Goal: Task Accomplishment & Management: Use online tool/utility

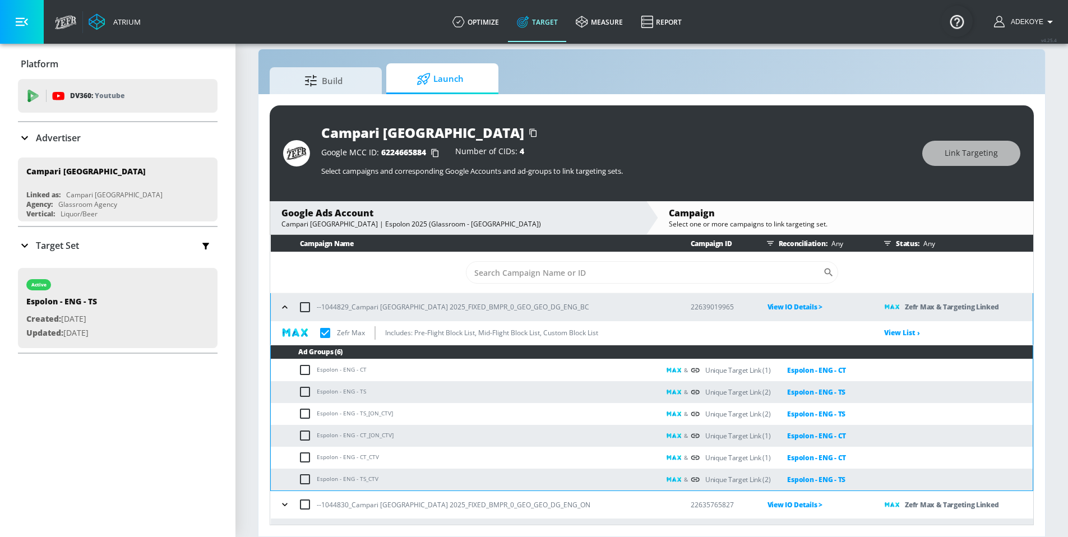
scroll to position [20, 0]
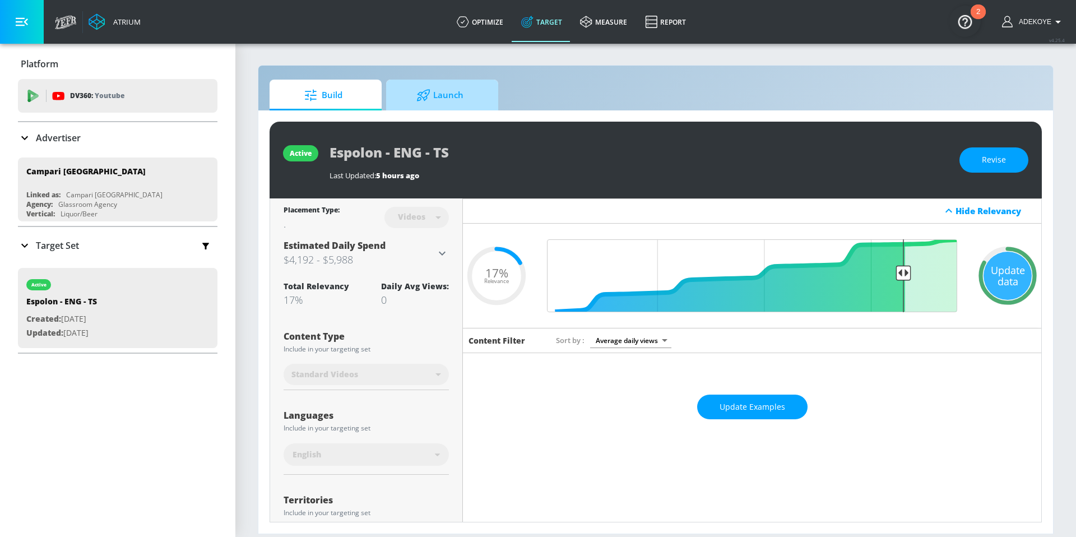
click at [457, 100] on span "Launch" at bounding box center [440, 95] width 85 height 27
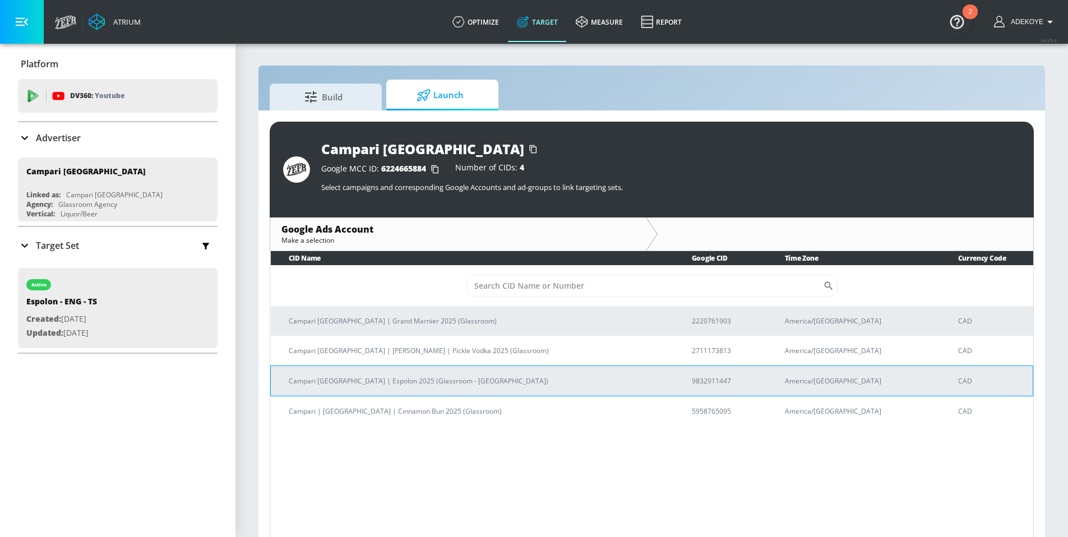
click at [340, 380] on p "Campari [GEOGRAPHIC_DATA] | Espolon 2025 (Glassroom - [GEOGRAPHIC_DATA])" at bounding box center [477, 381] width 376 height 12
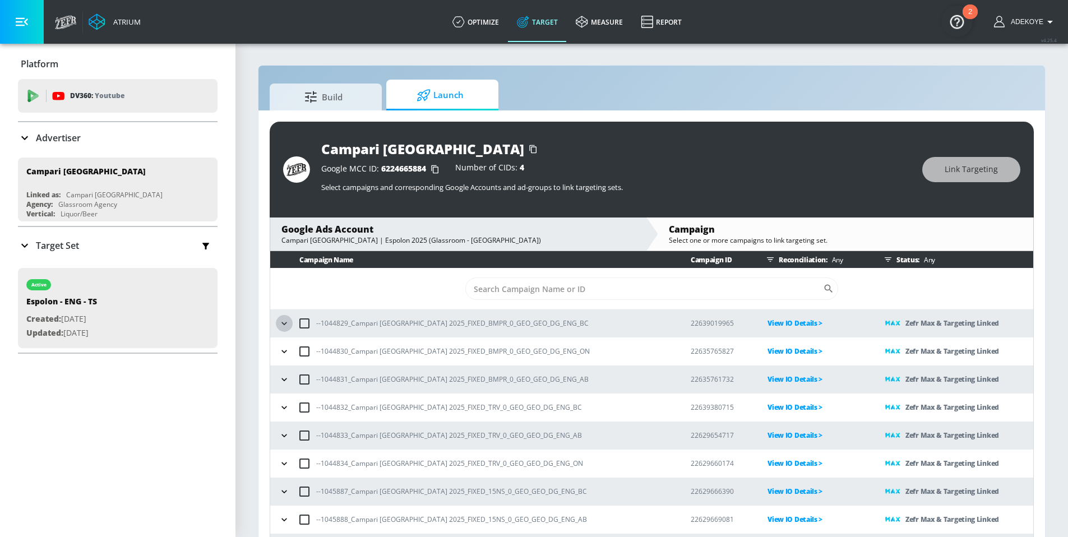
click at [291, 320] on button "button" at bounding box center [284, 323] width 17 height 17
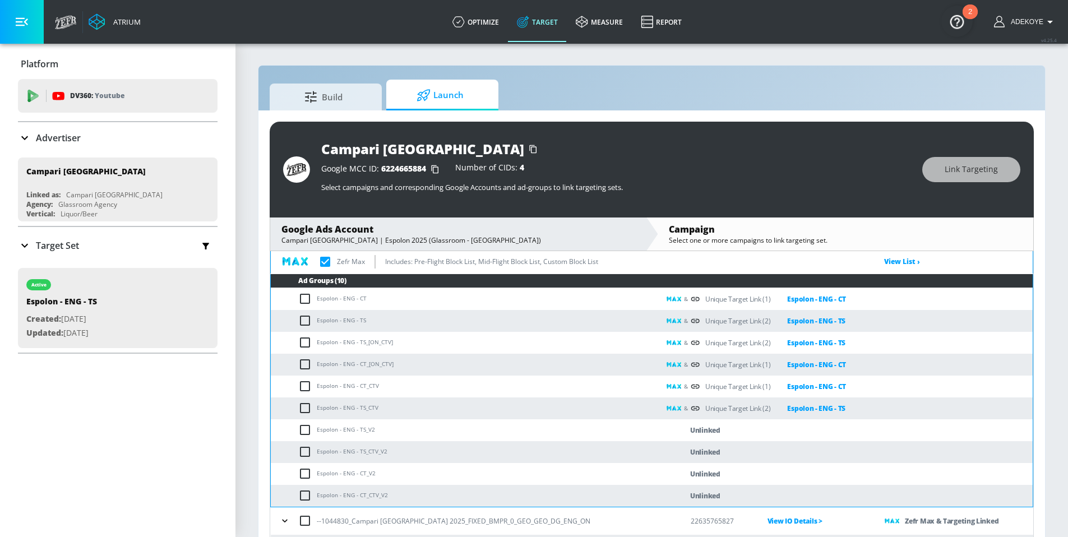
scroll to position [91, 0]
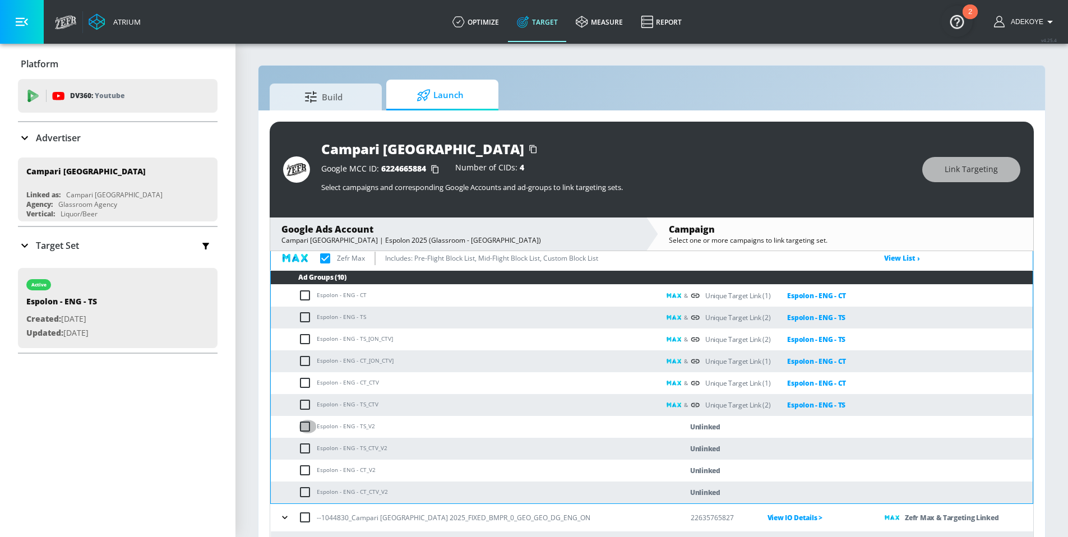
click at [304, 427] on input "checkbox" at bounding box center [307, 426] width 19 height 13
checkbox input "true"
click at [308, 447] on input "checkbox" at bounding box center [307, 448] width 19 height 13
checkbox input "true"
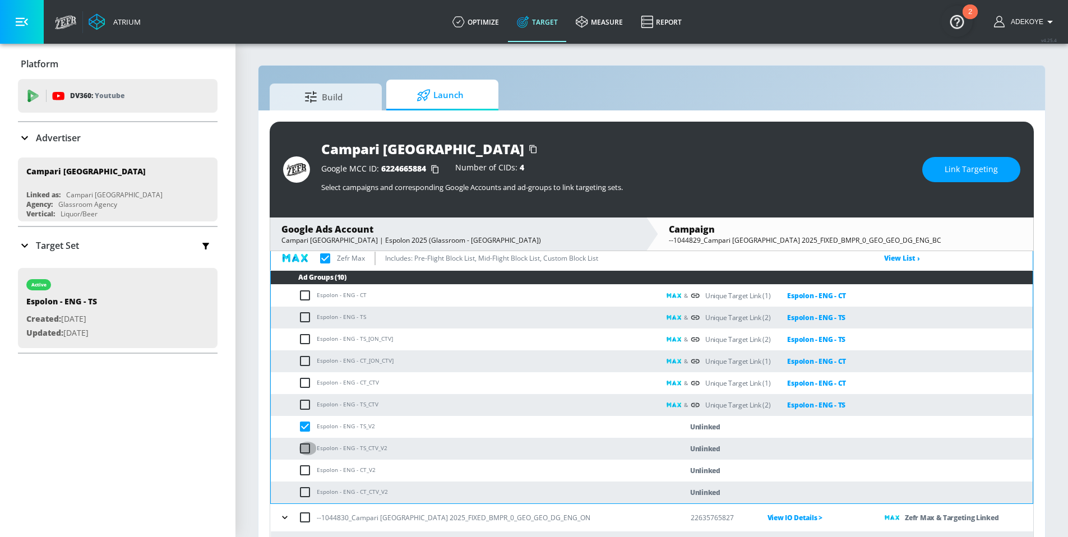
checkbox input "true"
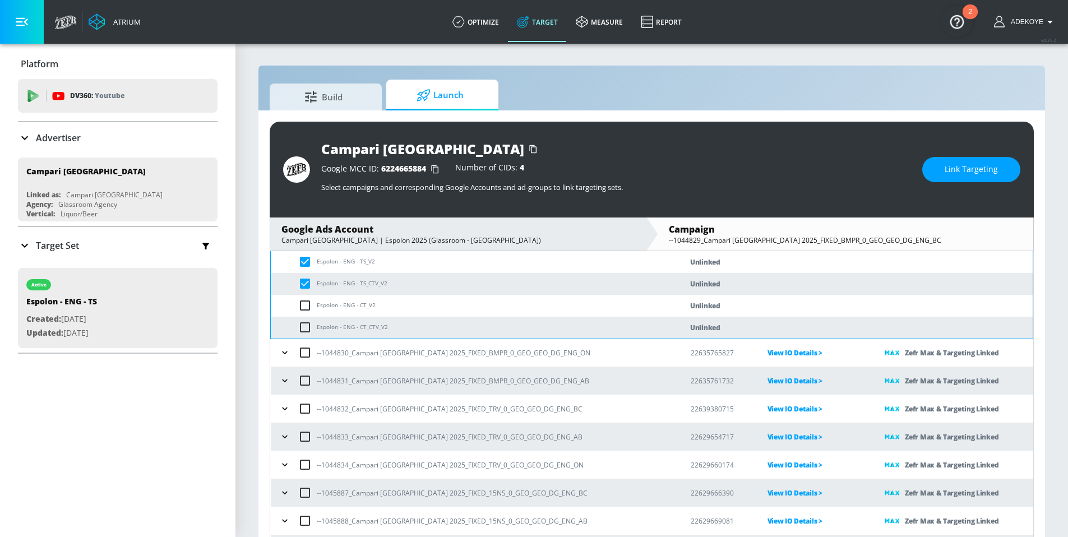
scroll to position [278, 0]
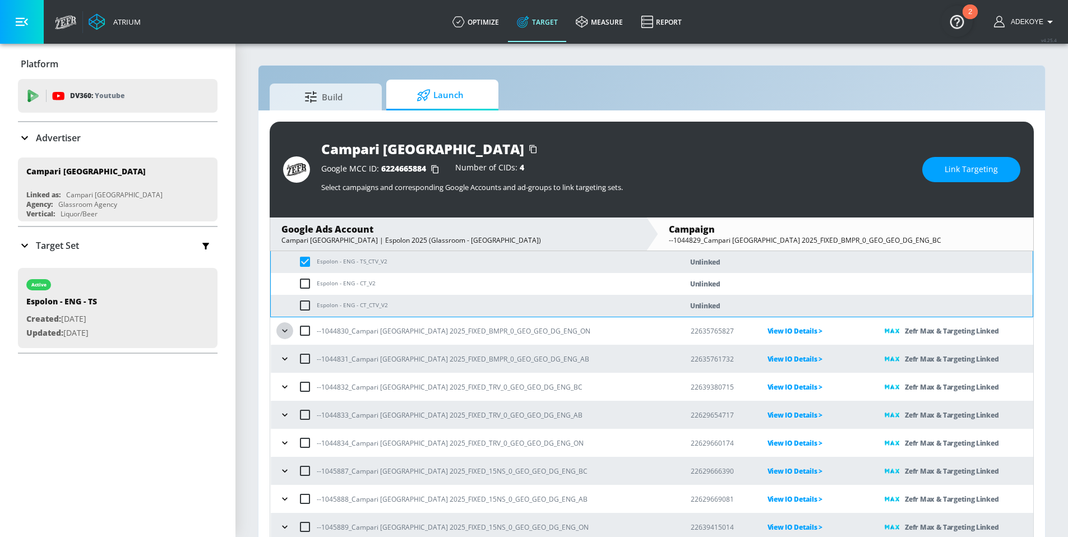
click at [284, 330] on icon "button" at bounding box center [284, 330] width 11 height 11
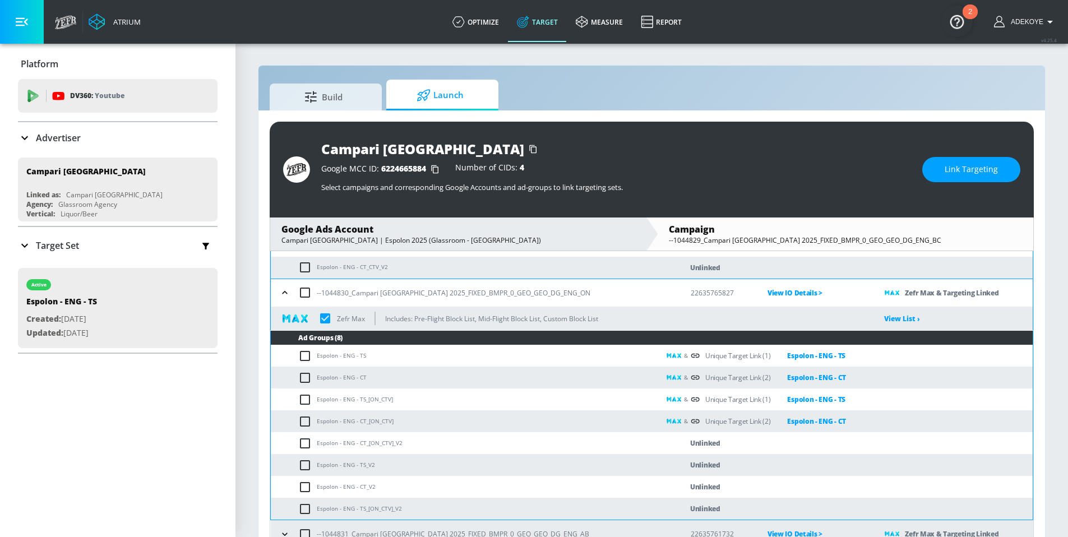
scroll to position [336, 0]
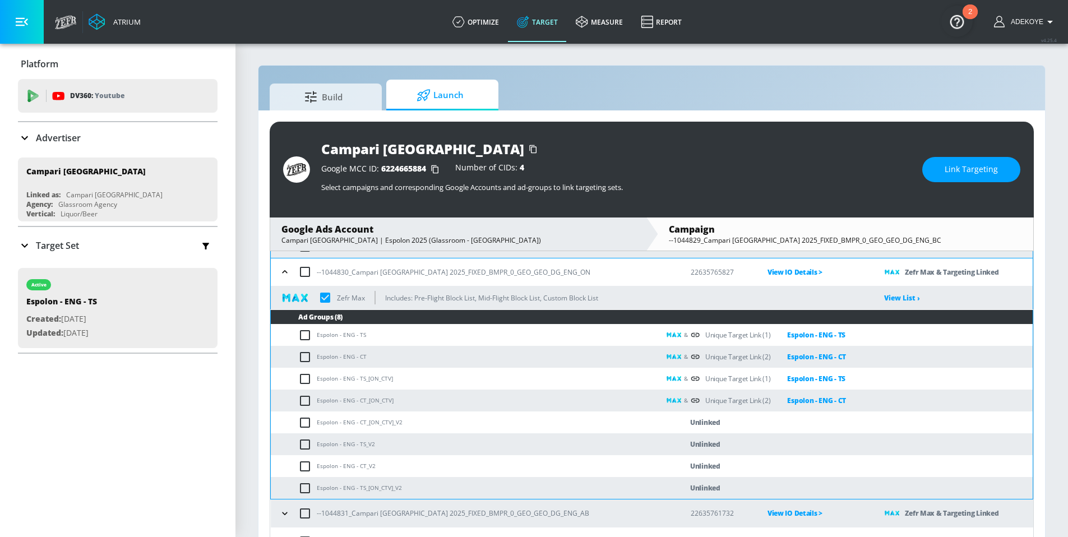
click at [303, 400] on input "checkbox" at bounding box center [307, 400] width 19 height 13
checkbox input "true"
click at [305, 398] on input "checkbox" at bounding box center [307, 400] width 19 height 13
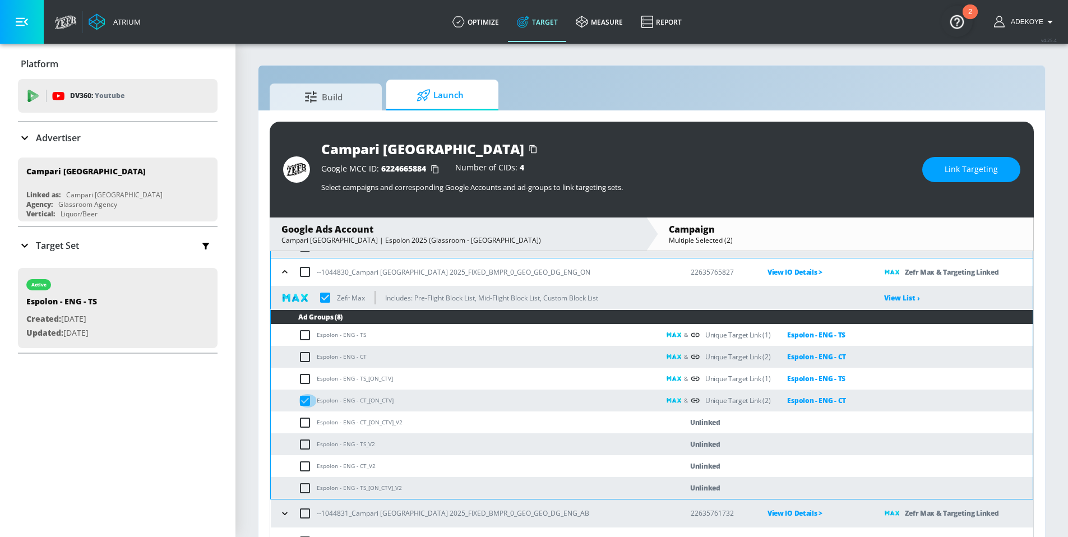
checkbox input "false"
checkbox input "true"
click at [307, 417] on input "checkbox" at bounding box center [307, 422] width 19 height 13
checkbox input "true"
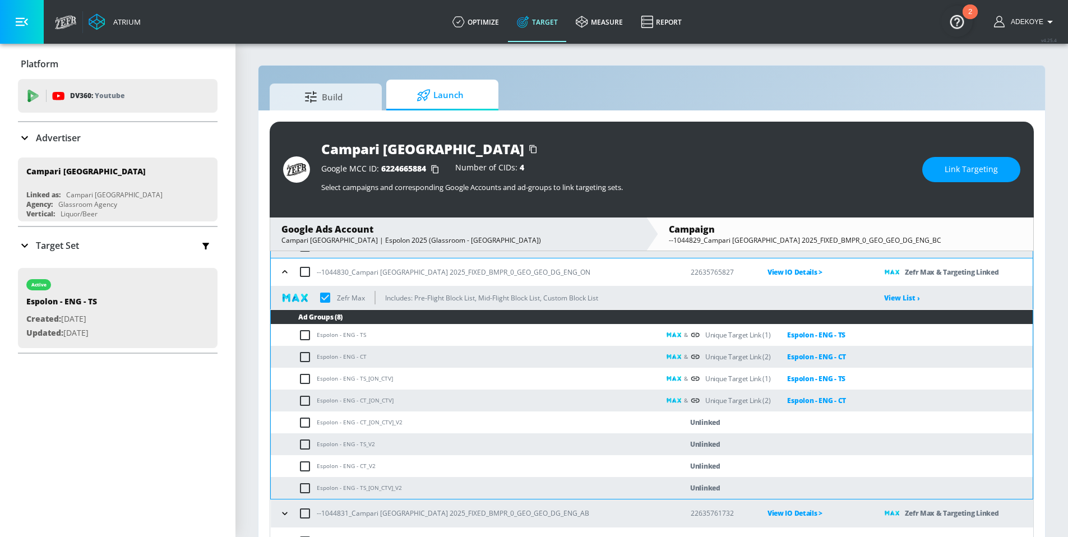
checkbox input "true"
click at [303, 446] on input "checkbox" at bounding box center [307, 444] width 19 height 13
checkbox input "true"
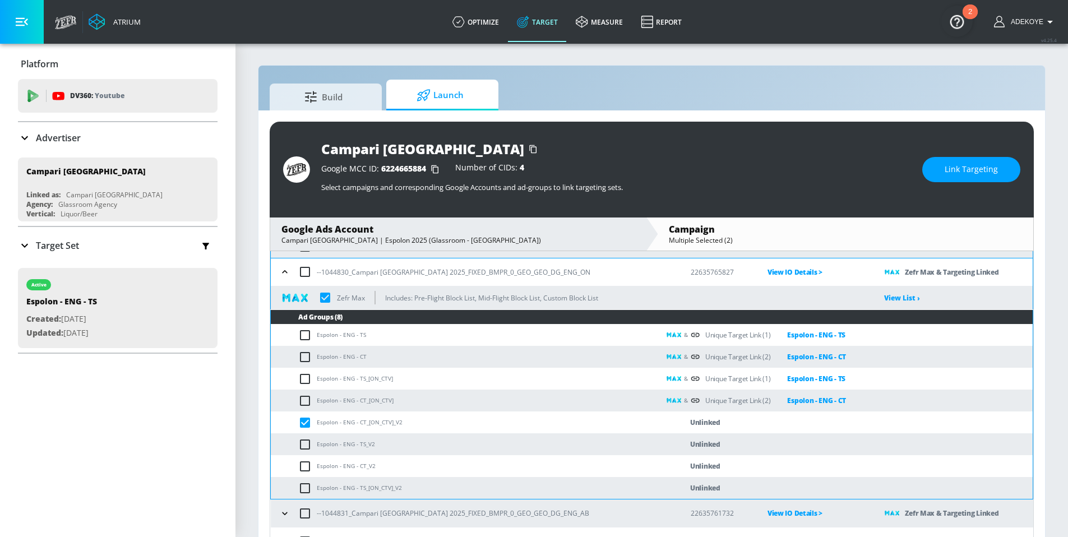
checkbox input "true"
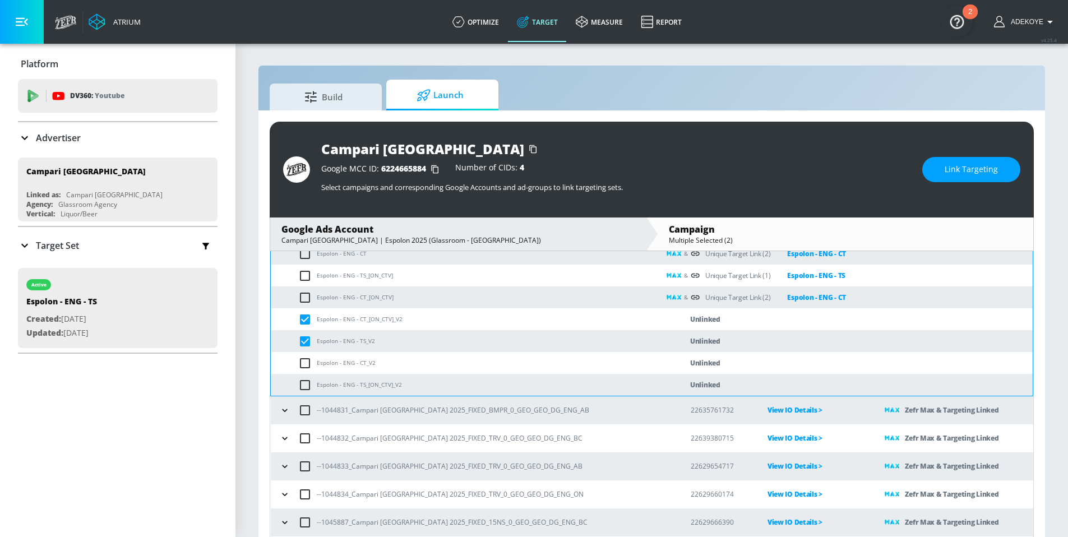
scroll to position [437, 0]
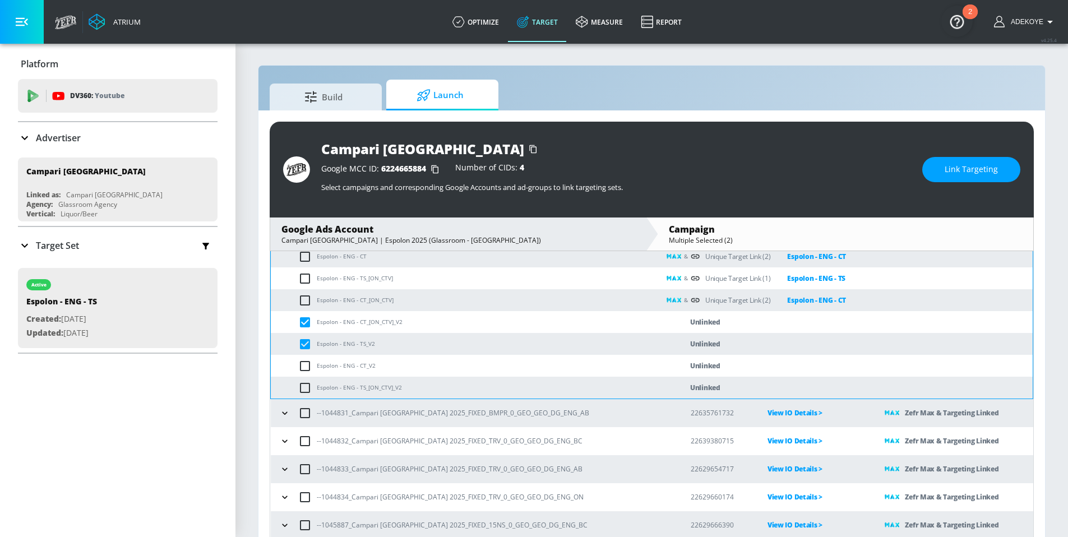
click at [286, 413] on icon "button" at bounding box center [284, 413] width 11 height 11
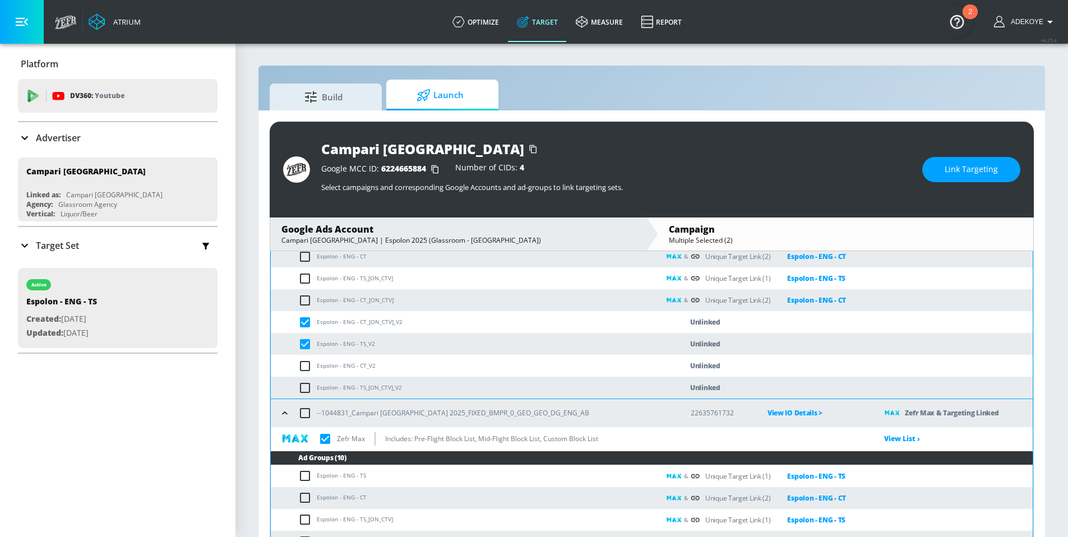
scroll to position [632, 0]
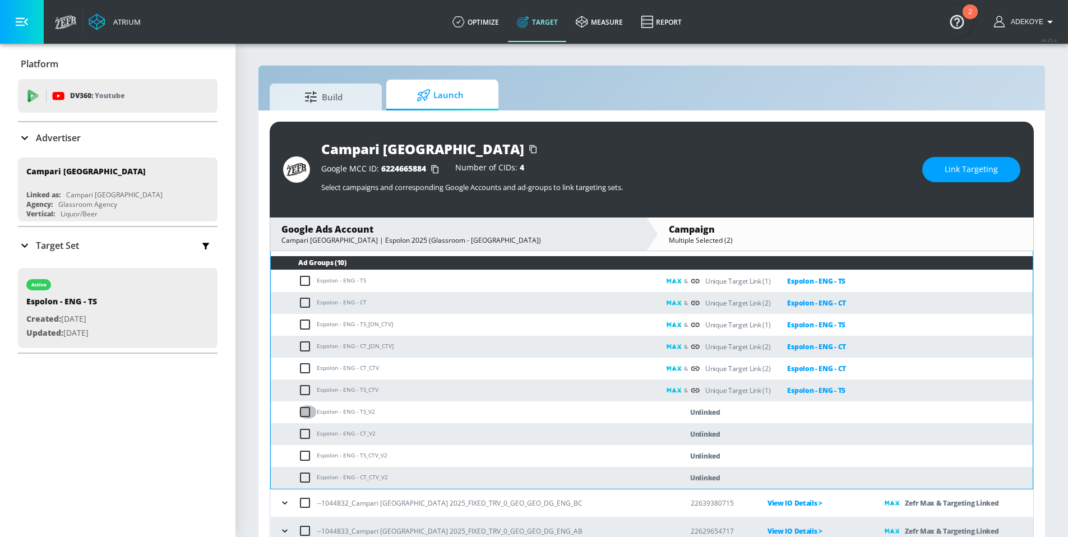
click at [307, 410] on input "checkbox" at bounding box center [307, 411] width 19 height 13
checkbox input "true"
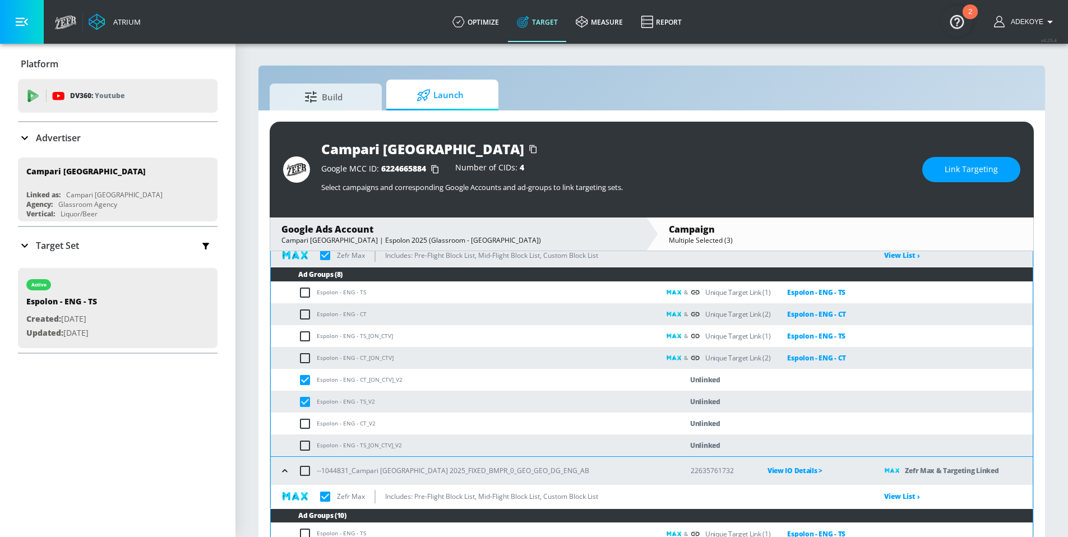
scroll to position [378, 0]
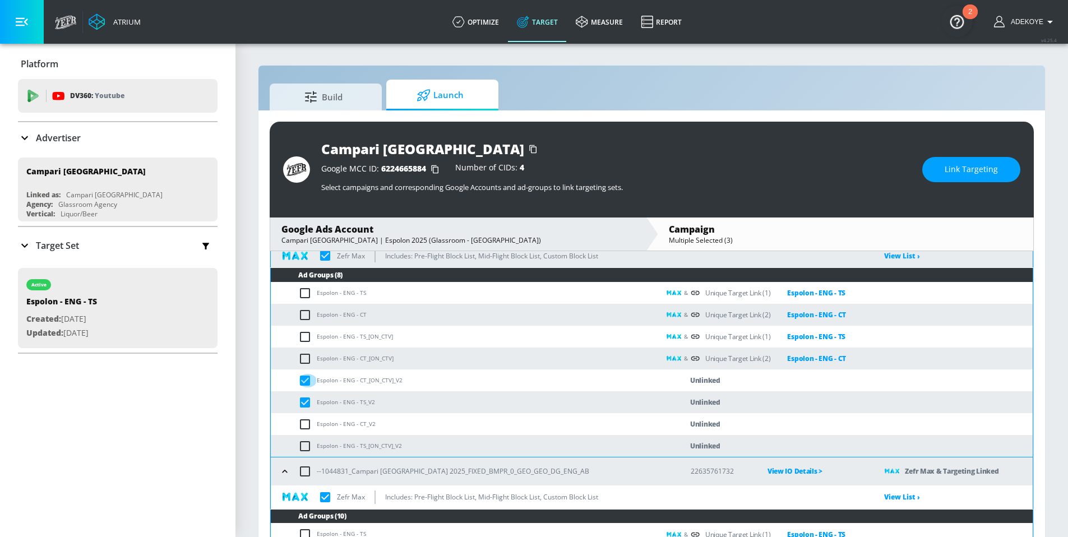
click at [306, 381] on input "checkbox" at bounding box center [307, 380] width 19 height 13
checkbox input "false"
checkbox input "true"
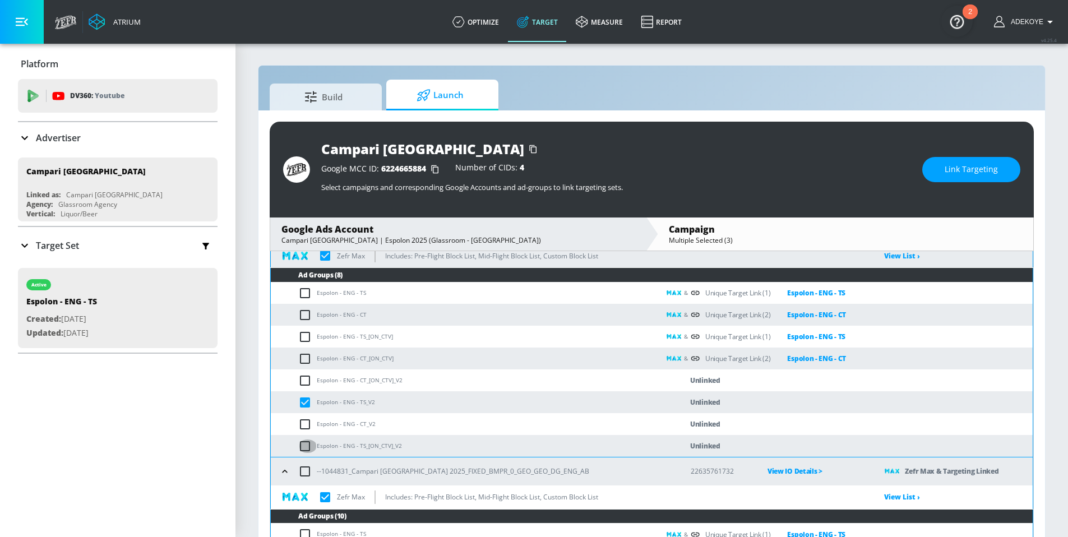
click at [304, 444] on input "checkbox" at bounding box center [307, 446] width 19 height 13
checkbox input "true"
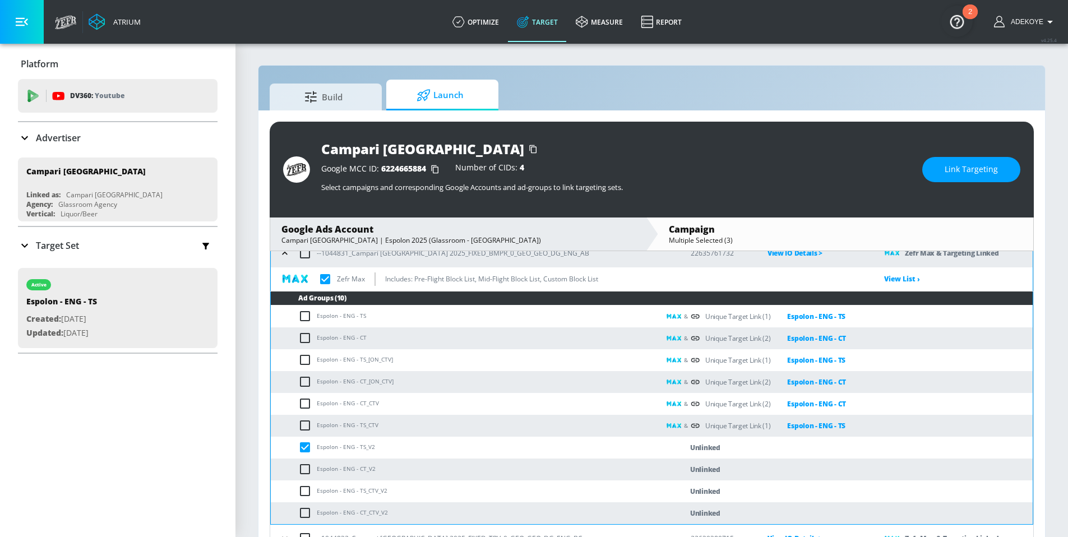
scroll to position [618, 0]
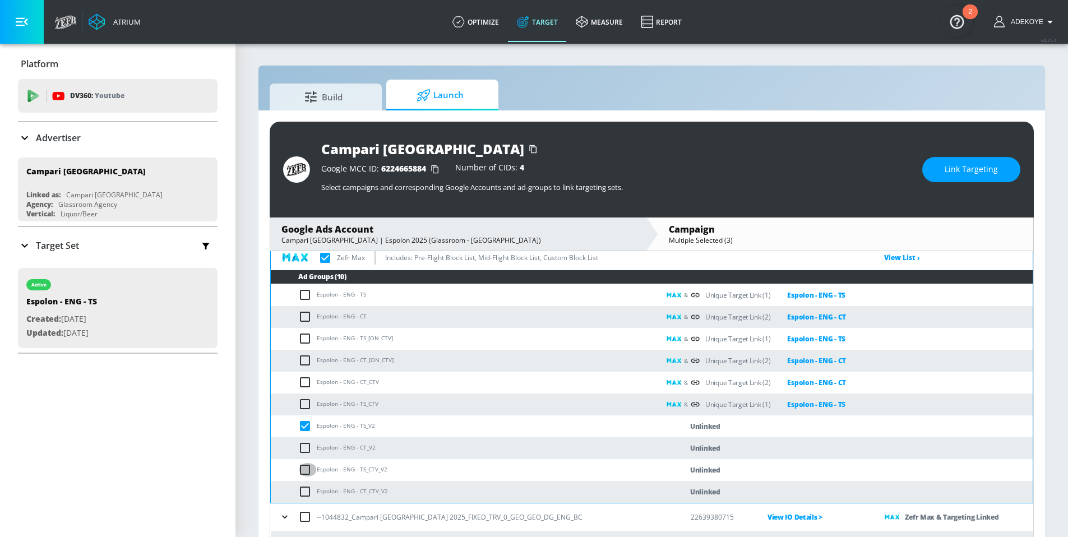
click at [305, 469] on input "checkbox" at bounding box center [307, 469] width 19 height 13
checkbox input "true"
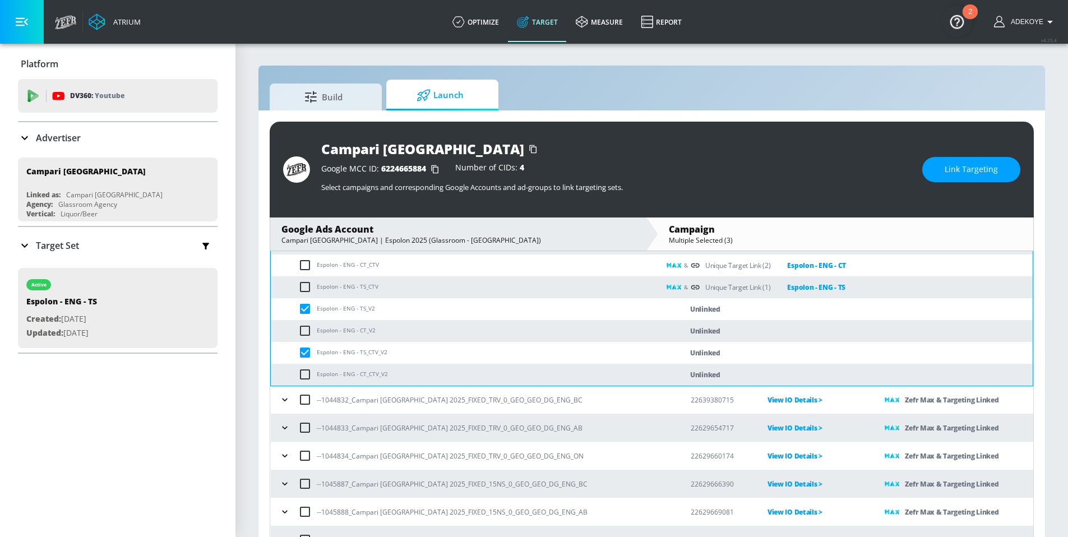
scroll to position [738, 0]
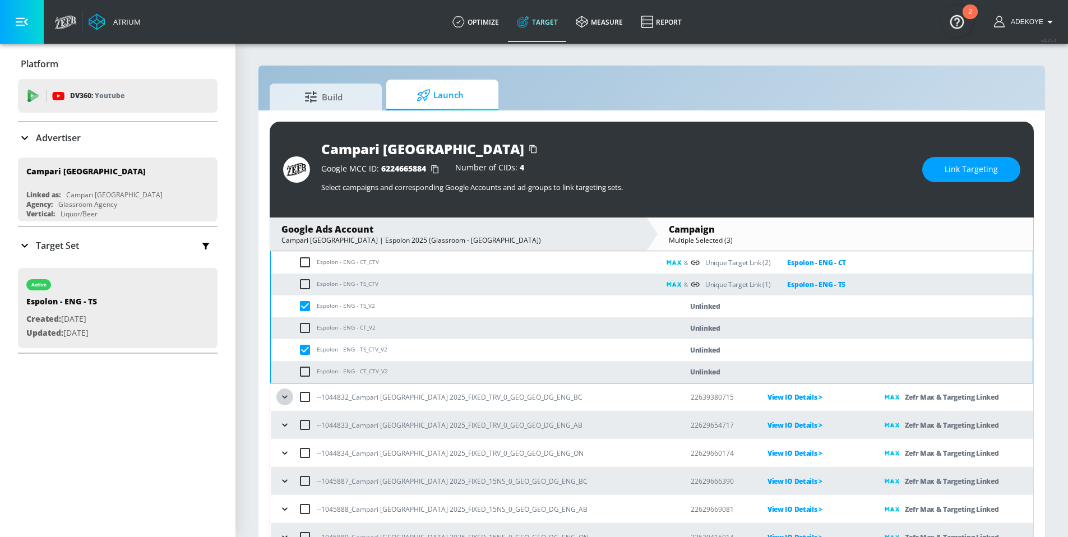
click at [283, 403] on button "button" at bounding box center [284, 397] width 17 height 17
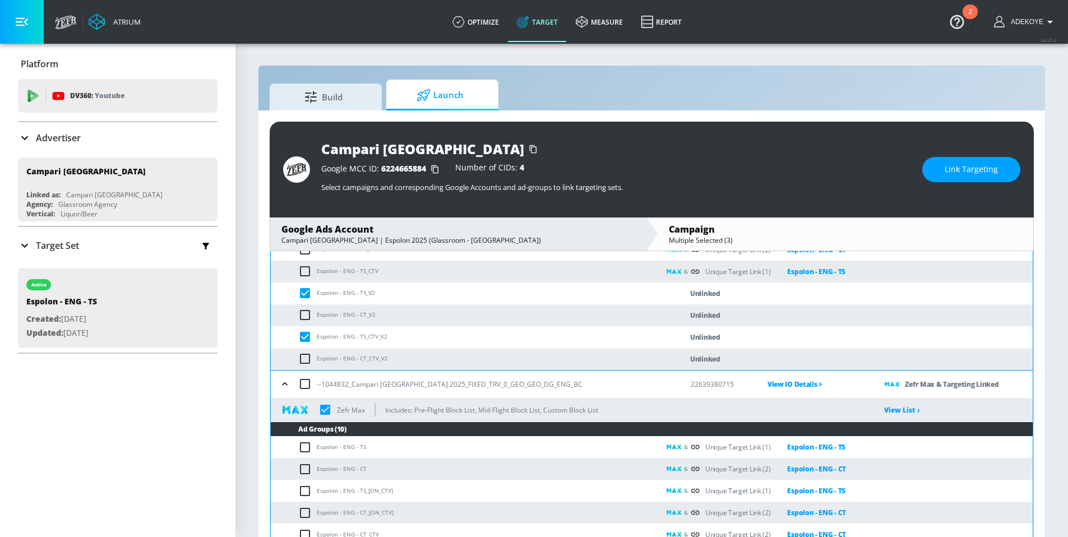
scroll to position [937, 0]
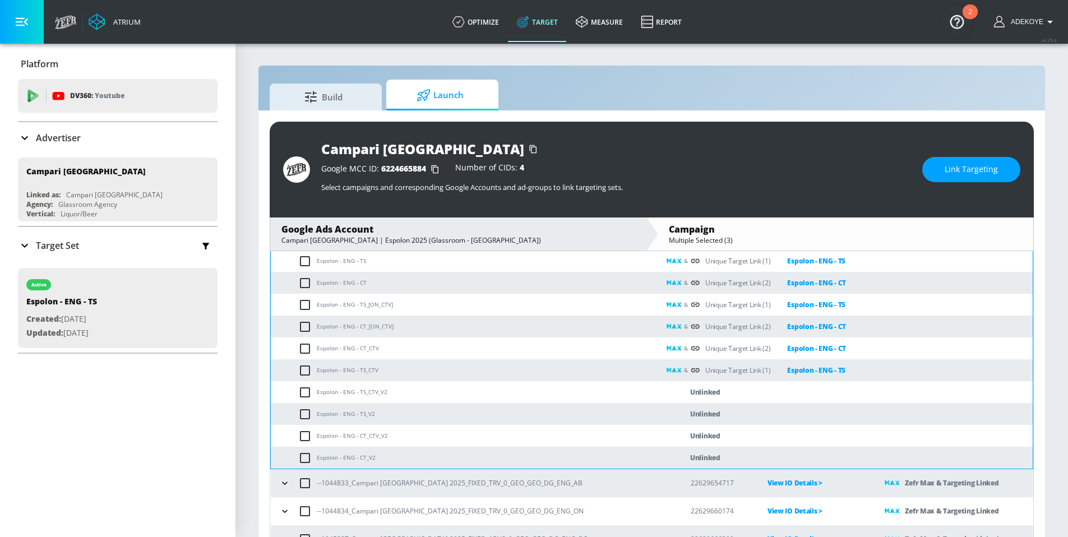
click at [304, 392] on input "checkbox" at bounding box center [307, 392] width 19 height 13
checkbox input "true"
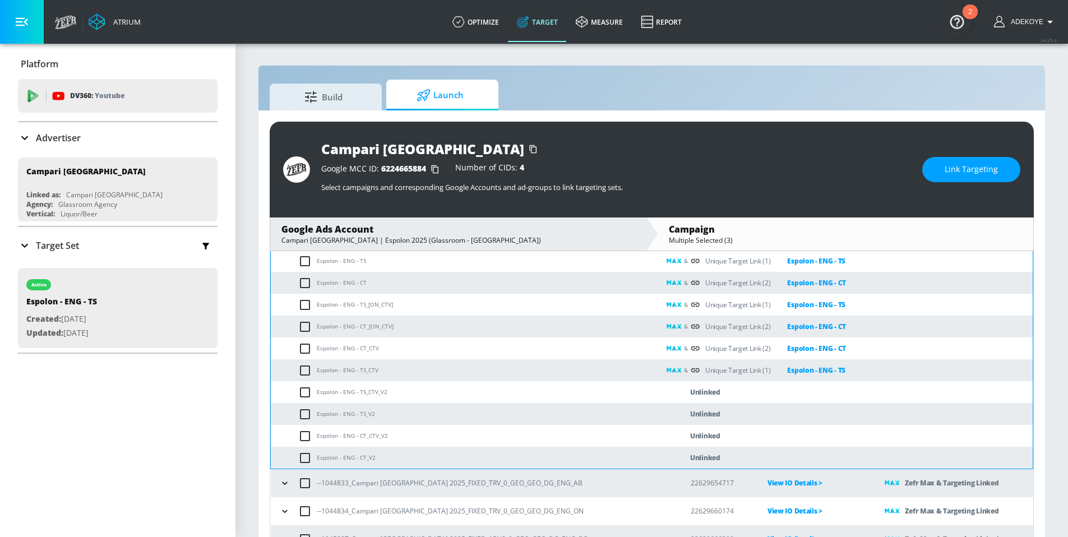
checkbox input "true"
click at [304, 415] on input "checkbox" at bounding box center [307, 414] width 19 height 13
checkbox input "true"
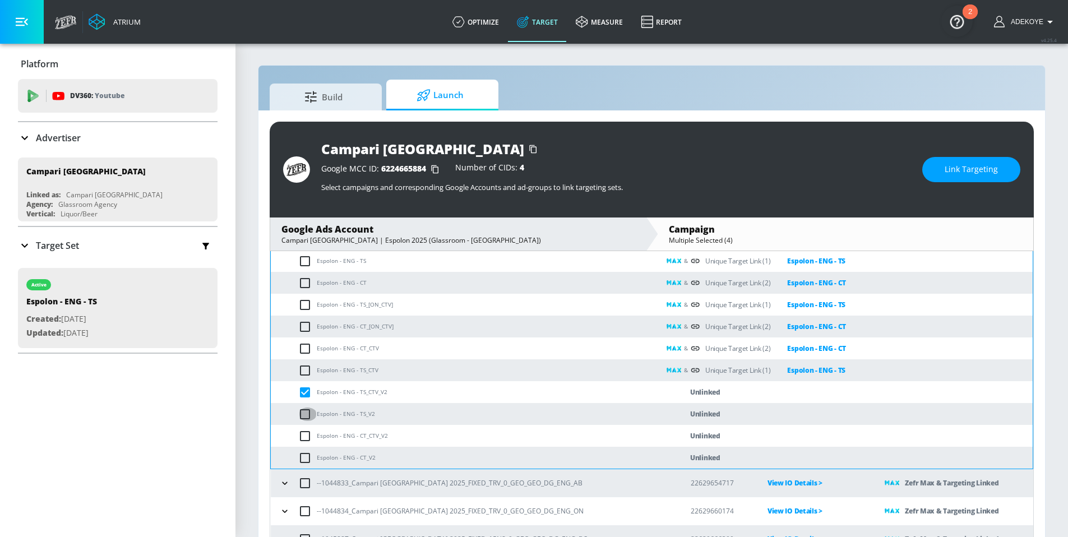
checkbox input "true"
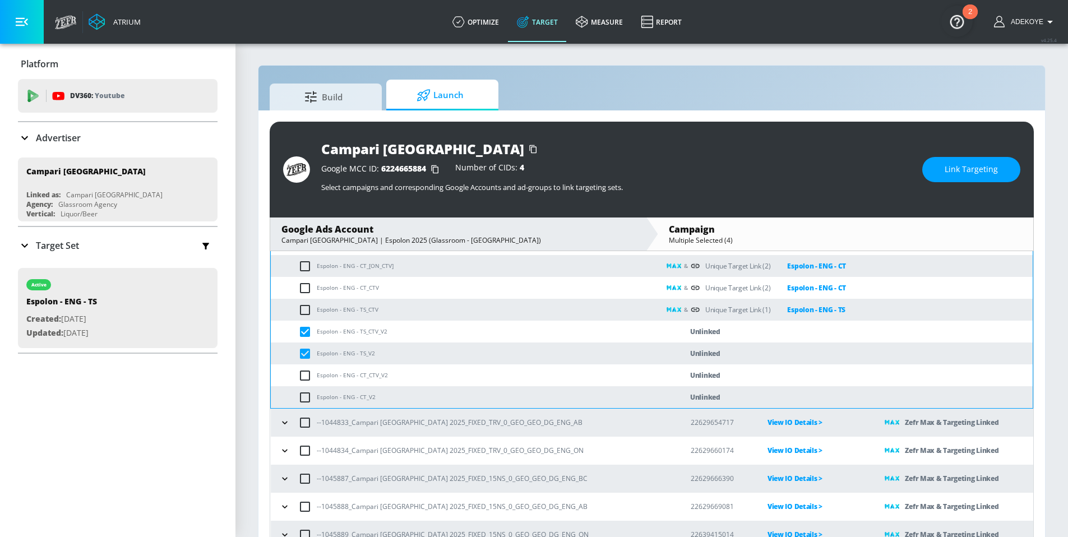
scroll to position [1005, 0]
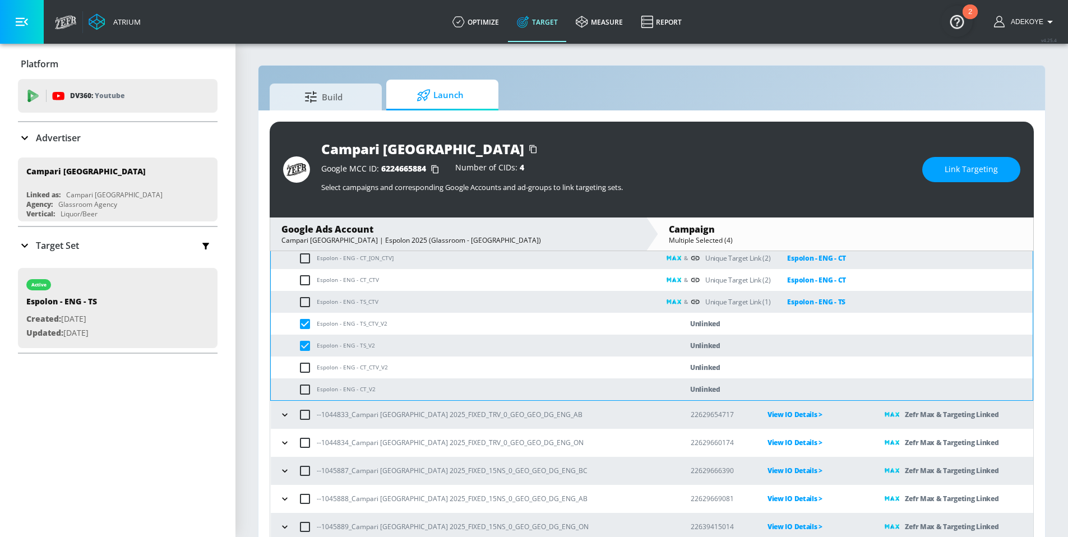
click at [288, 413] on icon "button" at bounding box center [284, 414] width 11 height 11
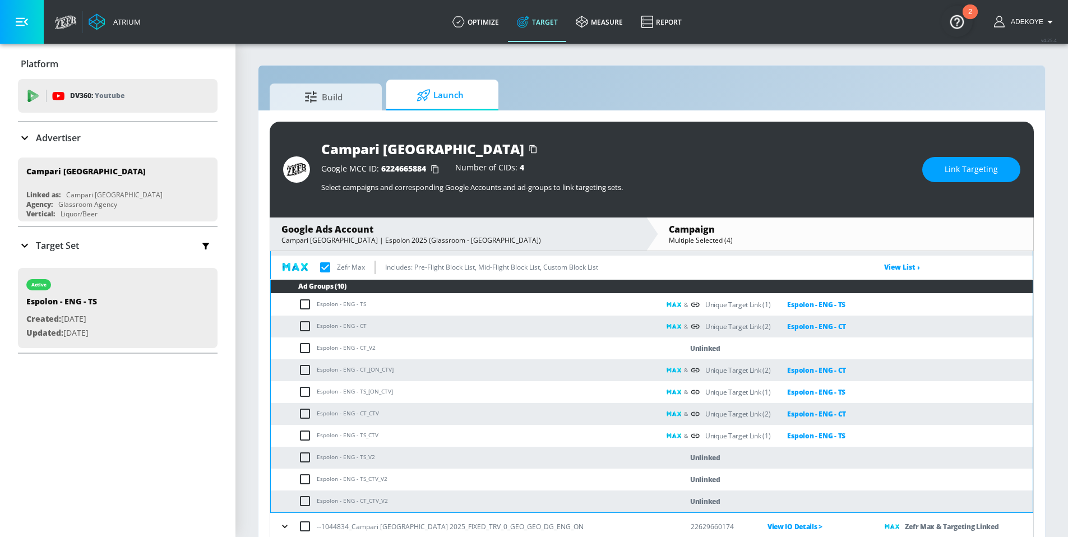
scroll to position [1181, 0]
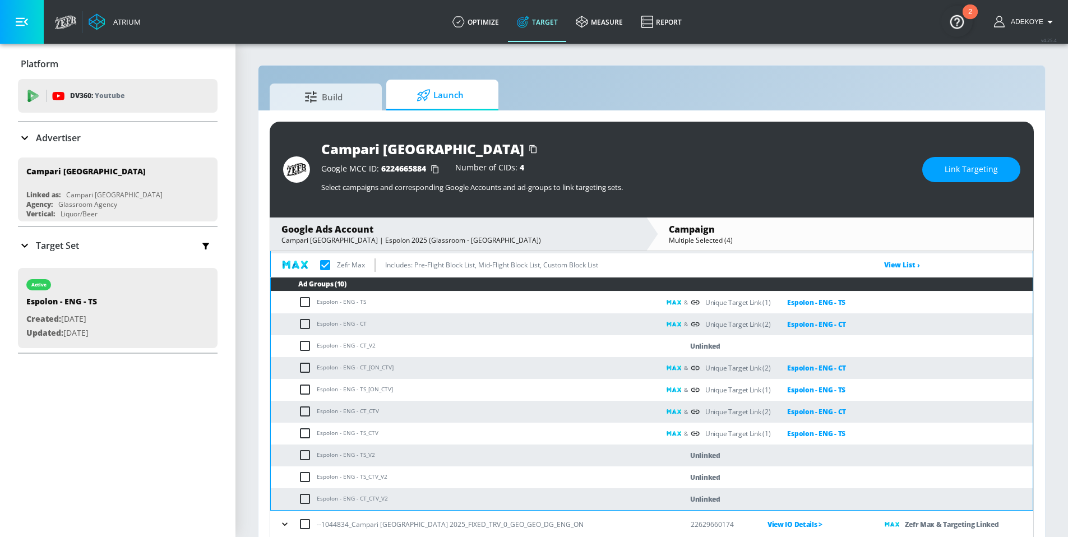
click at [309, 455] on input "checkbox" at bounding box center [307, 455] width 19 height 13
checkbox input "true"
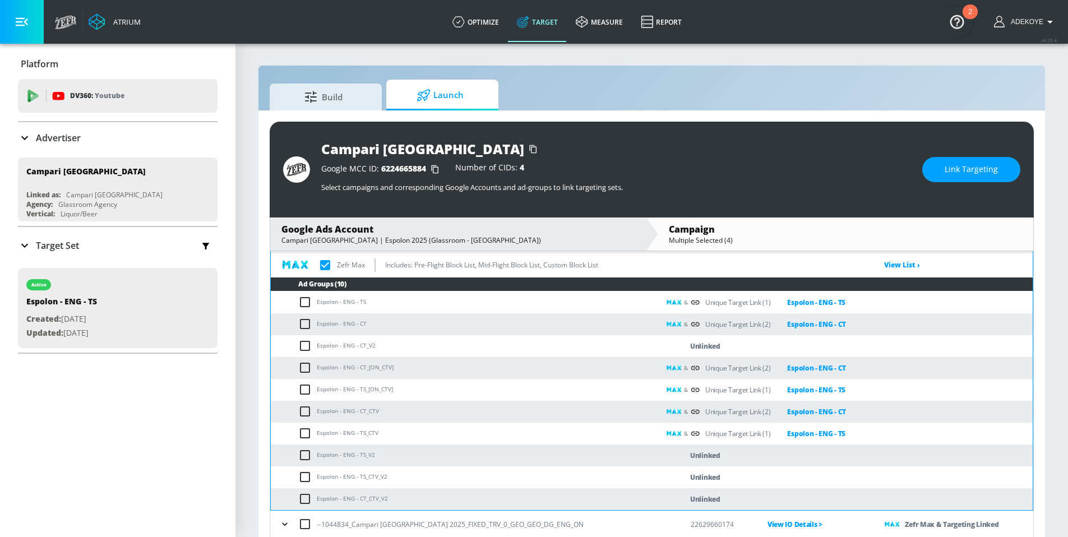
checkbox input "true"
click at [309, 475] on input "checkbox" at bounding box center [307, 476] width 19 height 13
checkbox input "true"
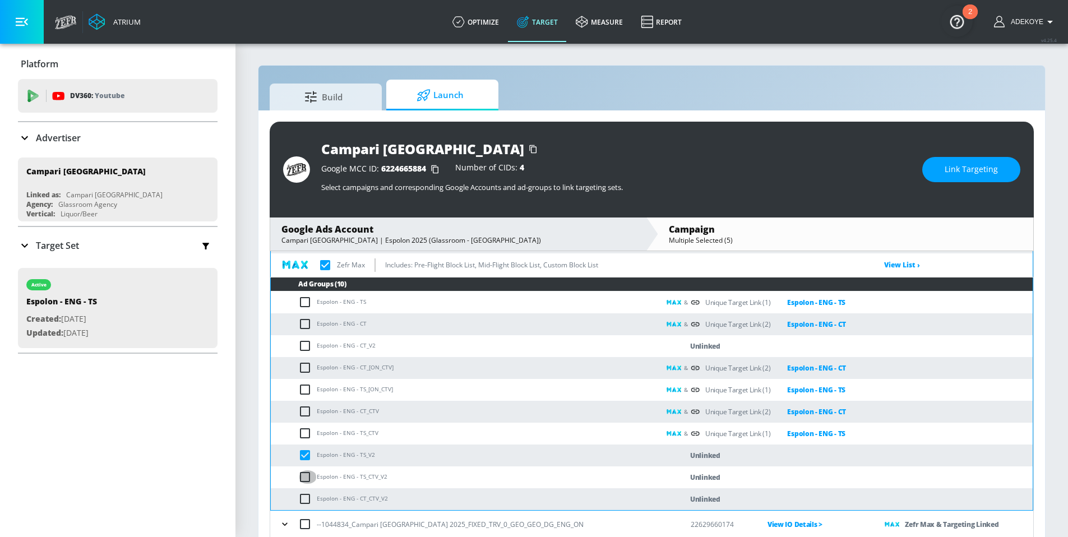
checkbox input "true"
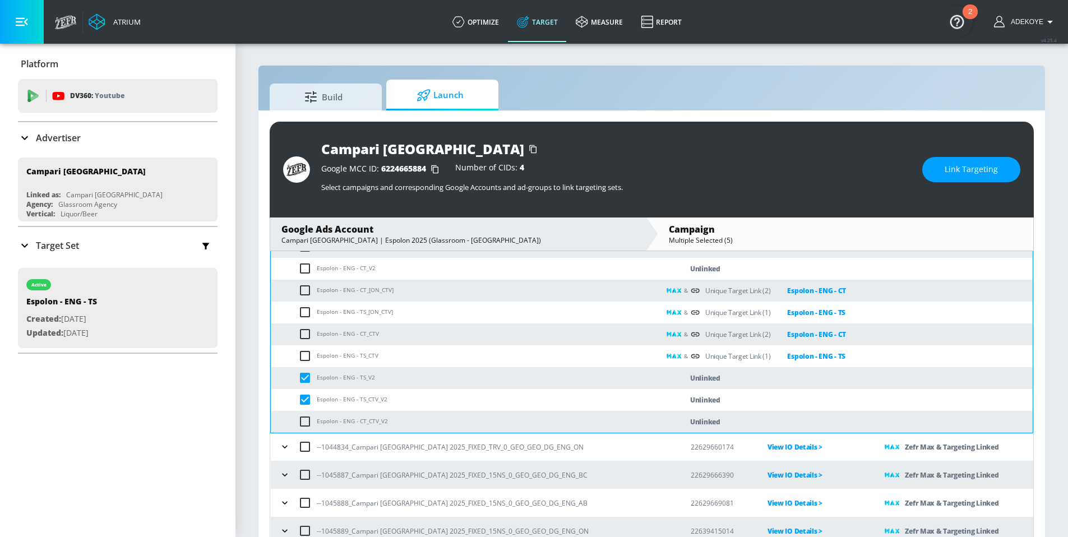
scroll to position [1262, 0]
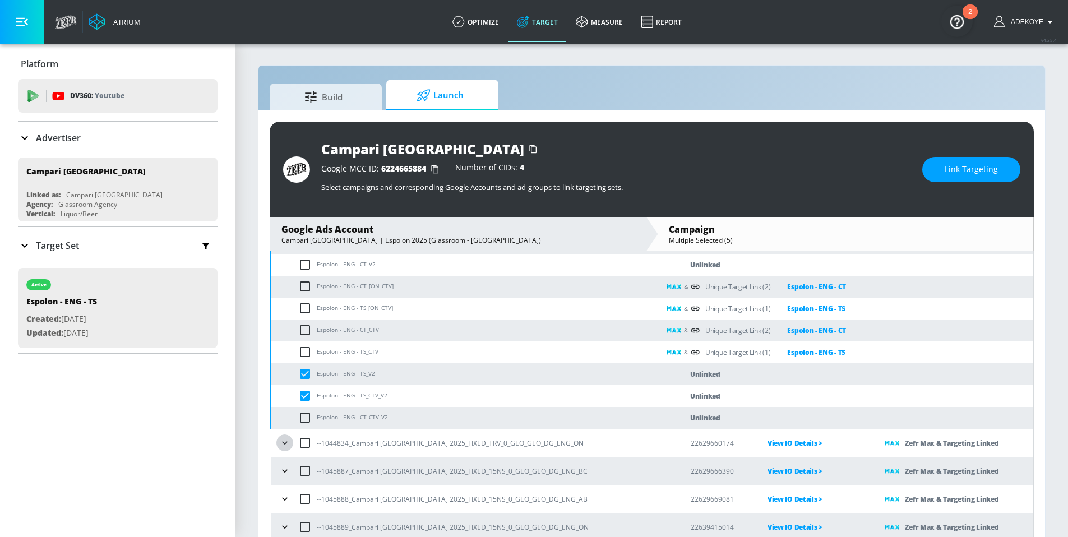
click at [291, 446] on button "button" at bounding box center [284, 443] width 17 height 17
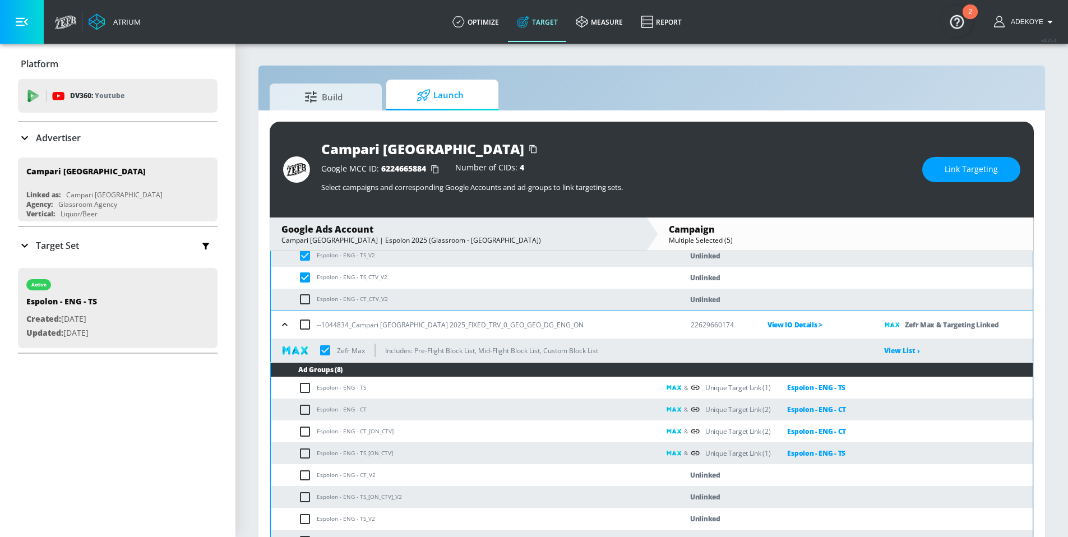
scroll to position [1394, 0]
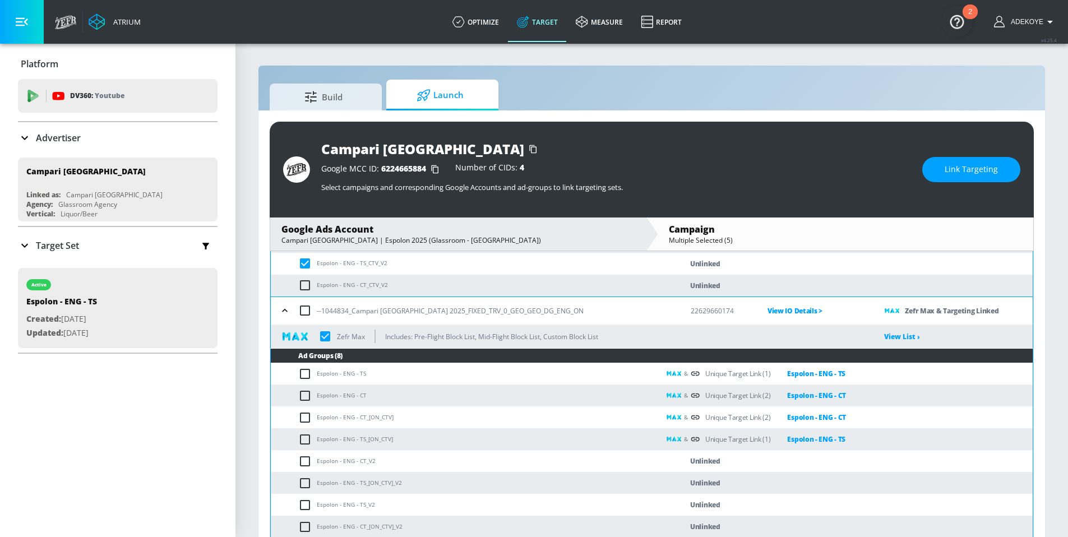
click at [304, 480] on input "checkbox" at bounding box center [307, 483] width 19 height 13
checkbox input "true"
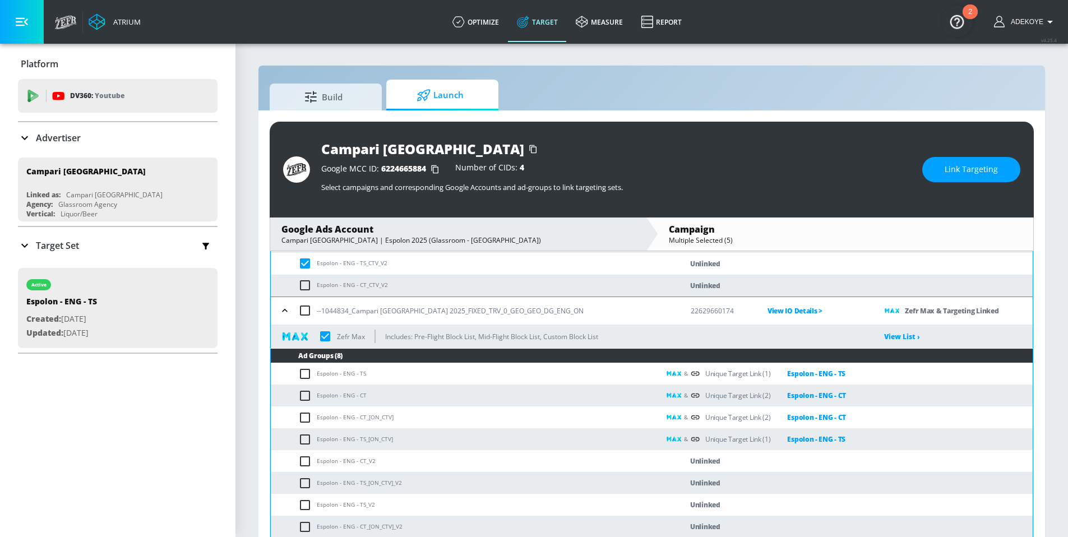
checkbox input "true"
click at [312, 505] on input "checkbox" at bounding box center [307, 504] width 19 height 13
checkbox input "true"
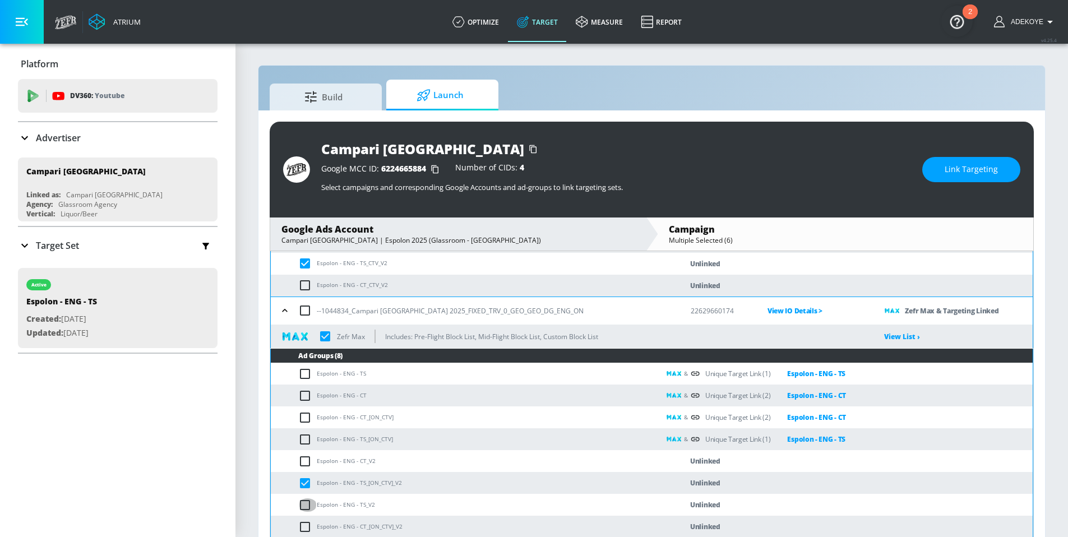
checkbox input "true"
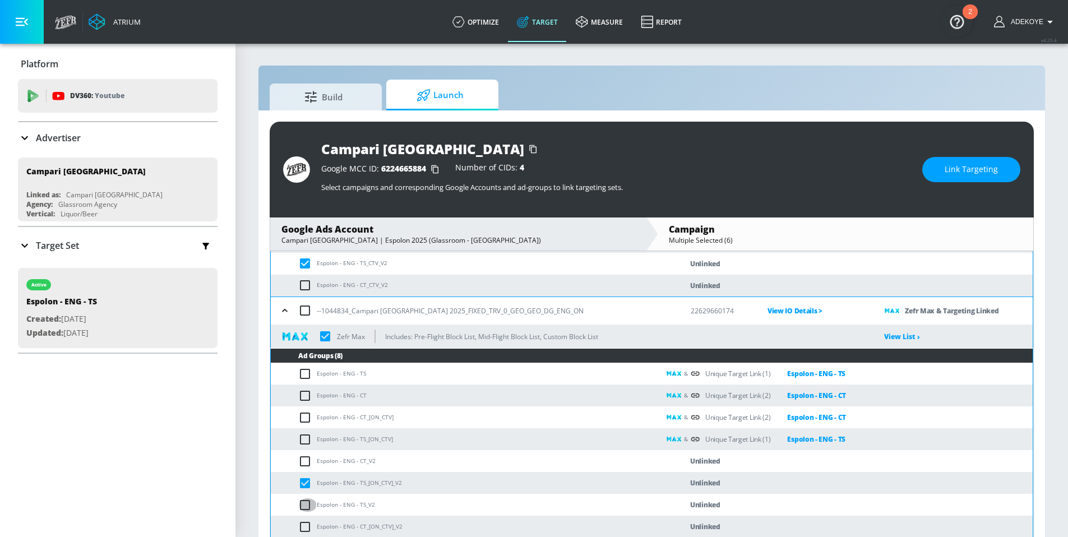
checkbox input "true"
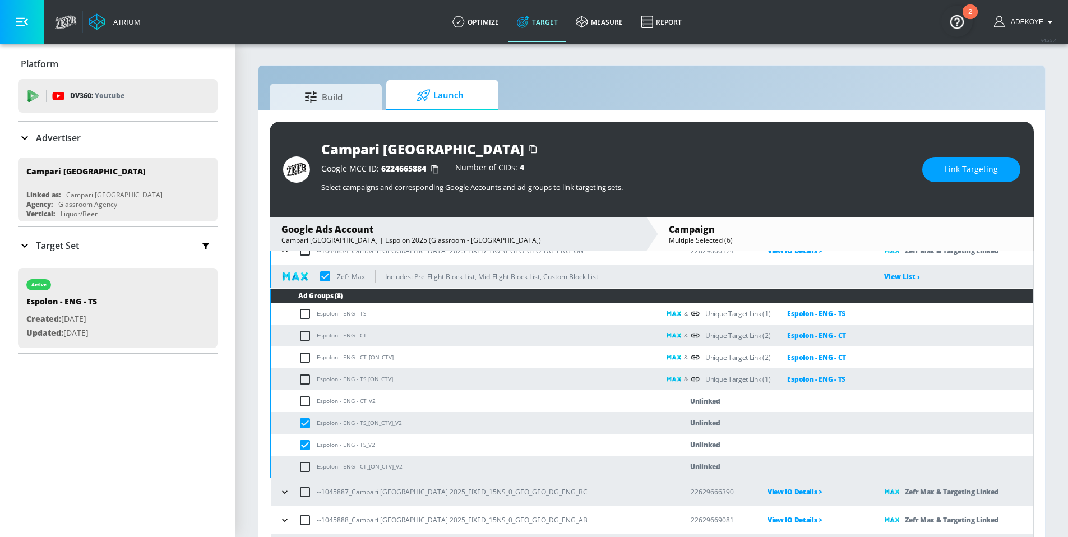
scroll to position [1476, 0]
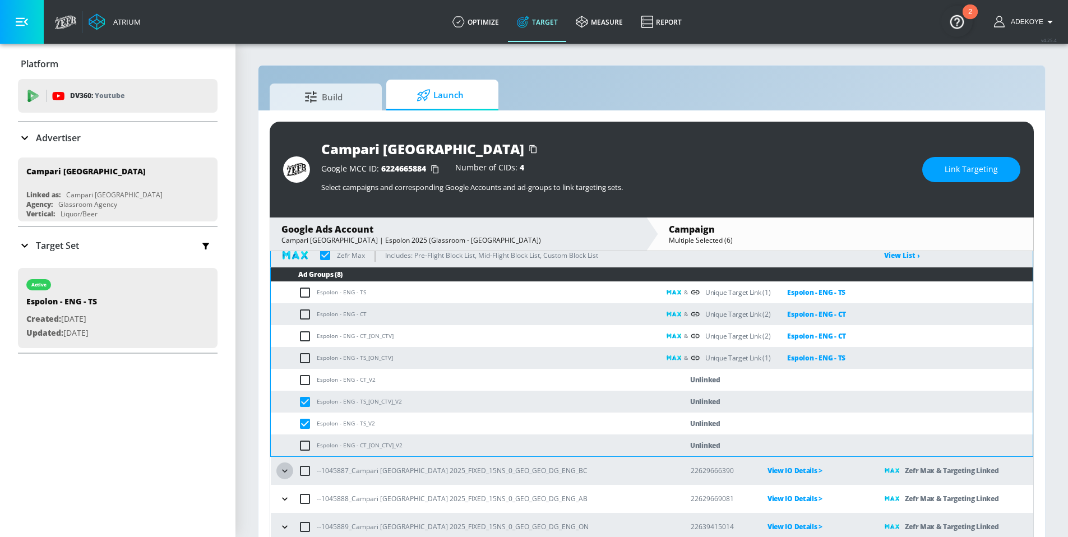
click at [289, 473] on icon "button" at bounding box center [284, 470] width 11 height 11
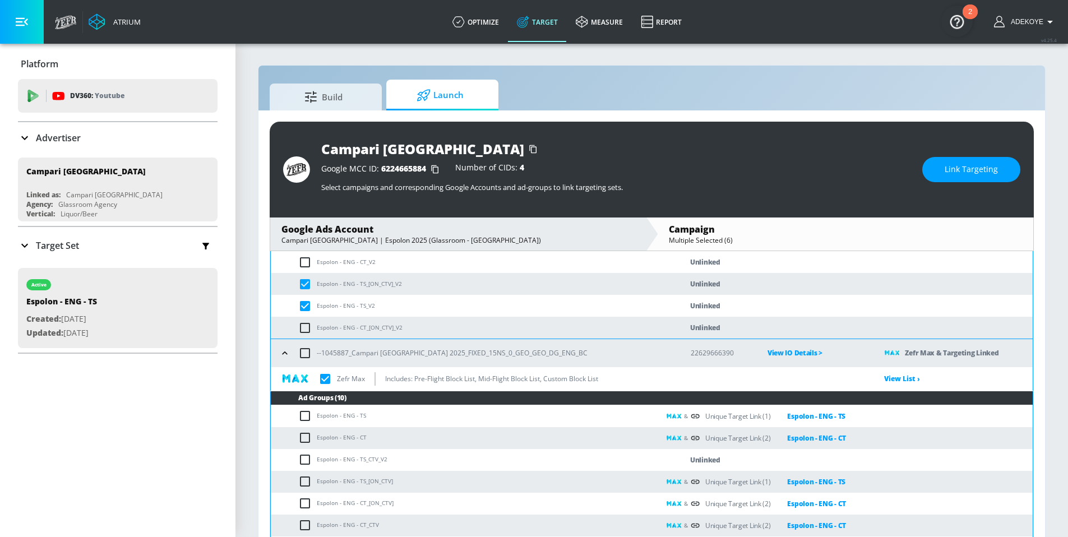
scroll to position [1595, 0]
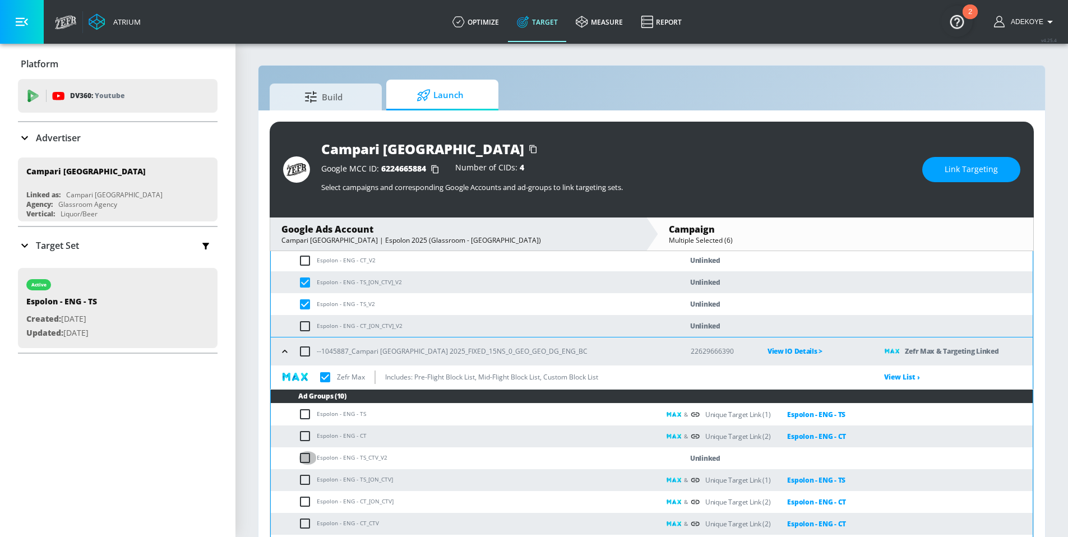
click at [309, 461] on input "checkbox" at bounding box center [307, 457] width 19 height 13
checkbox input "true"
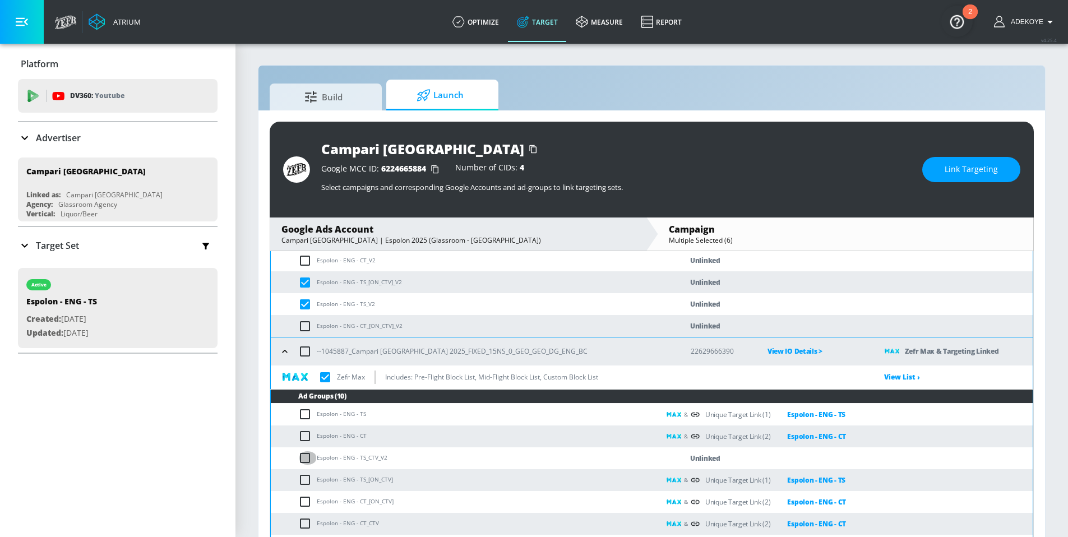
checkbox input "true"
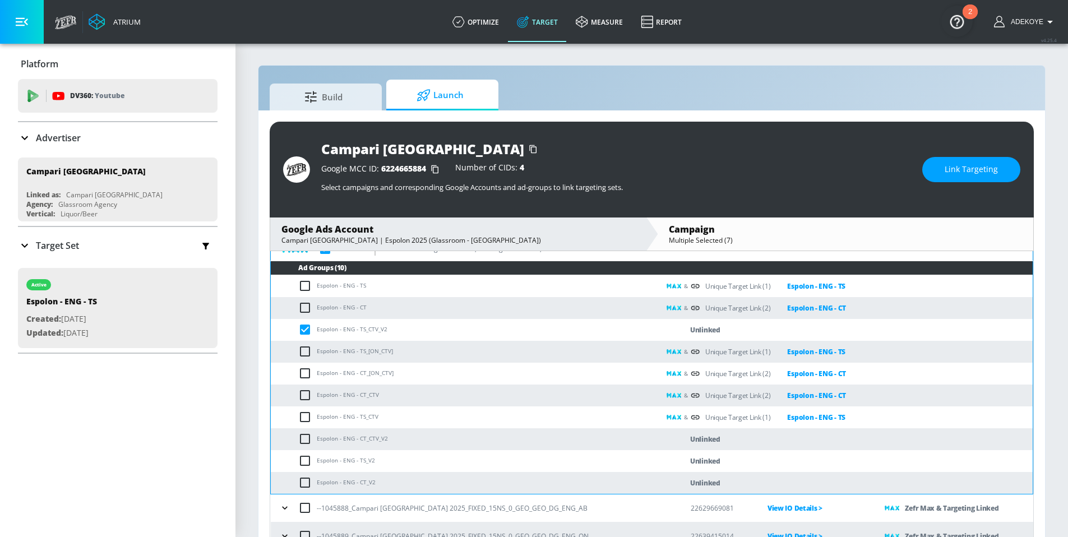
scroll to position [1732, 0]
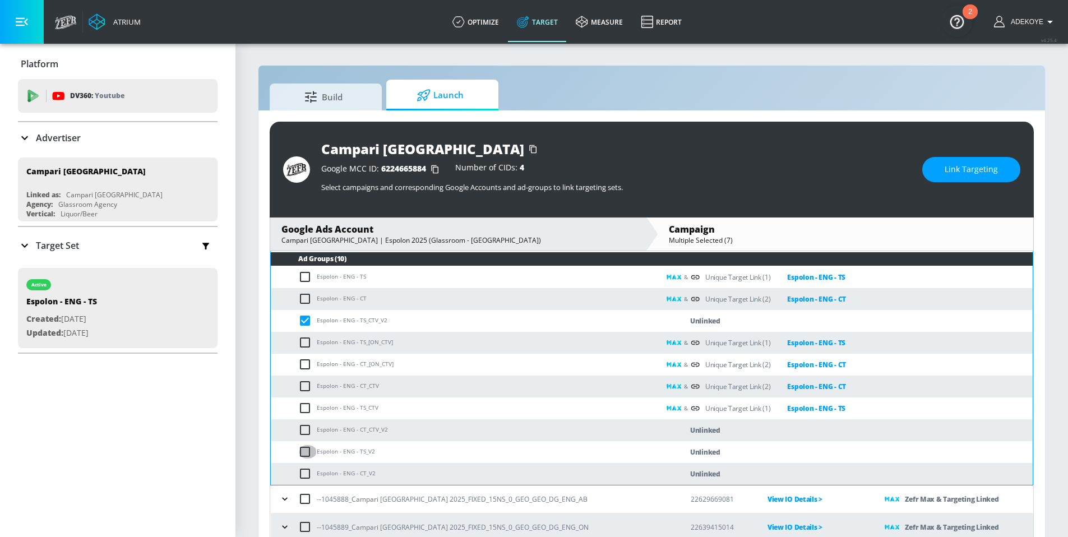
click at [303, 454] on input "checkbox" at bounding box center [307, 451] width 19 height 13
checkbox input "true"
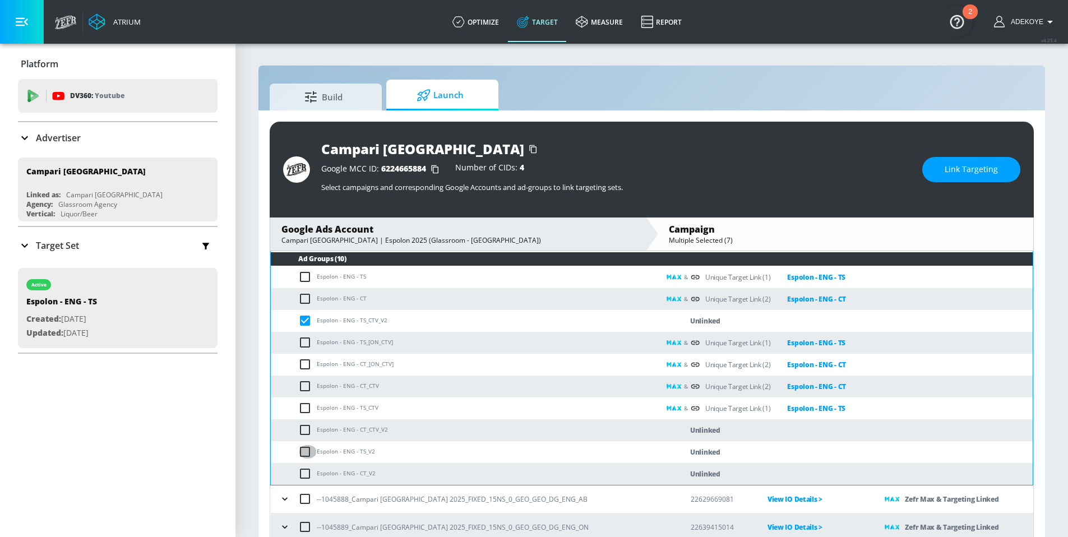
checkbox input "true"
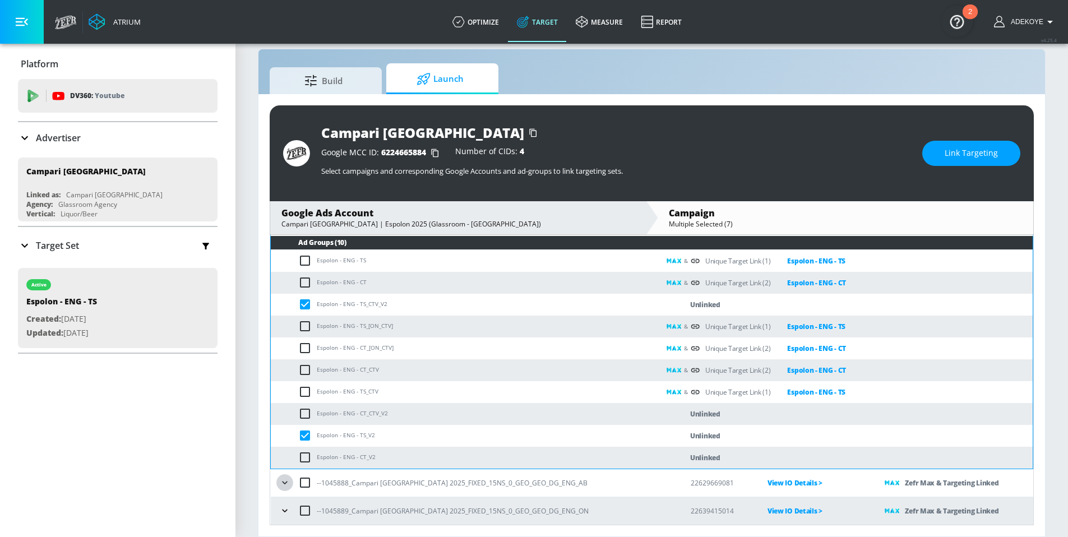
click at [281, 484] on icon "button" at bounding box center [284, 482] width 11 height 11
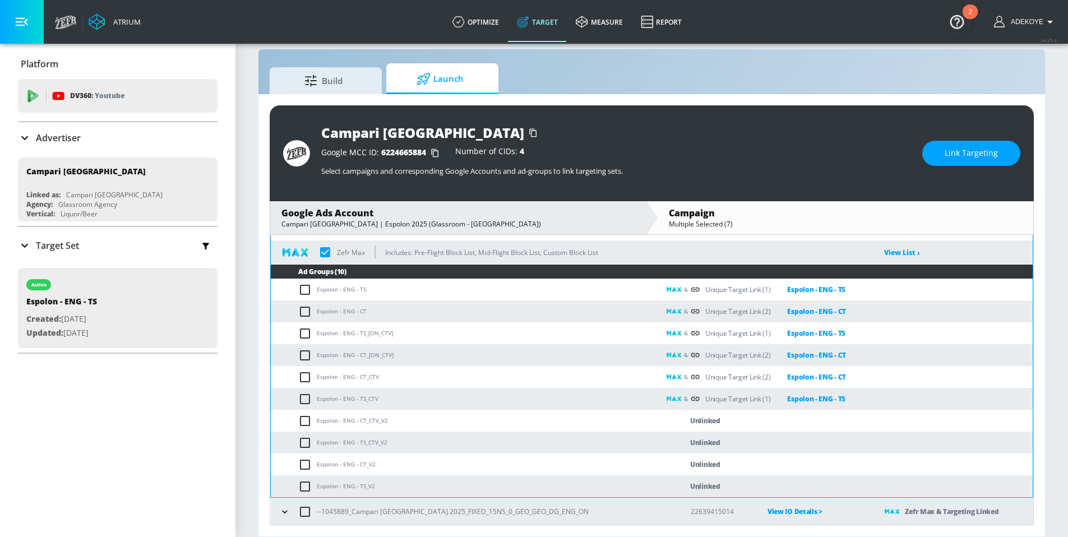
scroll to position [1990, 0]
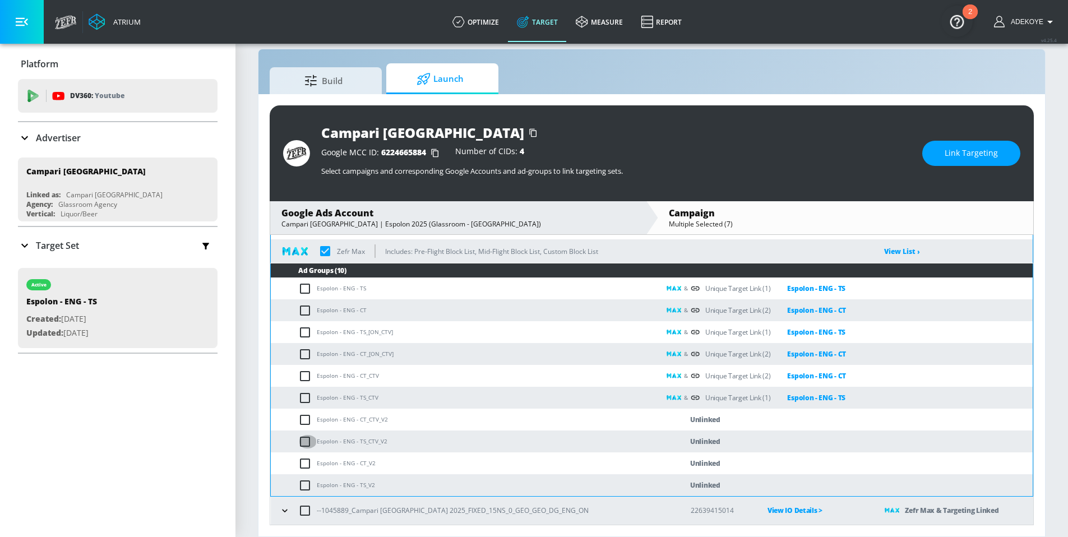
click at [303, 443] on input "checkbox" at bounding box center [307, 441] width 19 height 13
checkbox input "true"
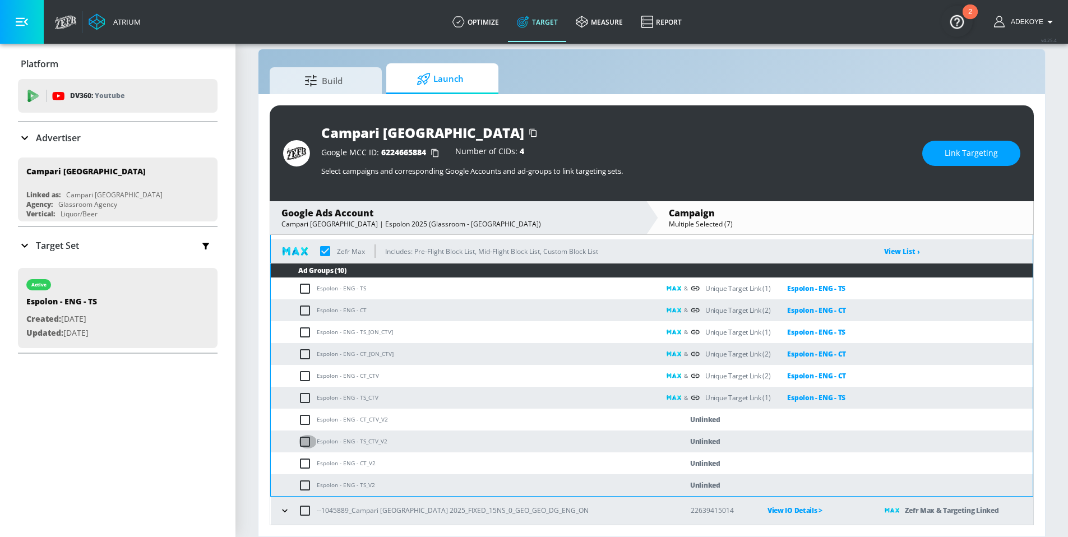
checkbox input "true"
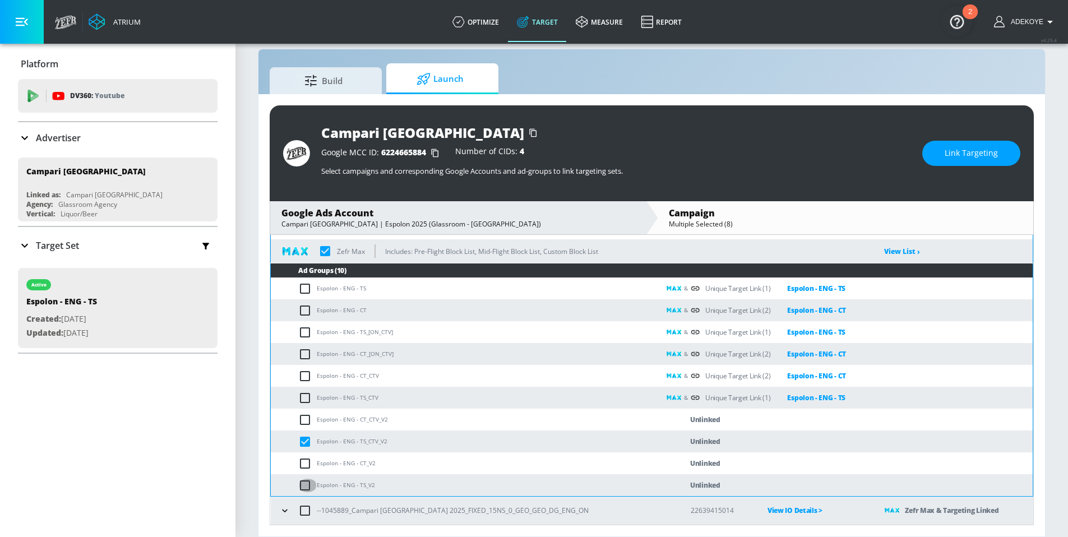
click at [302, 487] on input "checkbox" at bounding box center [307, 485] width 19 height 13
checkbox input "true"
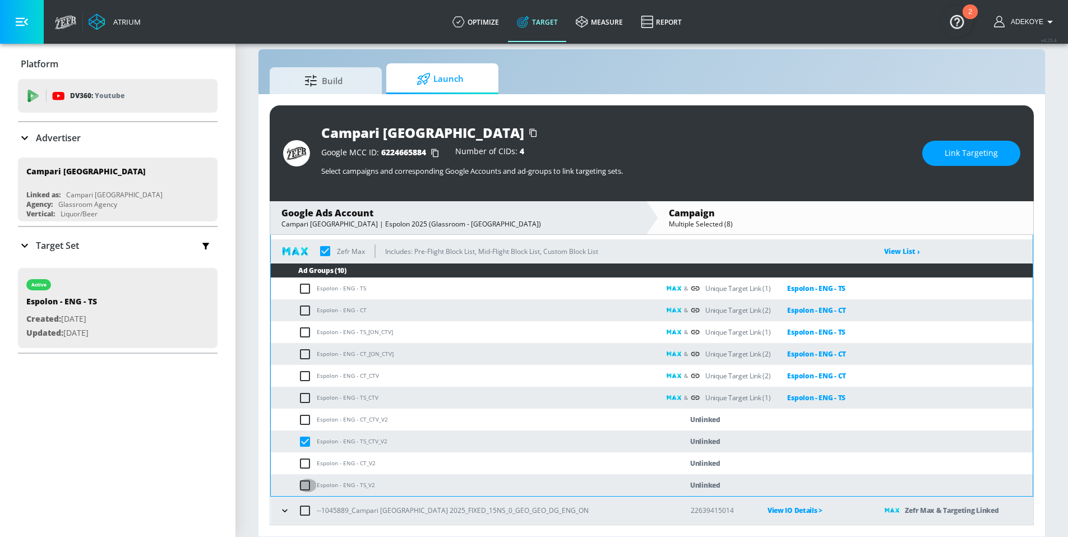
checkbox input "true"
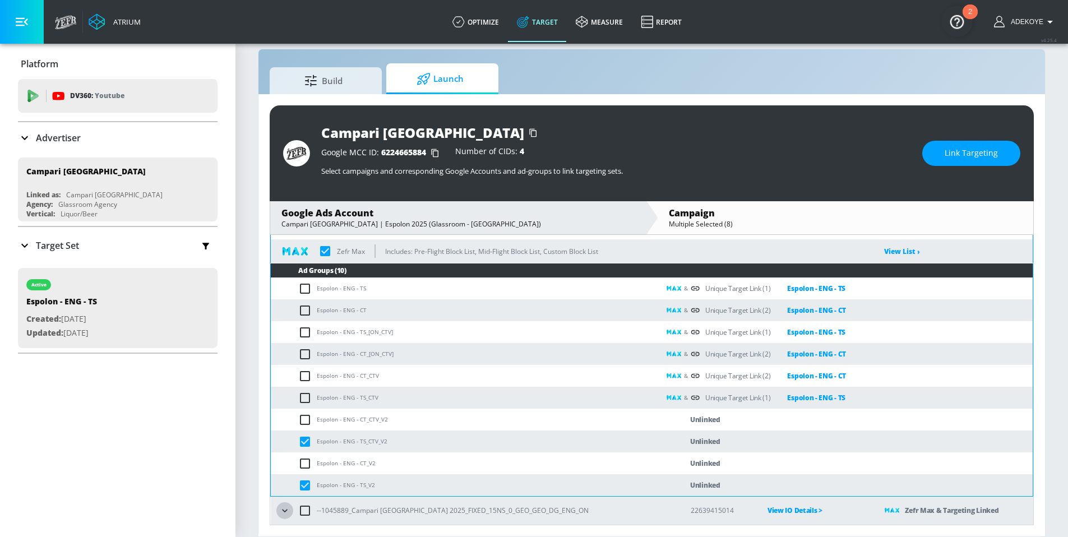
click at [287, 515] on icon "button" at bounding box center [284, 510] width 11 height 11
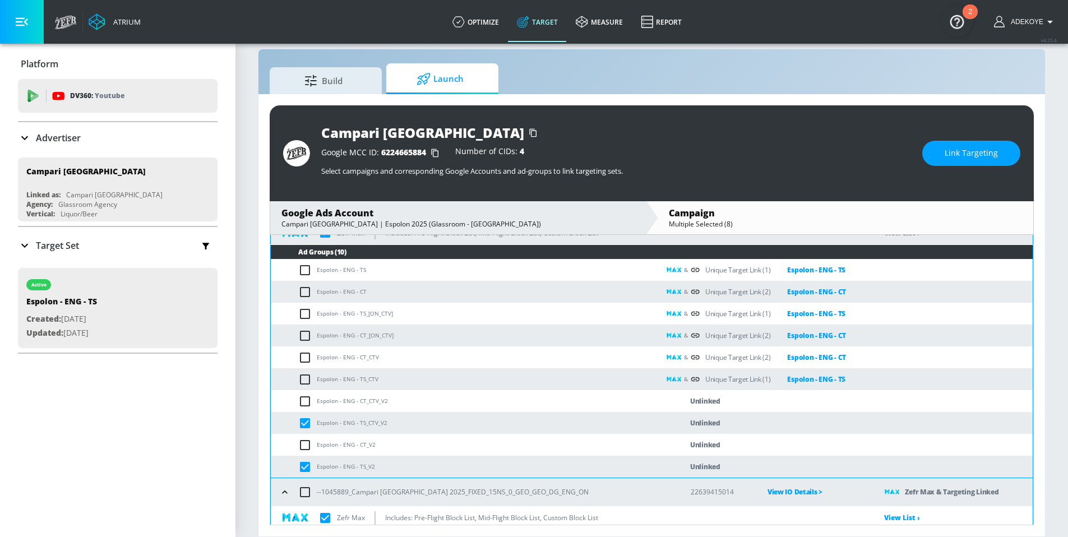
scroll to position [2203, 0]
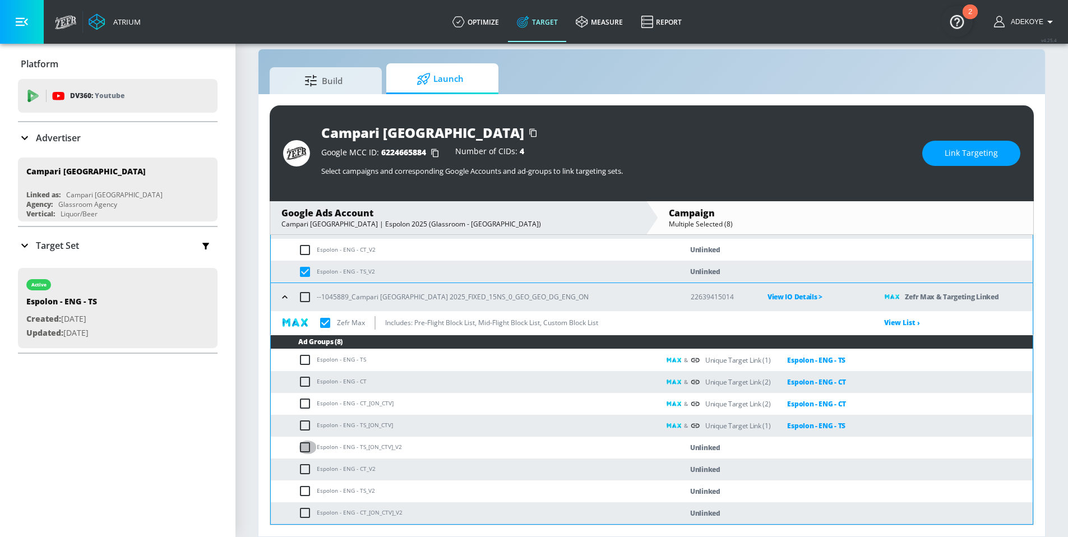
click at [308, 449] on input "checkbox" at bounding box center [307, 447] width 19 height 13
checkbox input "true"
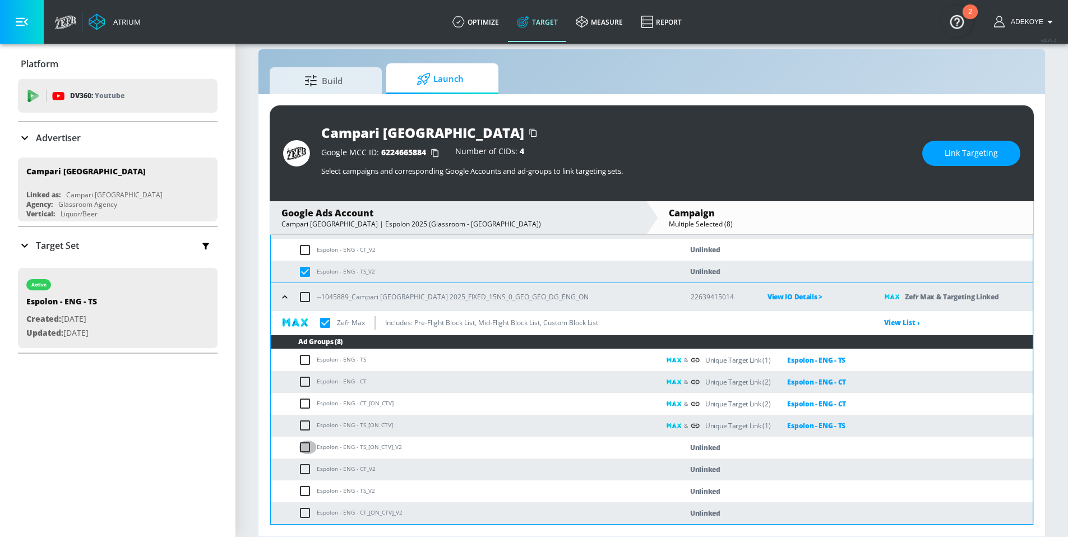
checkbox input "true"
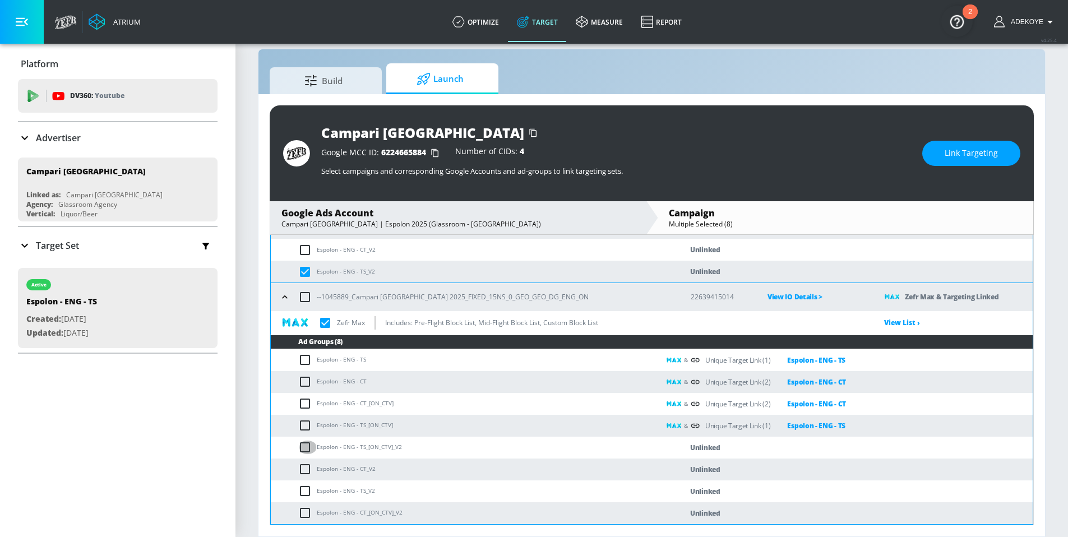
checkbox input "true"
click at [308, 491] on input "checkbox" at bounding box center [307, 490] width 19 height 13
checkbox input "true"
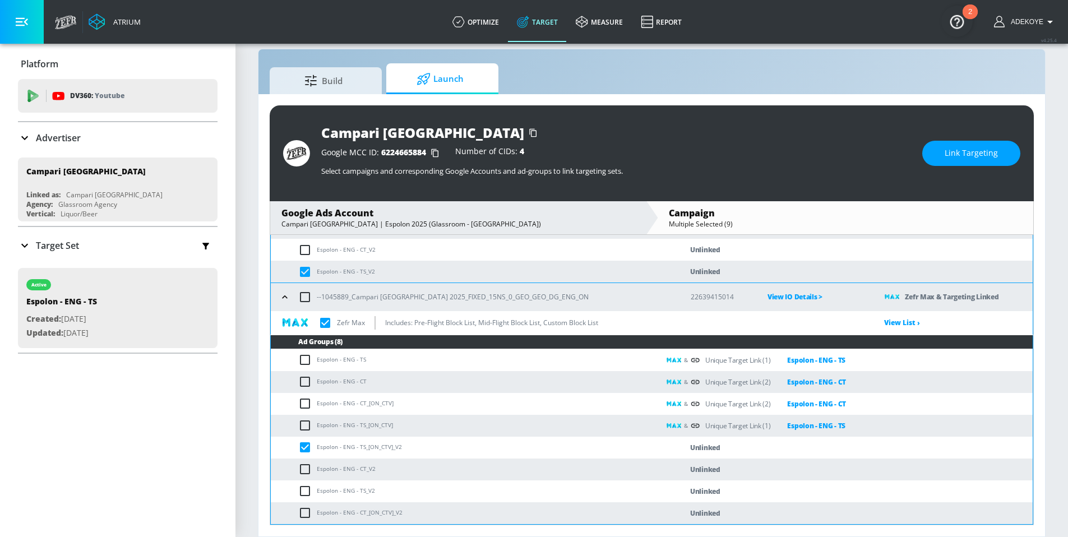
checkbox input "true"
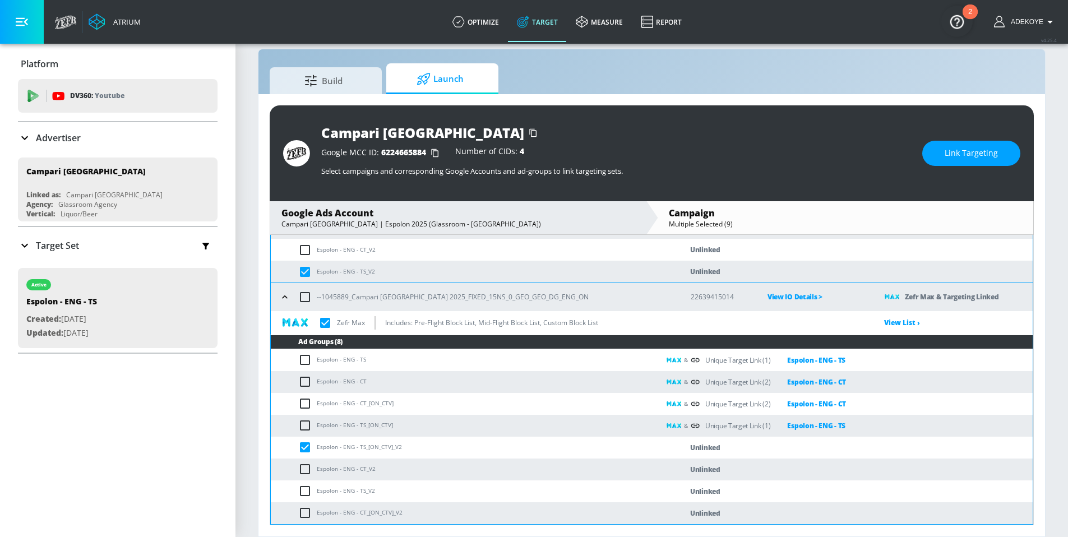
checkbox input "true"
drag, startPoint x: 364, startPoint y: 491, endPoint x: 311, endPoint y: 488, distance: 53.4
click at [311, 488] on td "Espolon - ENG - TS_V2" at bounding box center [465, 491] width 389 height 22
copy td "Espolon - ENG - TS"
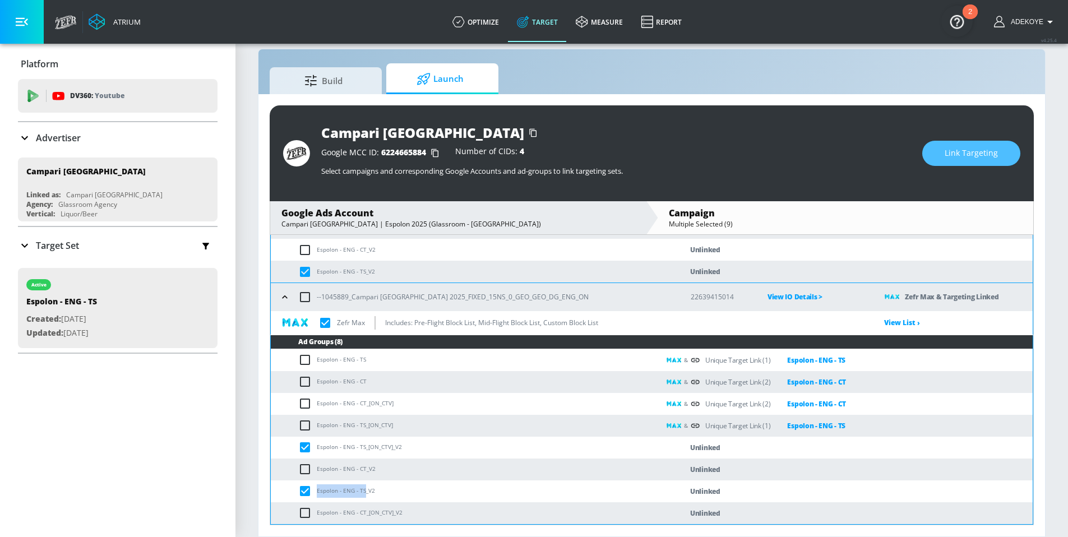
click at [959, 148] on span "Link Targeting" at bounding box center [971, 153] width 53 height 14
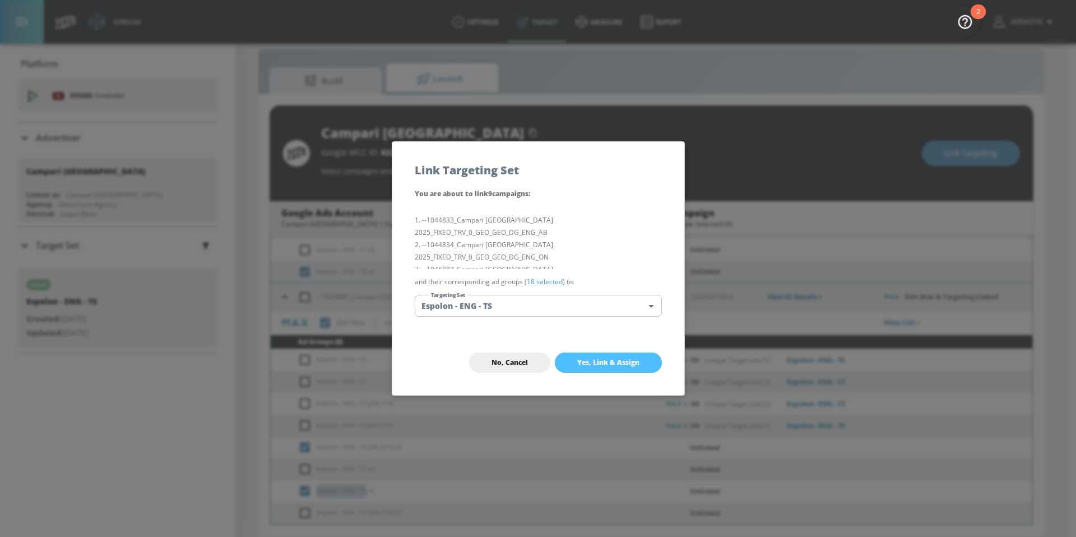
click at [618, 366] on span "Yes, Link & Assign" at bounding box center [608, 362] width 62 height 9
checkbox input "true"
checkbox input "false"
checkbox input "true"
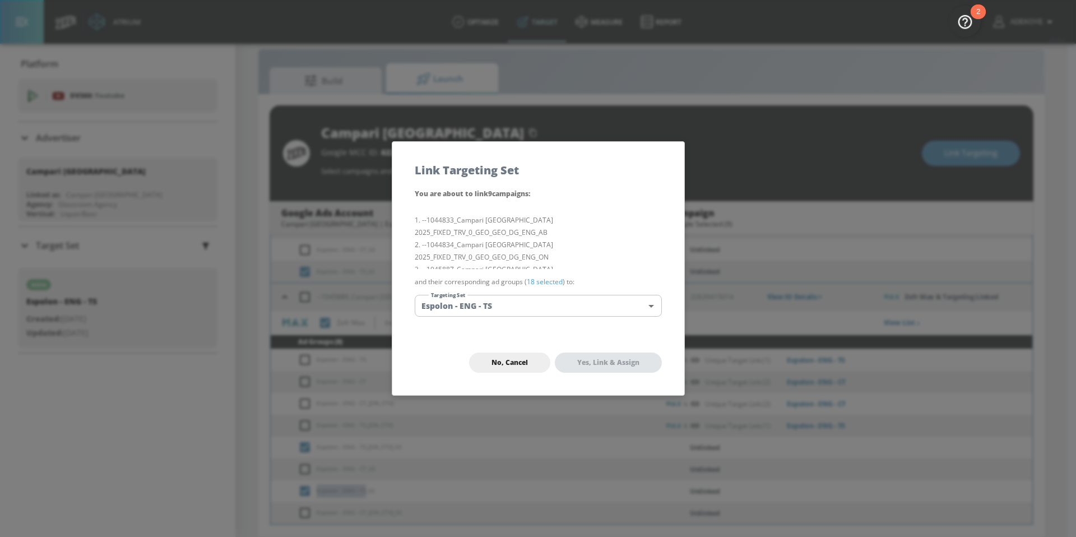
checkbox input "false"
checkbox input "true"
checkbox input "false"
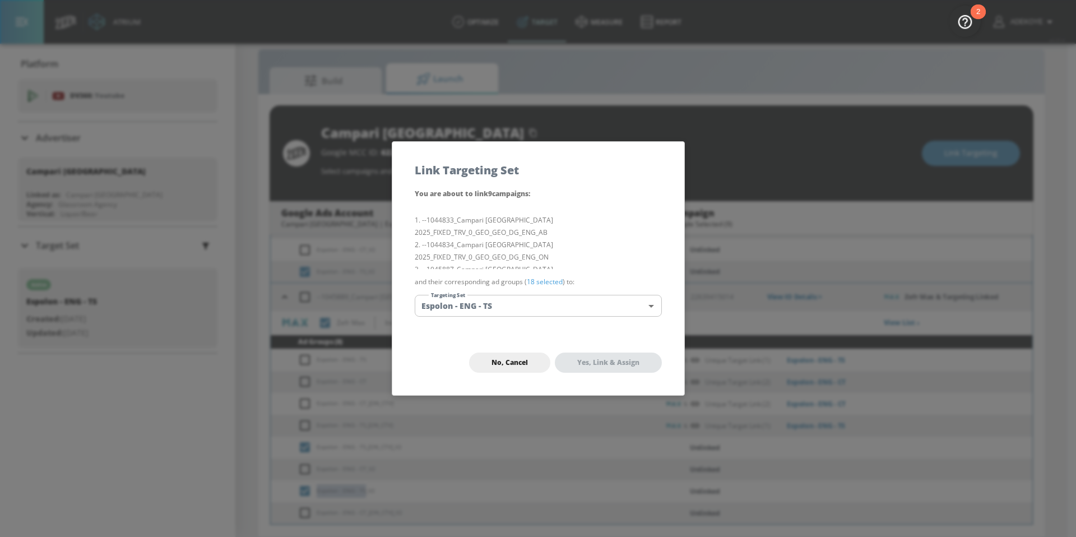
checkbox input "true"
checkbox input "false"
checkbox input "true"
checkbox input "false"
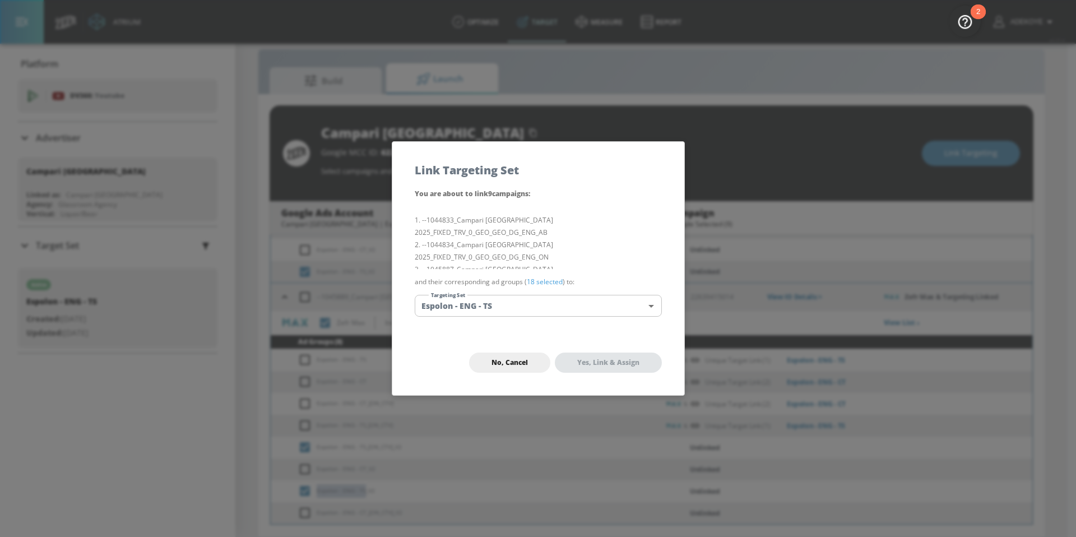
checkbox input "false"
checkbox input "true"
checkbox input "false"
checkbox input "true"
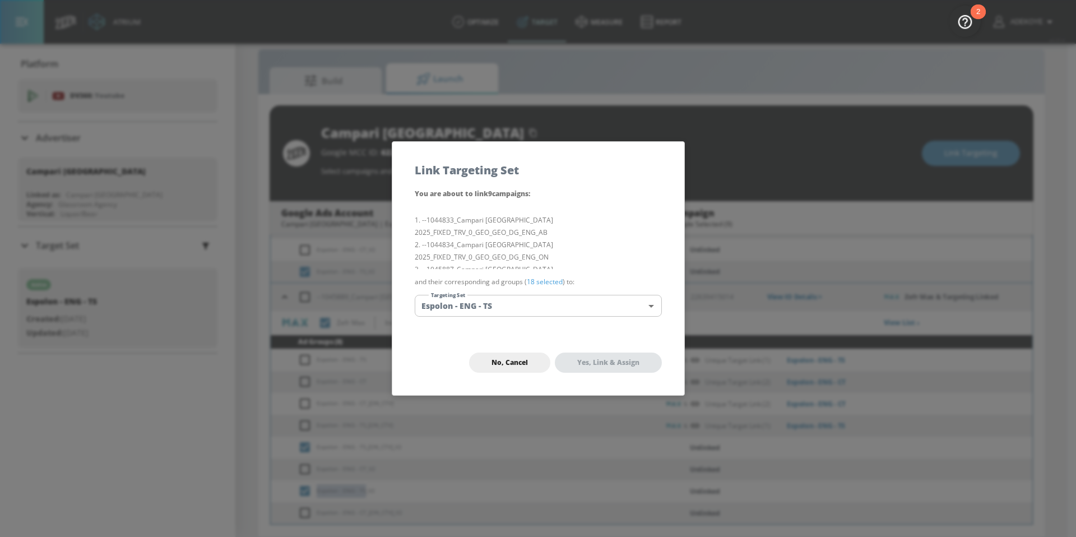
checkbox input "false"
checkbox input "true"
checkbox input "false"
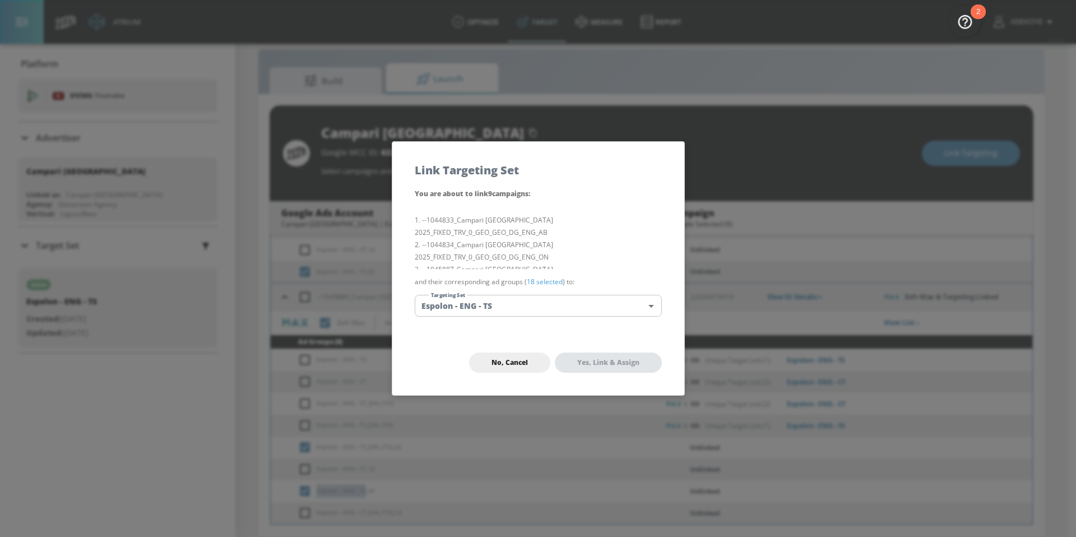
checkbox input "true"
checkbox input "false"
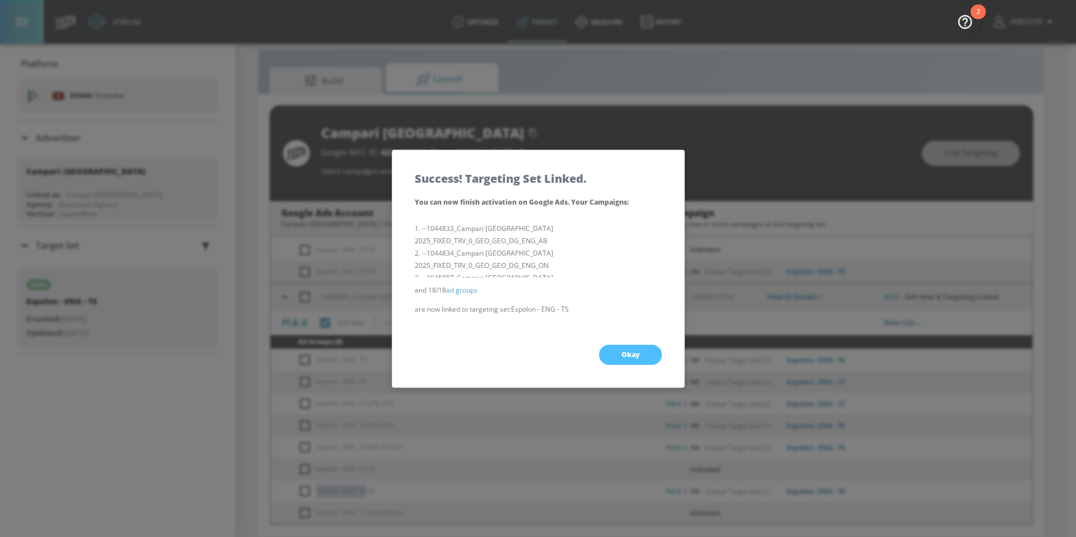
click at [632, 354] on span "Okay" at bounding box center [631, 354] width 18 height 9
checkbox input "true"
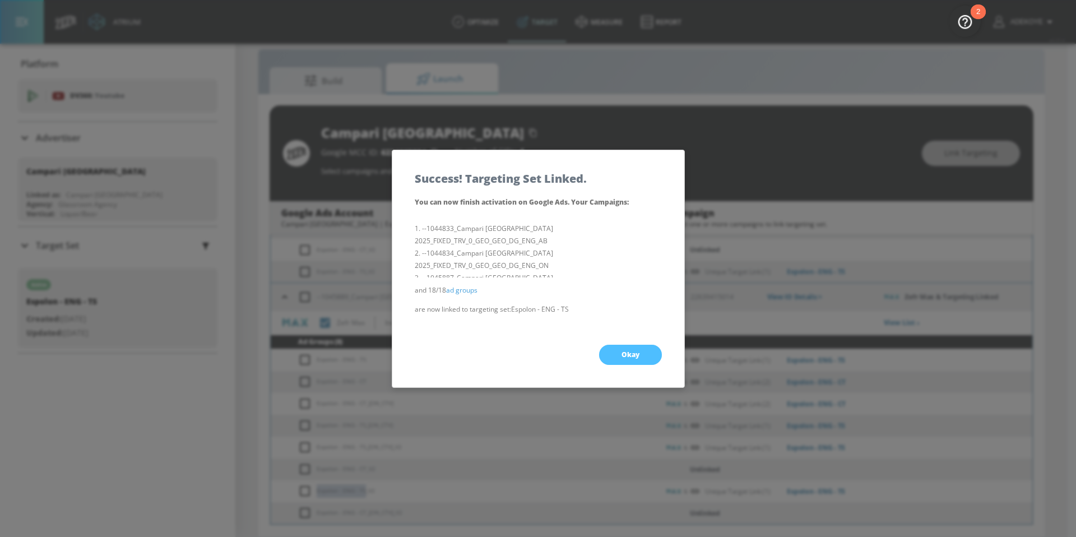
checkbox input "true"
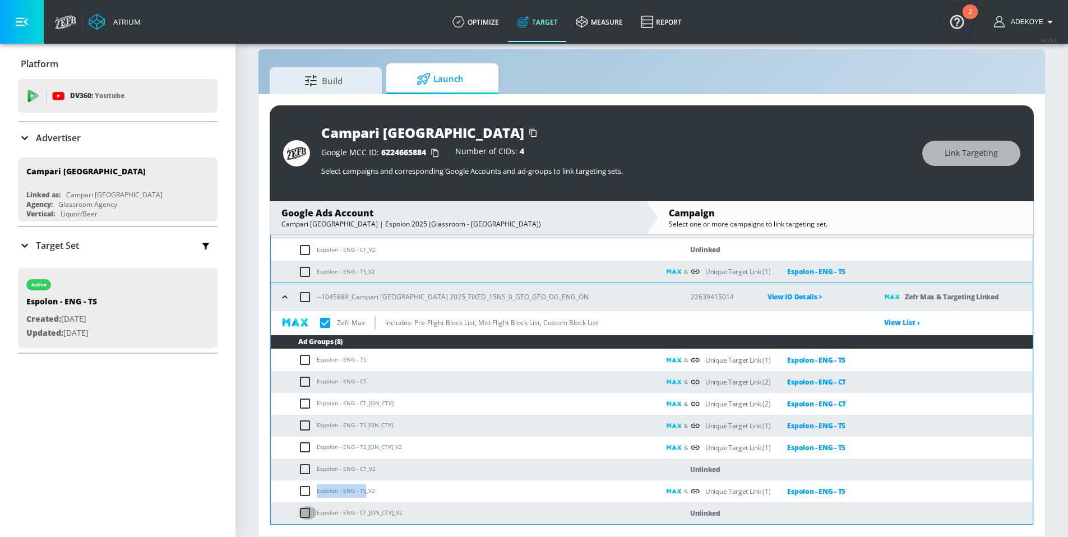
click at [304, 514] on input "checkbox" at bounding box center [307, 512] width 19 height 13
checkbox input "true"
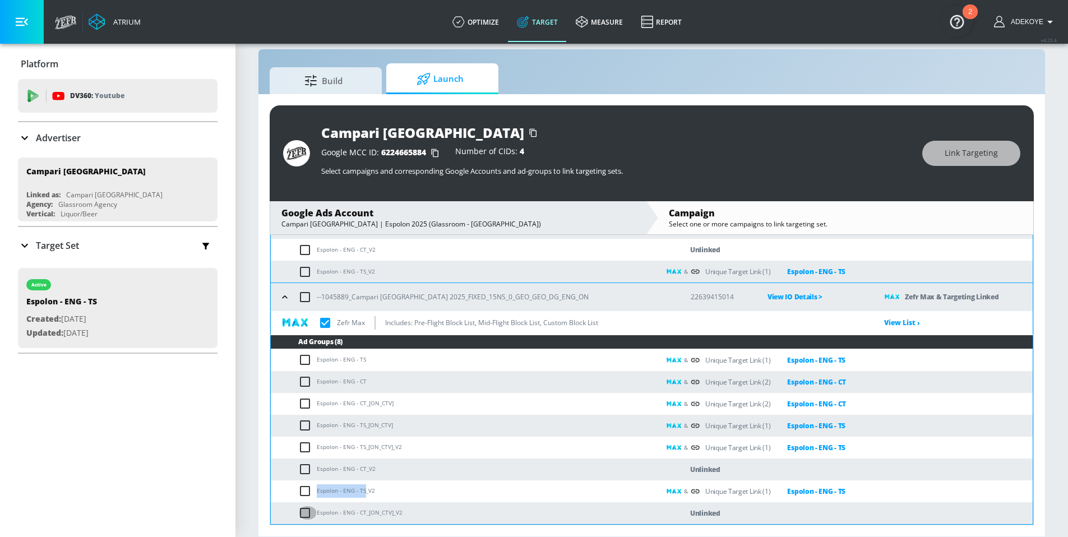
checkbox input "true"
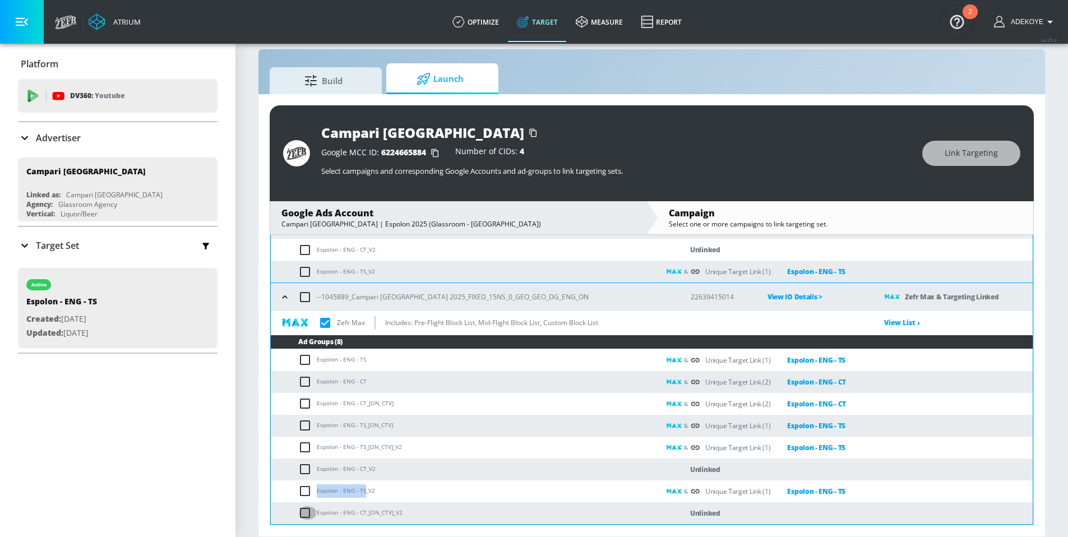
checkbox input "true"
click at [308, 470] on input "checkbox" at bounding box center [307, 469] width 19 height 13
checkbox input "true"
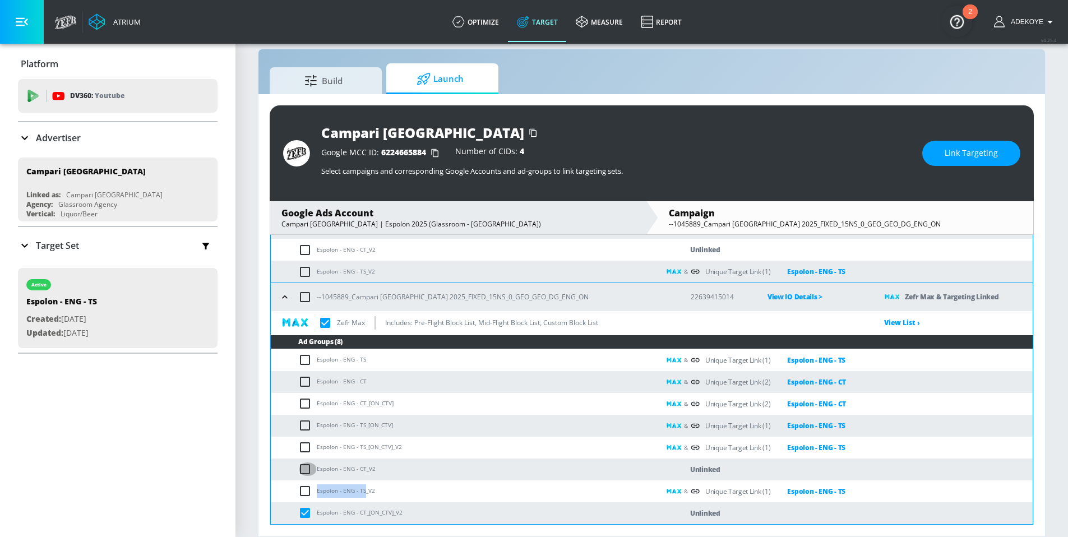
checkbox input "true"
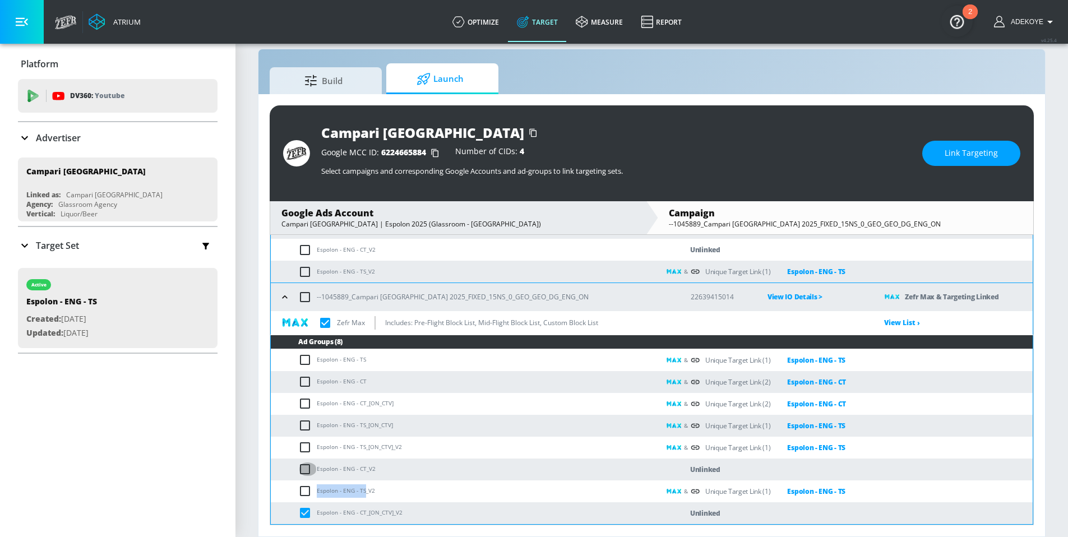
checkbox input "true"
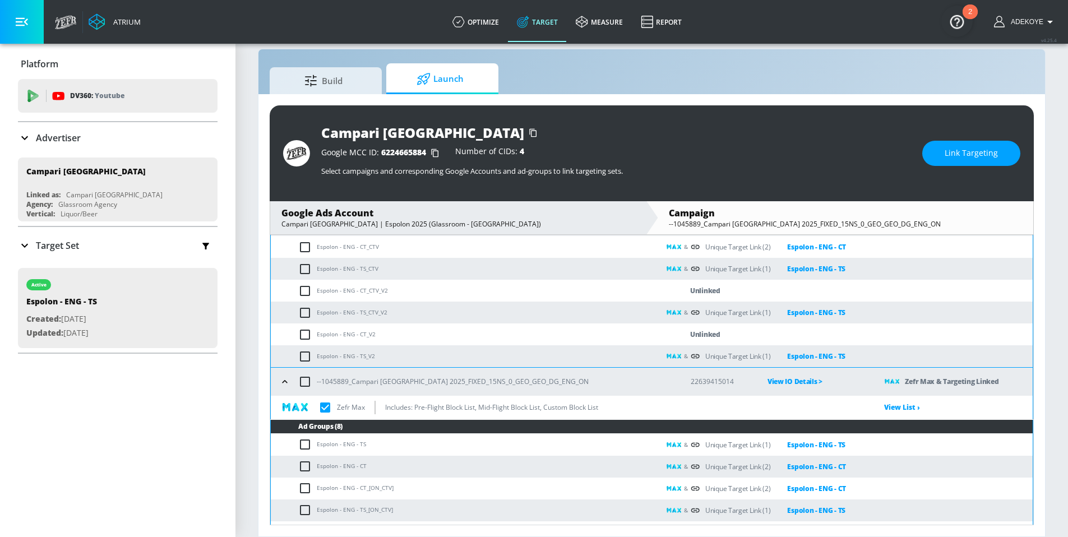
scroll to position [2111, 0]
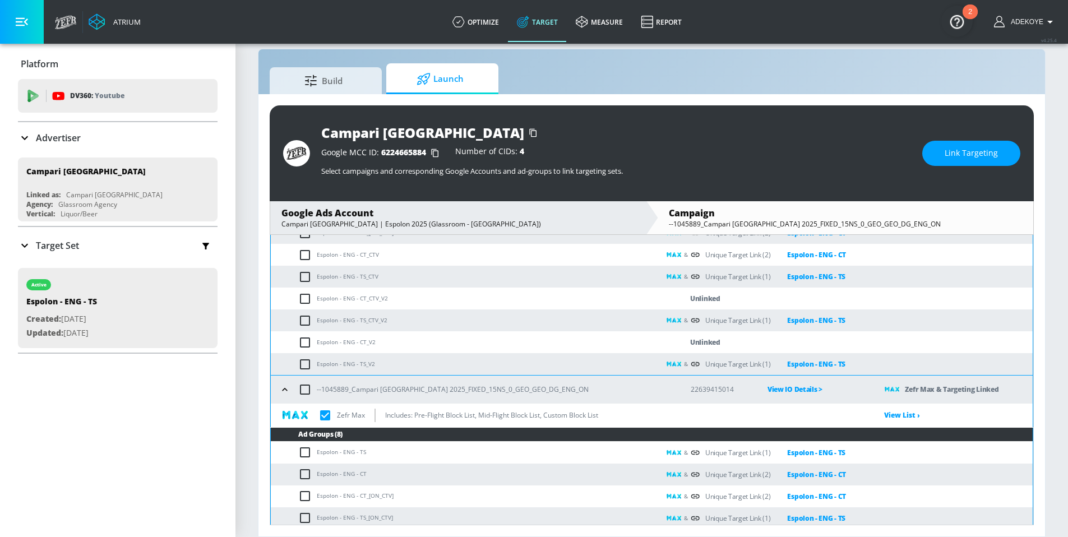
click at [308, 343] on input "checkbox" at bounding box center [307, 342] width 19 height 13
checkbox input "true"
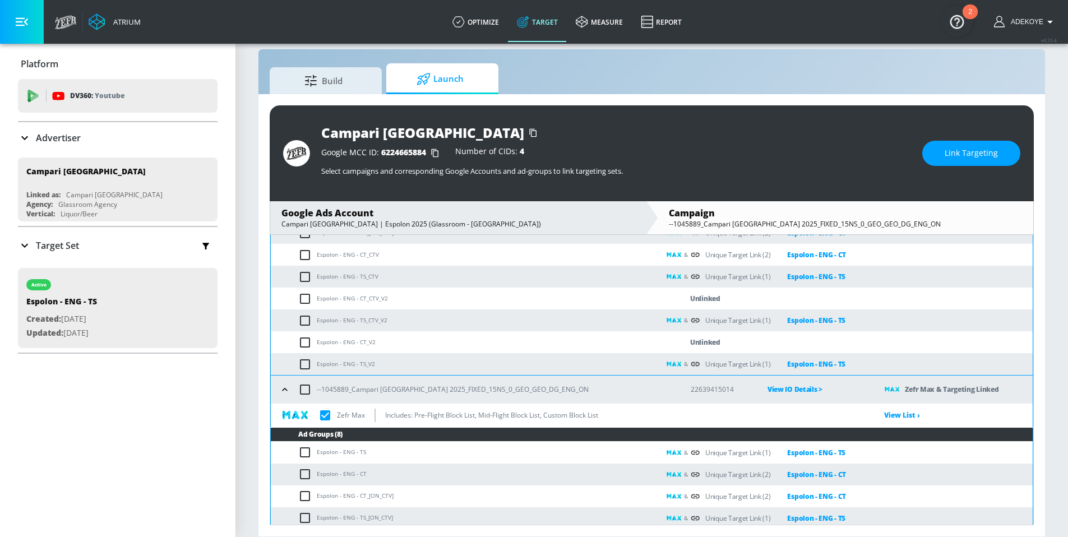
checkbox input "true"
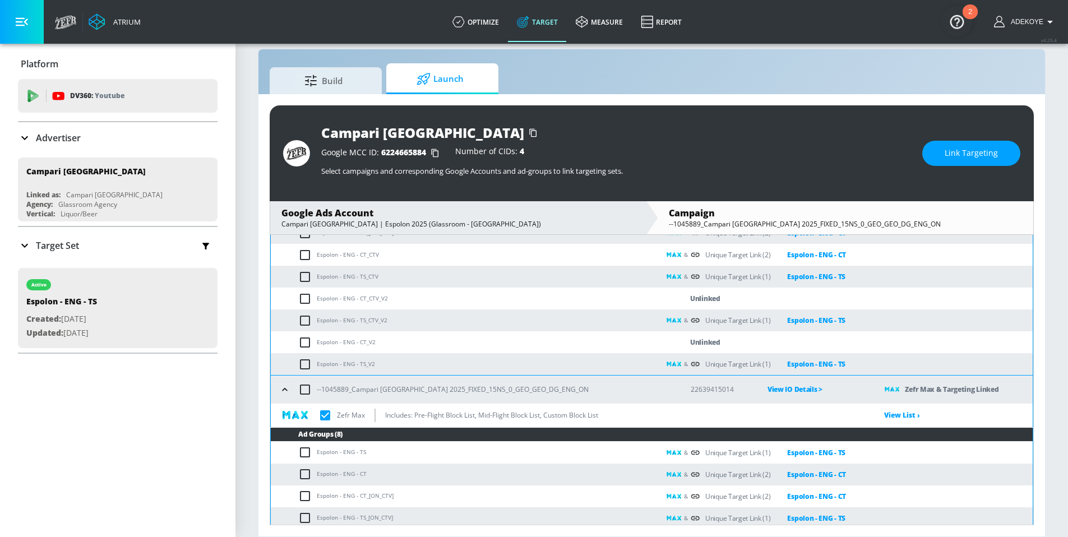
checkbox input "true"
click at [307, 301] on input "checkbox" at bounding box center [307, 298] width 19 height 13
checkbox input "true"
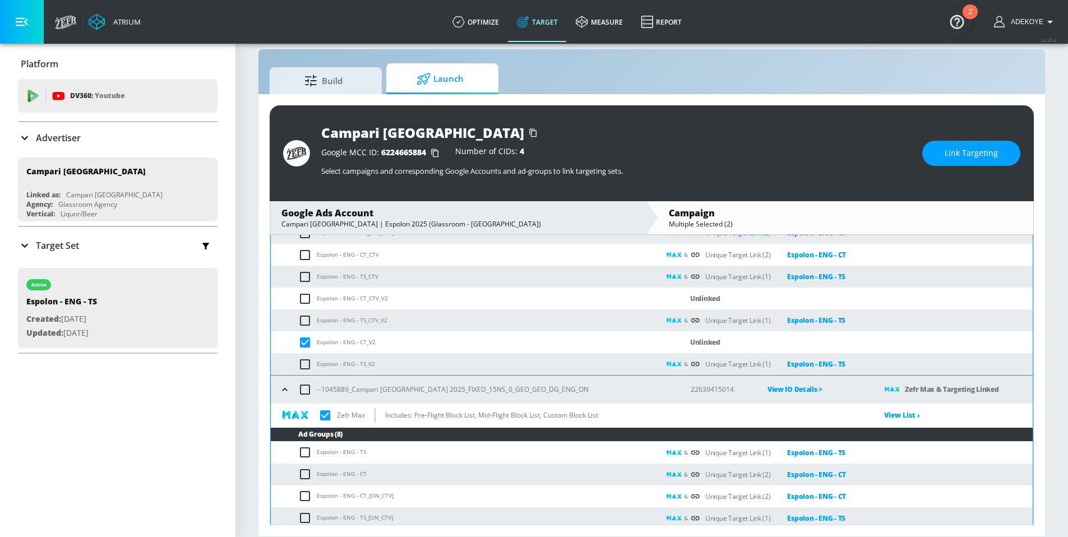
checkbox input "true"
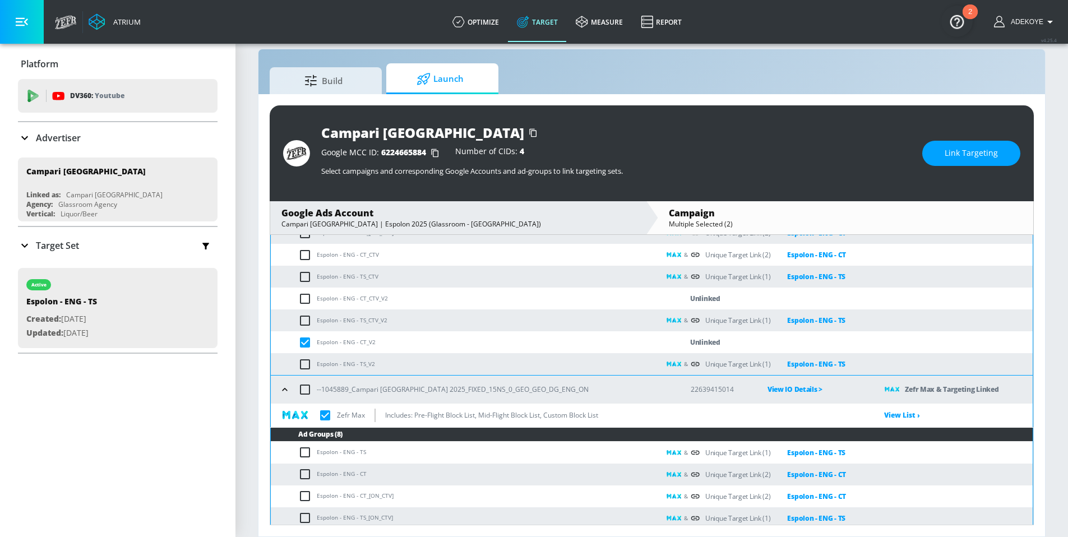
checkbox input "true"
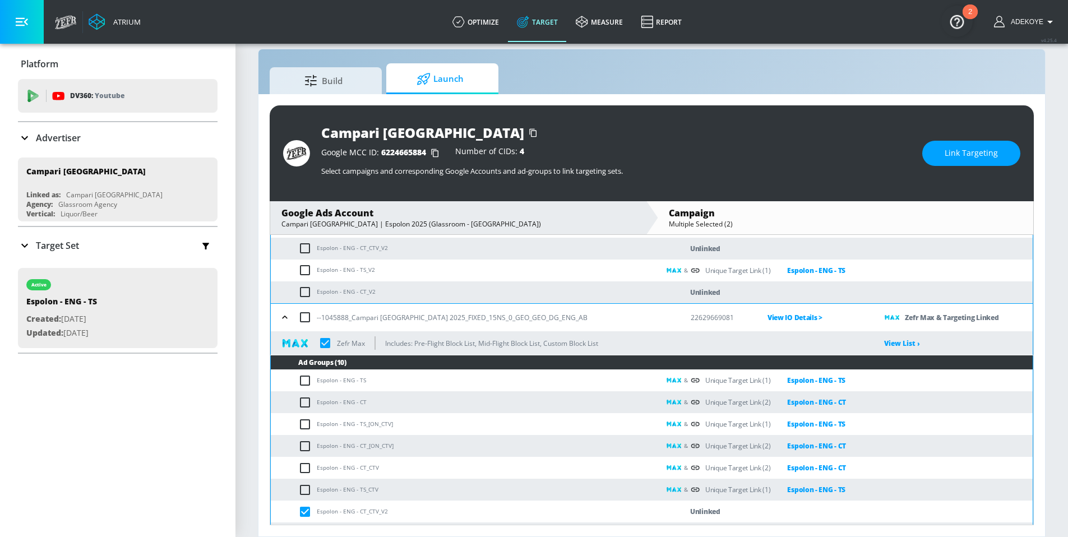
scroll to position [1871, 0]
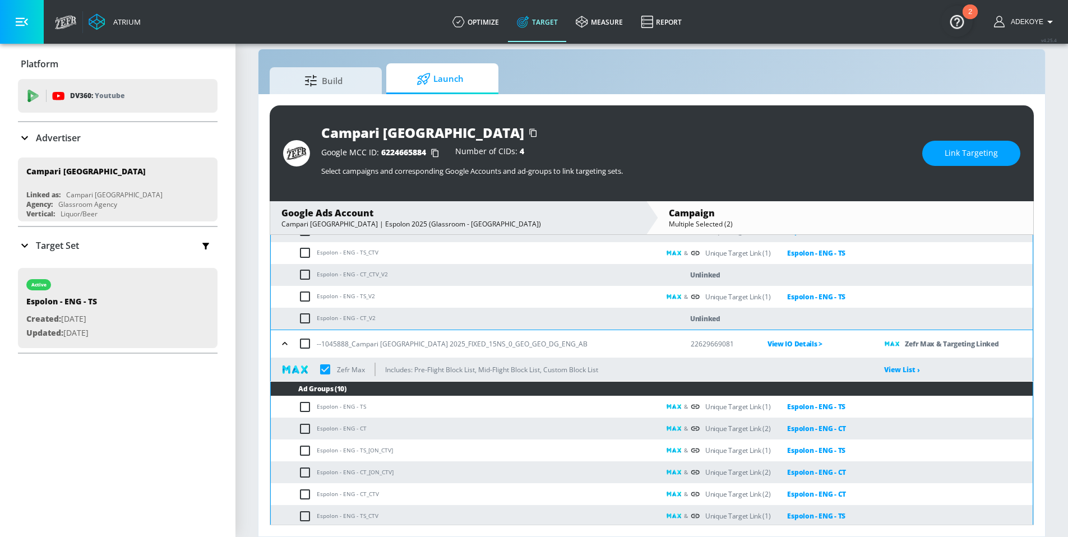
click at [299, 320] on input "checkbox" at bounding box center [307, 318] width 19 height 13
checkbox input "true"
click at [307, 270] on input "checkbox" at bounding box center [307, 274] width 19 height 13
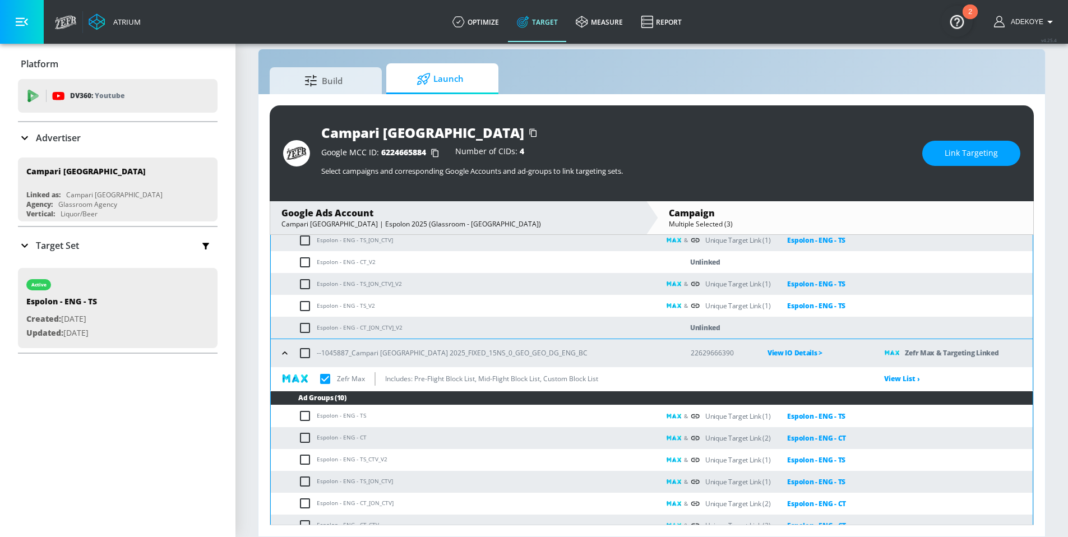
scroll to position [1575, 0]
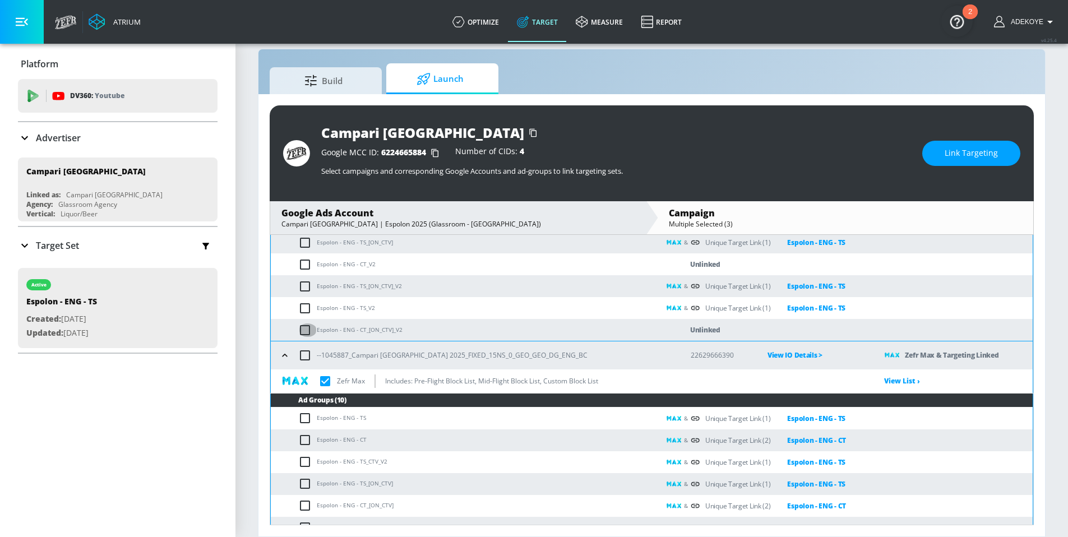
click at [304, 332] on input "checkbox" at bounding box center [307, 330] width 19 height 13
click at [309, 267] on input "checkbox" at bounding box center [307, 264] width 19 height 13
drag, startPoint x: 364, startPoint y: 262, endPoint x: 317, endPoint y: 261, distance: 47.1
click at [317, 261] on td "Espolon - ENG - CT_V2" at bounding box center [465, 264] width 389 height 22
copy td "Espolon - ENG - CT"
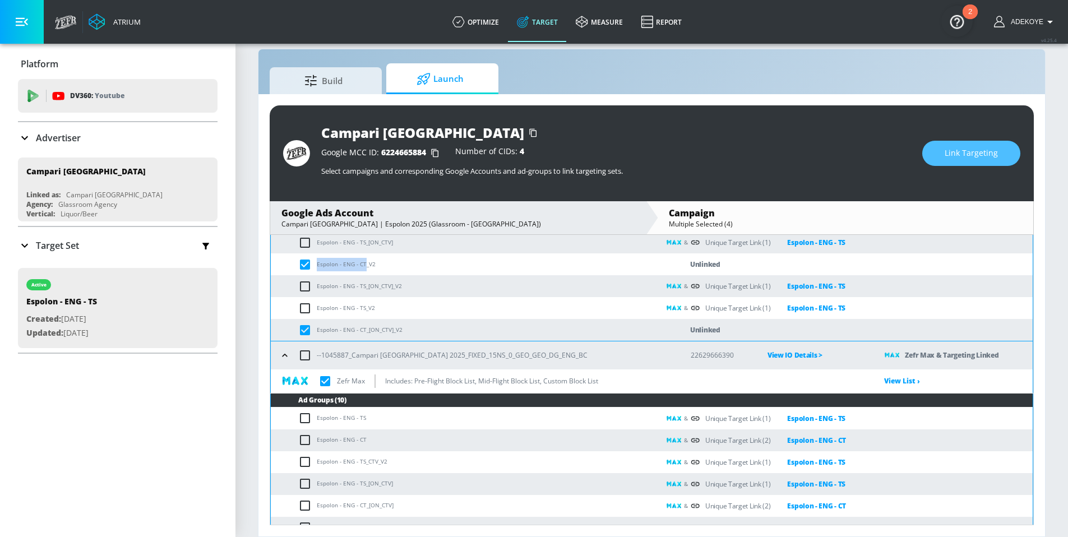
click at [986, 154] on span "Link Targeting" at bounding box center [971, 153] width 53 height 14
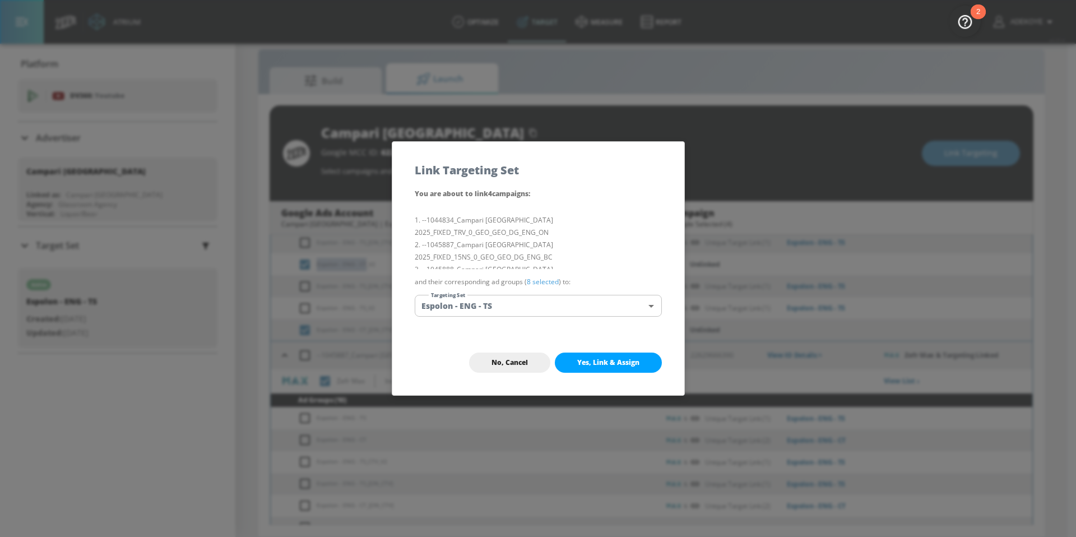
click at [526, 303] on body "Atrium optimize Target measure Report optimize Target measure Report v 4.25.4 A…" at bounding box center [538, 260] width 1076 height 553
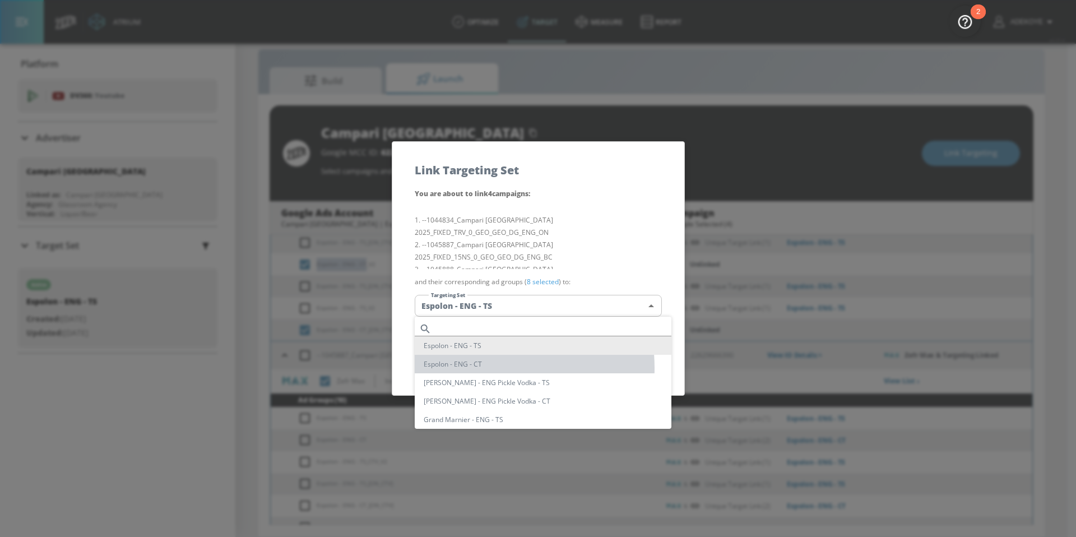
click at [484, 368] on li "Espolon - ENG - CT" at bounding box center [543, 364] width 257 height 19
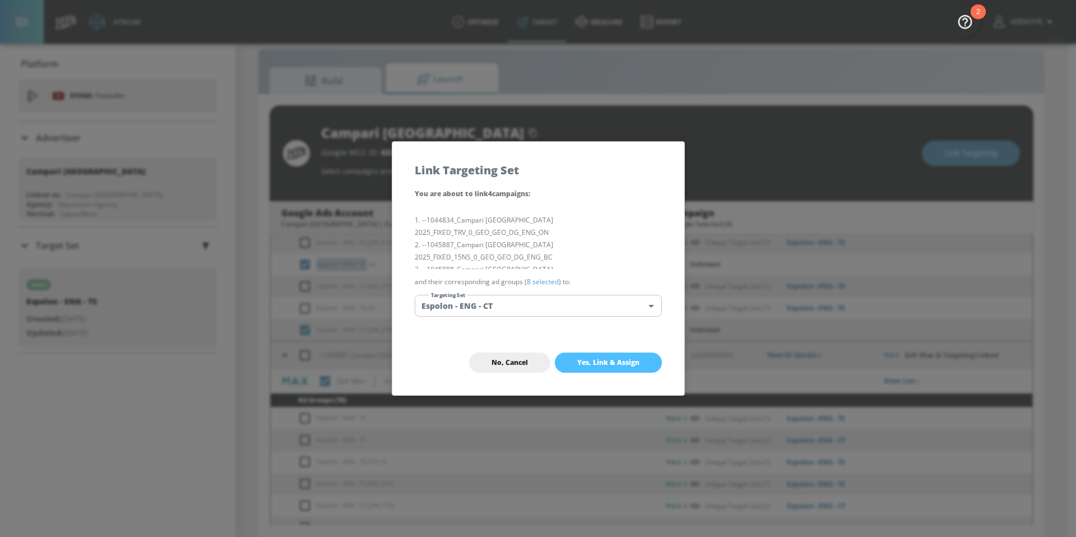
click at [609, 365] on span "Yes, Link & Assign" at bounding box center [608, 362] width 62 height 9
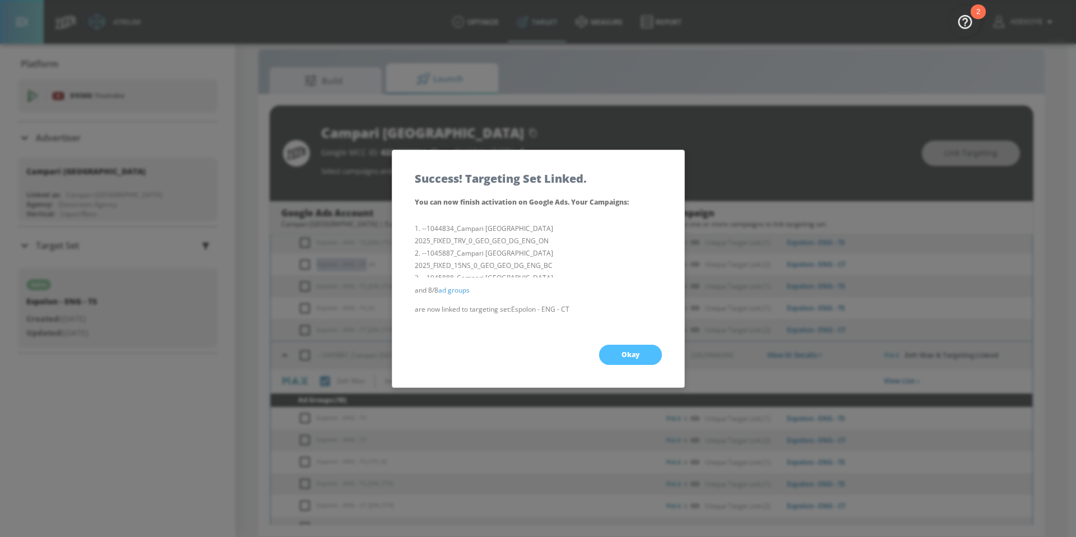
click at [615, 357] on button "Okay" at bounding box center [630, 355] width 63 height 20
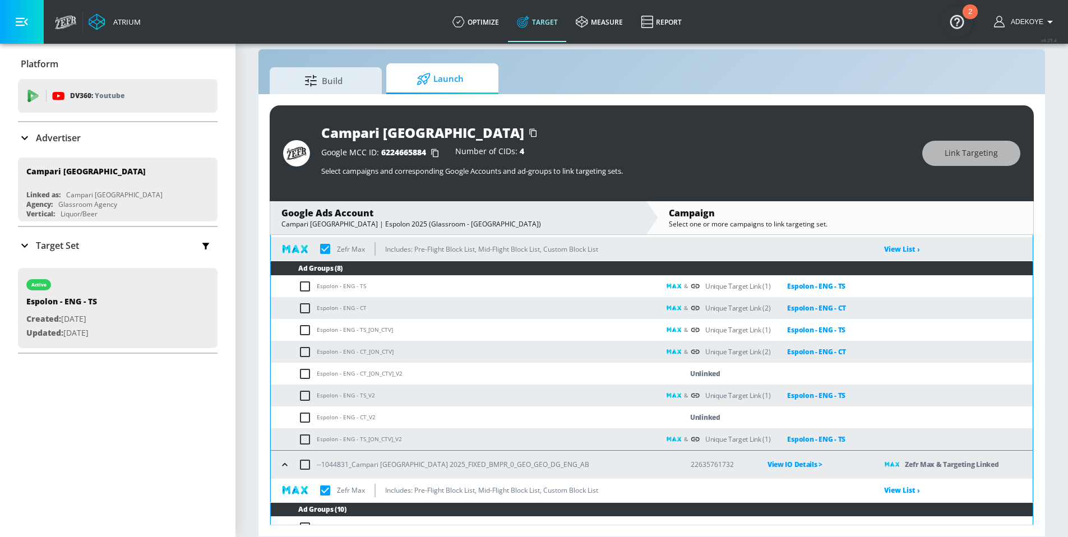
scroll to position [379, 0]
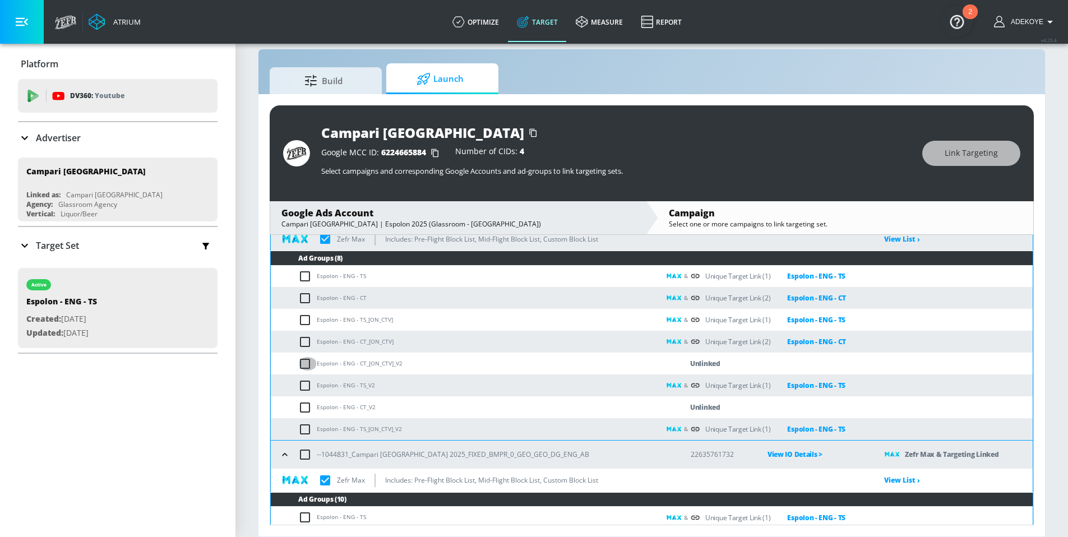
click at [303, 363] on input "checkbox" at bounding box center [307, 363] width 19 height 13
click at [299, 405] on input "checkbox" at bounding box center [307, 407] width 19 height 13
click at [973, 147] on span "Link Targeting" at bounding box center [971, 153] width 53 height 14
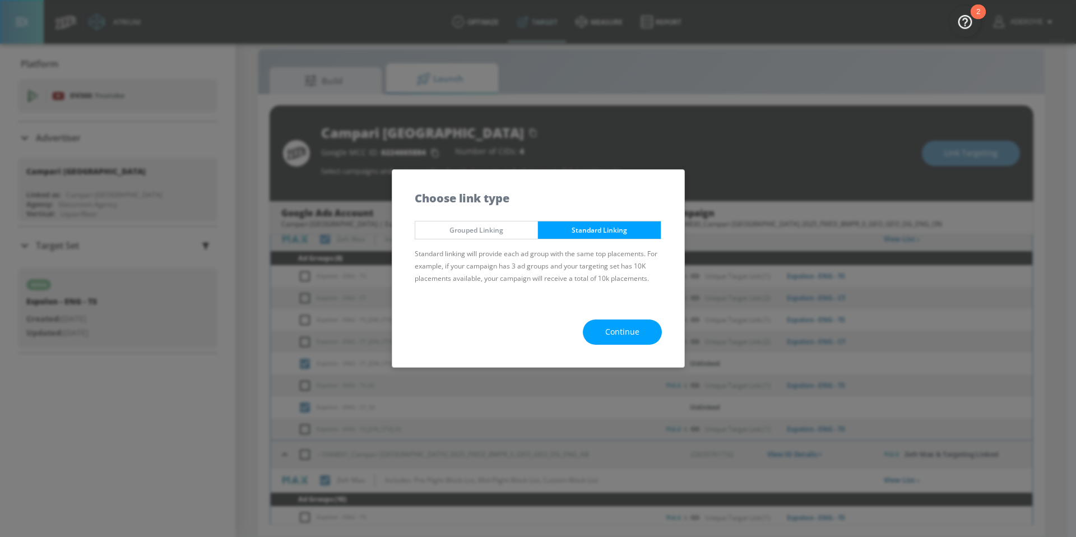
click at [620, 328] on span "Continue" at bounding box center [623, 332] width 34 height 14
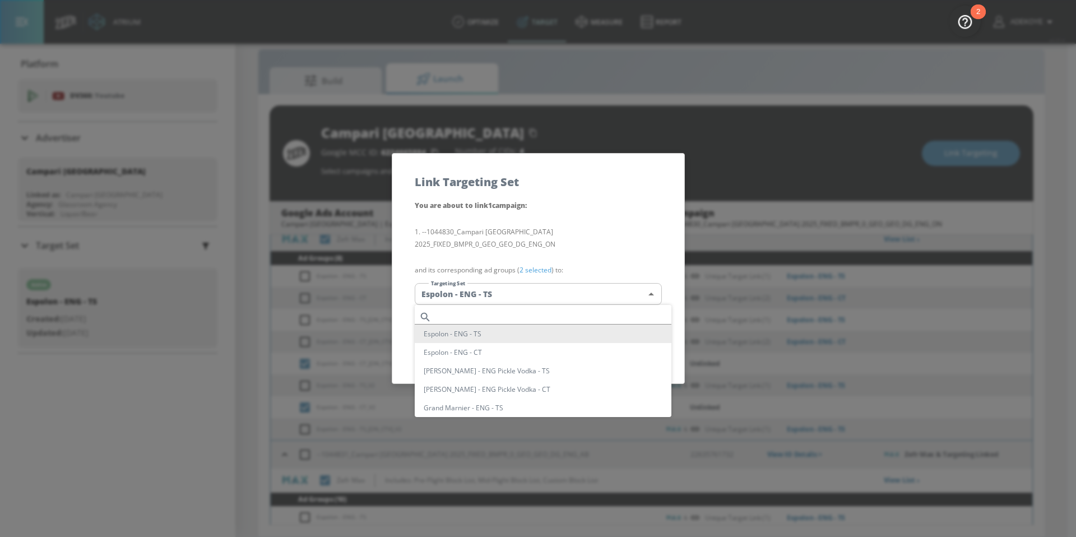
click at [543, 292] on body "Atrium optimize Target measure Report optimize Target measure Report v 4.25.4 A…" at bounding box center [538, 260] width 1076 height 553
click at [484, 348] on li "Espolon - ENG - CT" at bounding box center [543, 352] width 257 height 19
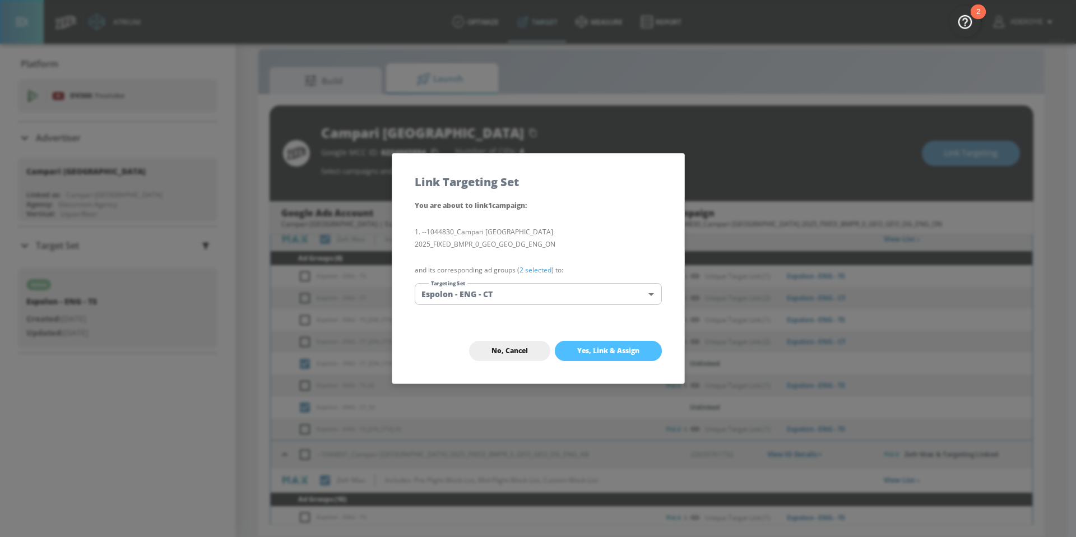
click at [587, 349] on span "Yes, Link & Assign" at bounding box center [608, 350] width 62 height 9
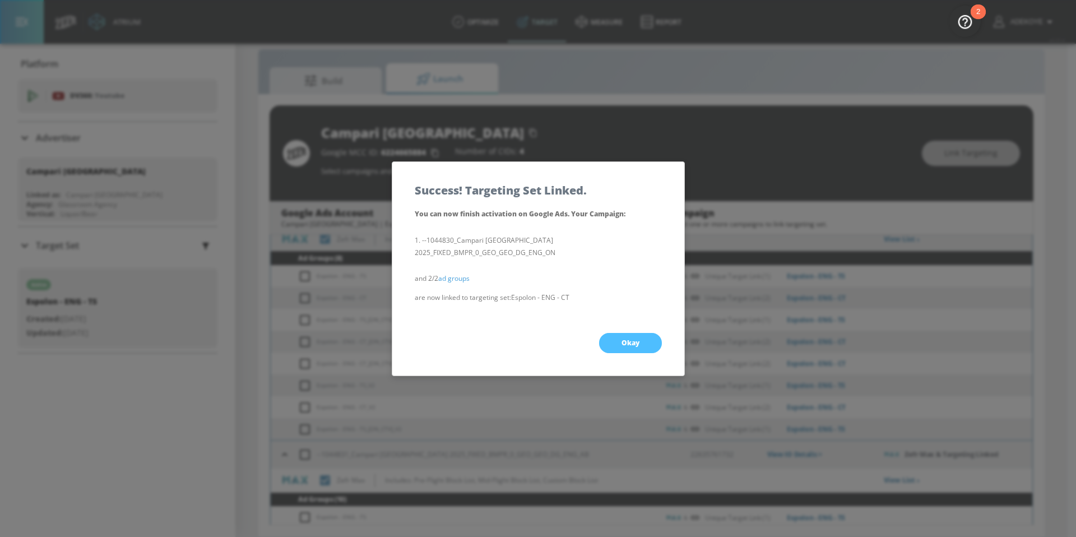
click at [626, 346] on span "Okay" at bounding box center [631, 343] width 18 height 9
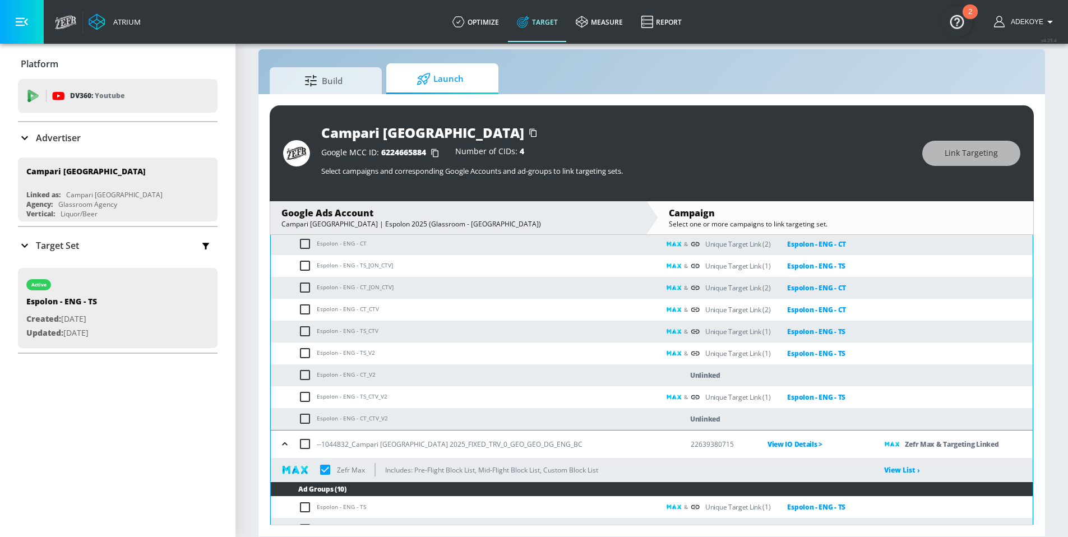
scroll to position [682, 0]
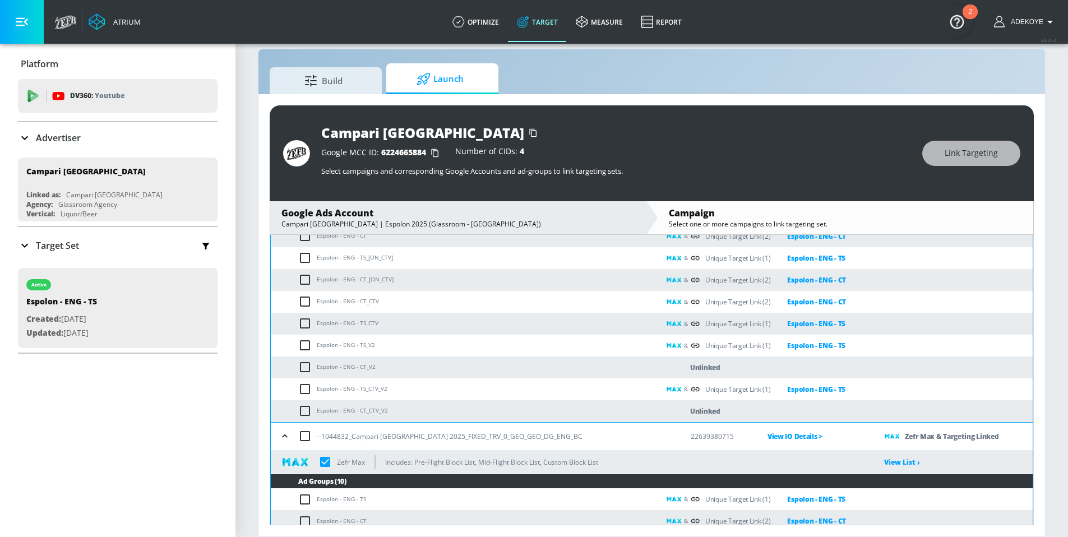
click at [301, 365] on input "checkbox" at bounding box center [307, 367] width 19 height 13
click at [311, 408] on input "checkbox" at bounding box center [307, 410] width 19 height 13
click at [946, 150] on span "Link Targeting" at bounding box center [971, 153] width 53 height 14
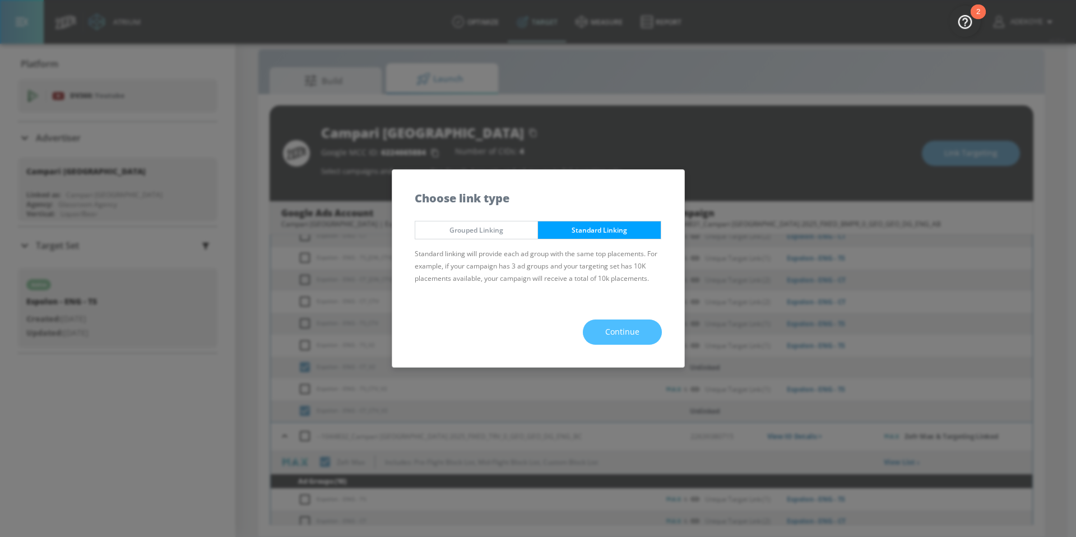
click at [606, 331] on span "Continue" at bounding box center [623, 332] width 34 height 14
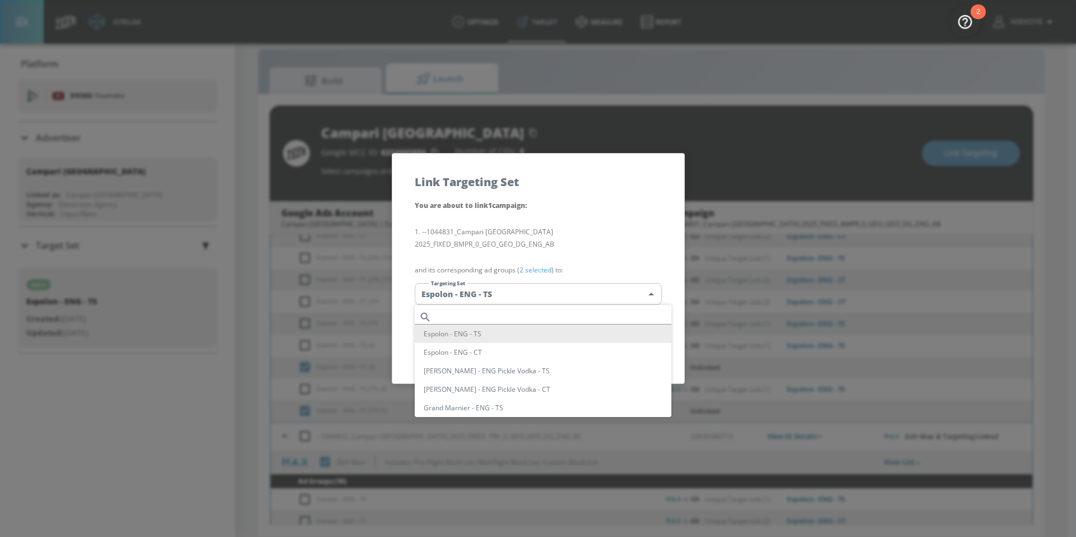
click at [523, 295] on body "Atrium optimize Target measure Report optimize Target measure Report v 4.25.4 A…" at bounding box center [538, 260] width 1076 height 553
click at [513, 351] on li "Espolon - ENG - CT" at bounding box center [543, 352] width 257 height 19
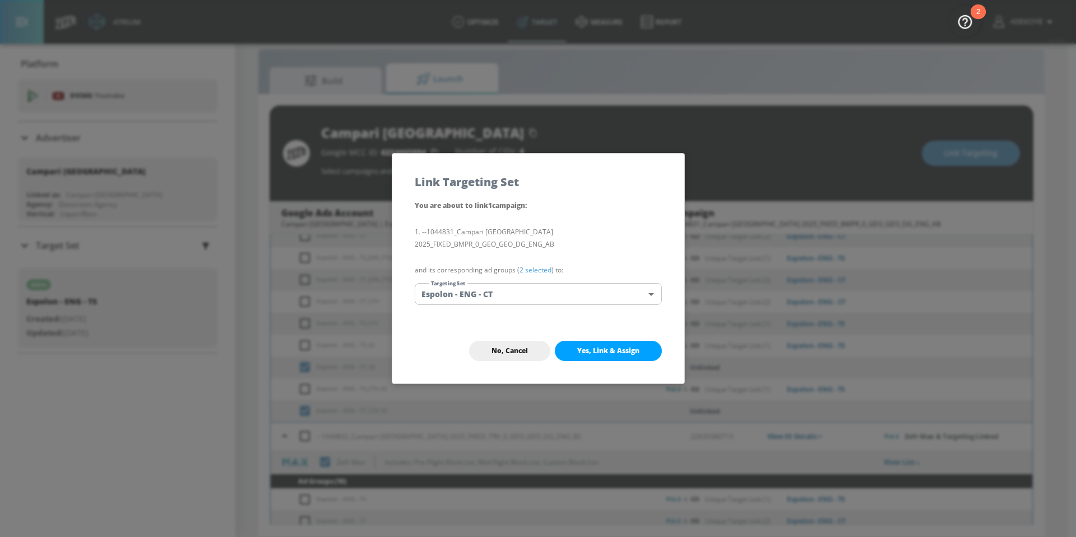
click at [595, 355] on button "Yes, Link & Assign" at bounding box center [608, 351] width 107 height 20
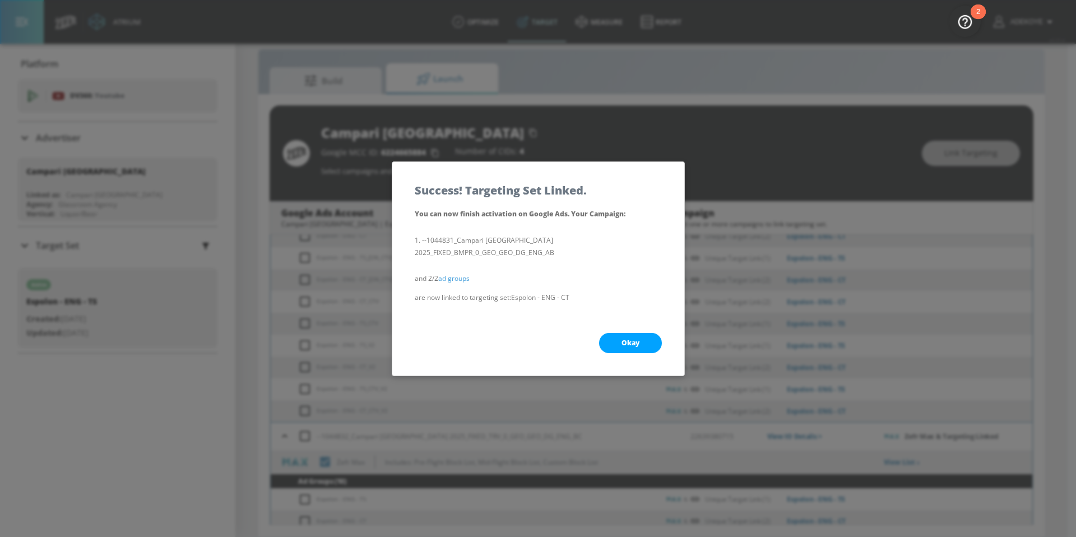
click at [645, 341] on button "Okay" at bounding box center [630, 343] width 63 height 20
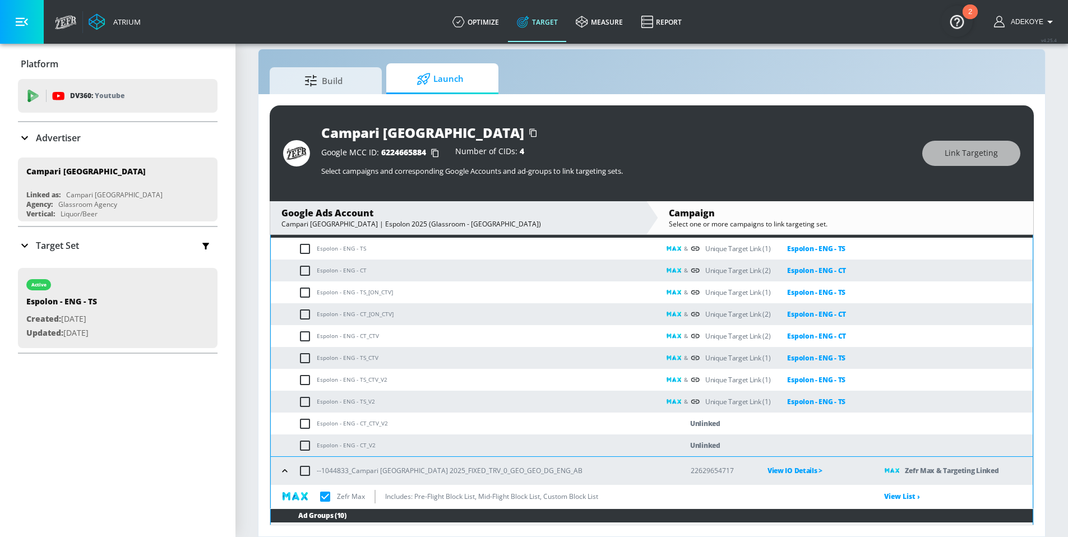
scroll to position [946, 0]
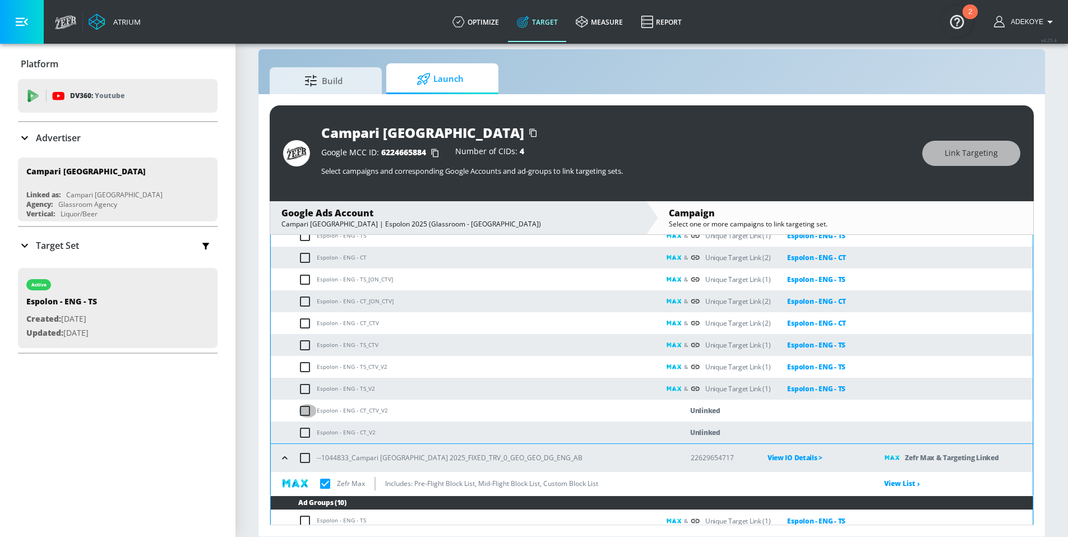
click at [303, 408] on input "checkbox" at bounding box center [307, 410] width 19 height 13
click at [304, 429] on input "checkbox" at bounding box center [307, 432] width 19 height 13
click at [955, 147] on span "Link Targeting" at bounding box center [971, 153] width 53 height 14
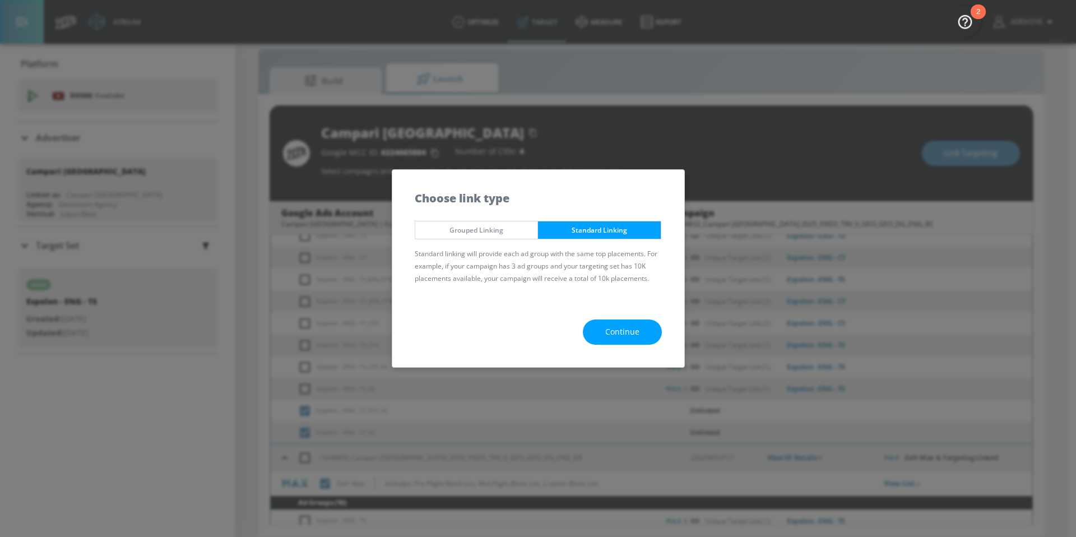
click at [620, 338] on span "Continue" at bounding box center [623, 332] width 34 height 14
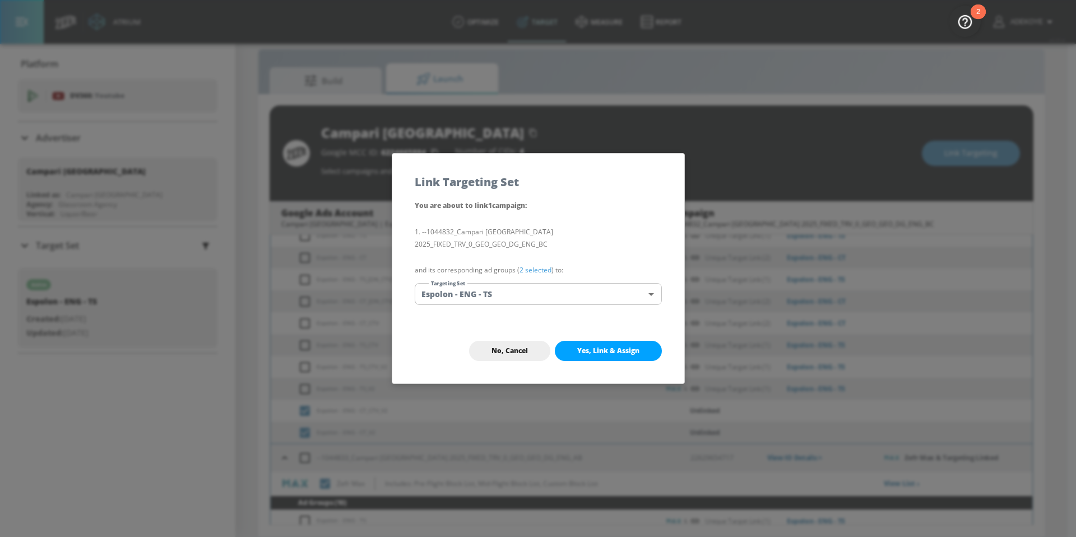
click at [553, 293] on body "Atrium optimize Target measure Report optimize Target measure Report v 4.25.4 A…" at bounding box center [538, 260] width 1076 height 553
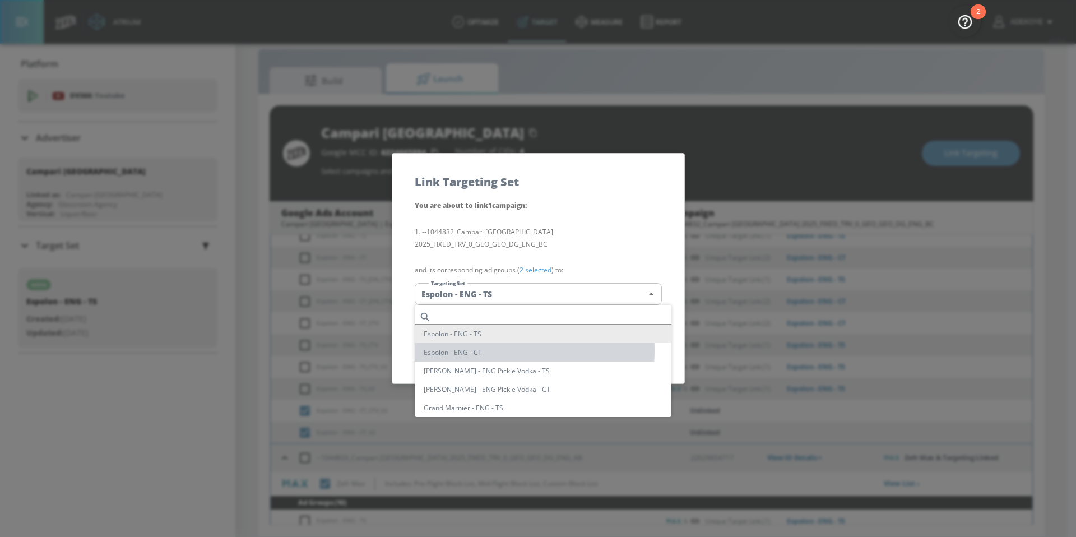
click at [496, 350] on li "Espolon - ENG - CT" at bounding box center [543, 352] width 257 height 19
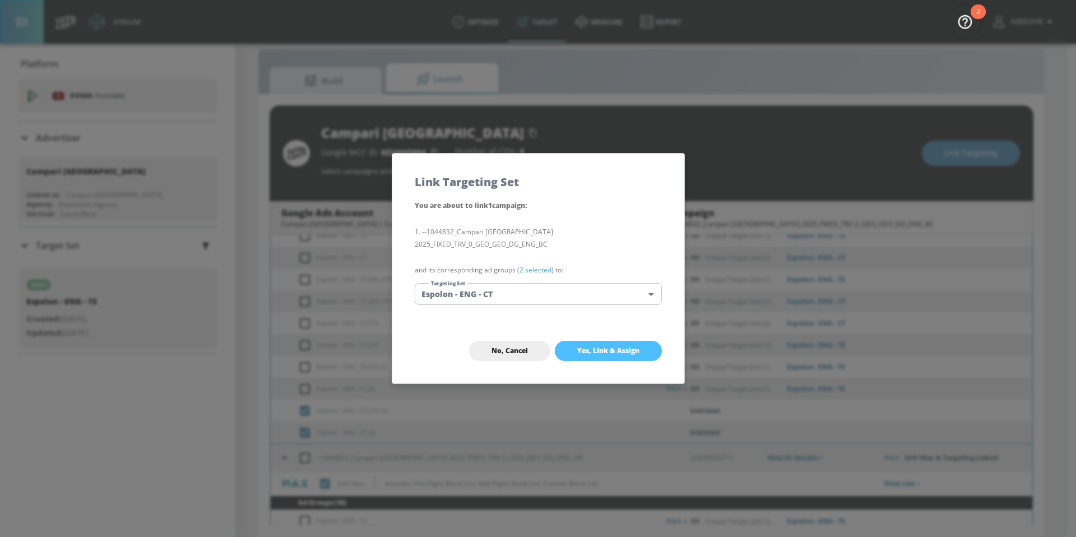
click at [615, 349] on span "Yes, Link & Assign" at bounding box center [608, 350] width 62 height 9
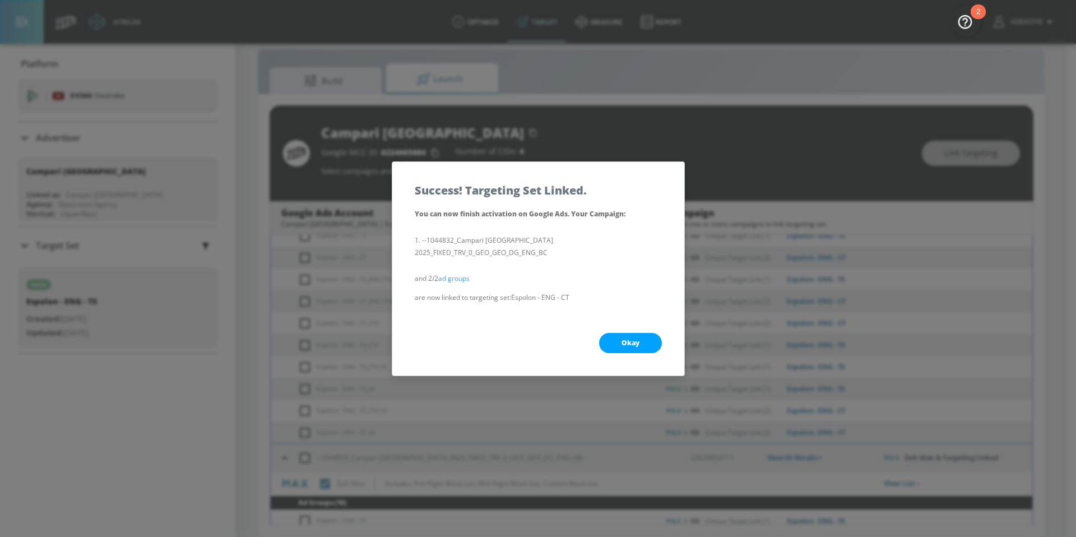
click at [636, 346] on span "Okay" at bounding box center [631, 343] width 18 height 9
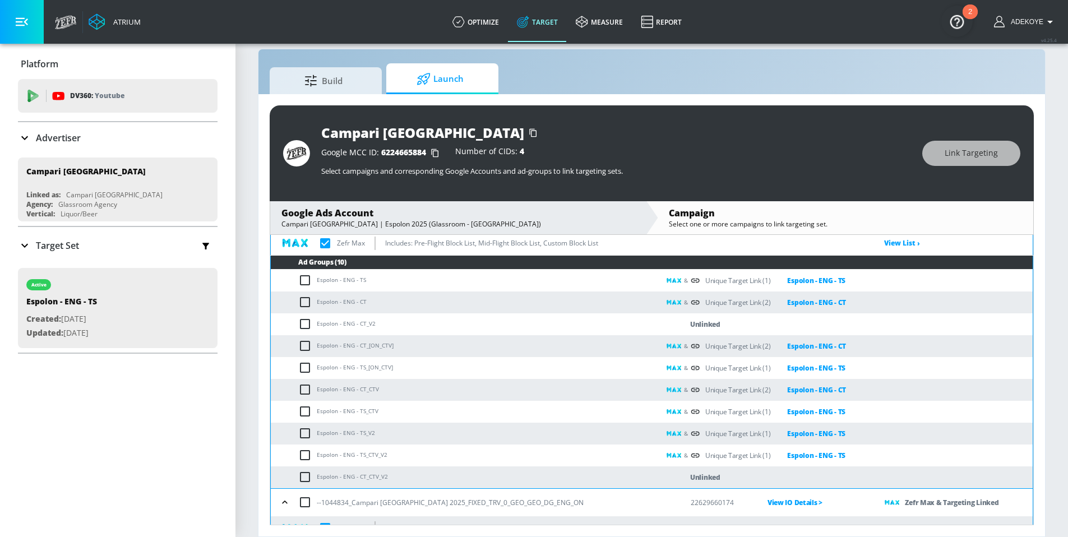
scroll to position [1193, 0]
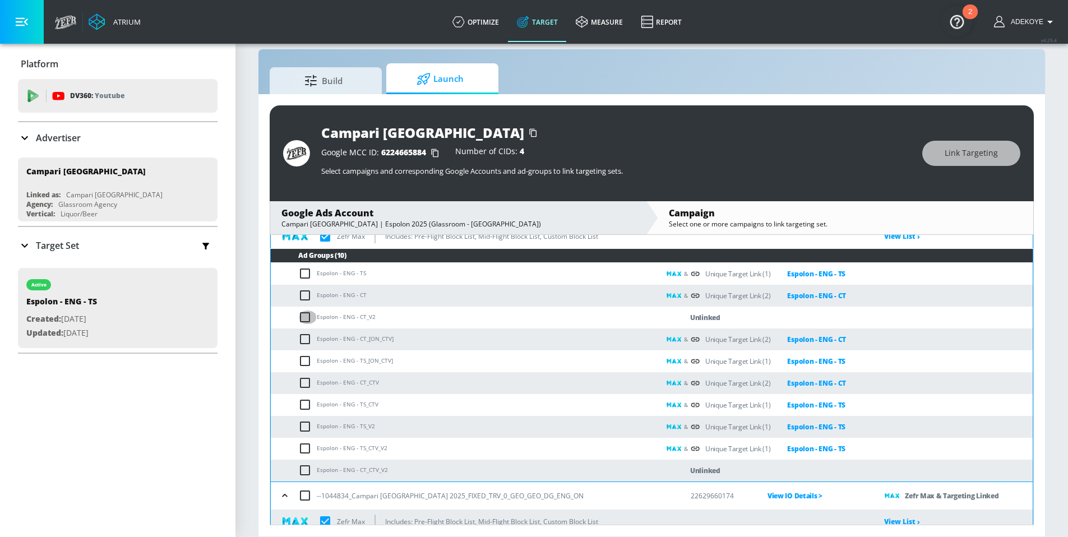
click at [304, 316] on input "checkbox" at bounding box center [307, 317] width 19 height 13
drag, startPoint x: 305, startPoint y: 470, endPoint x: 319, endPoint y: 449, distance: 25.0
click at [305, 469] on input "checkbox" at bounding box center [307, 470] width 19 height 13
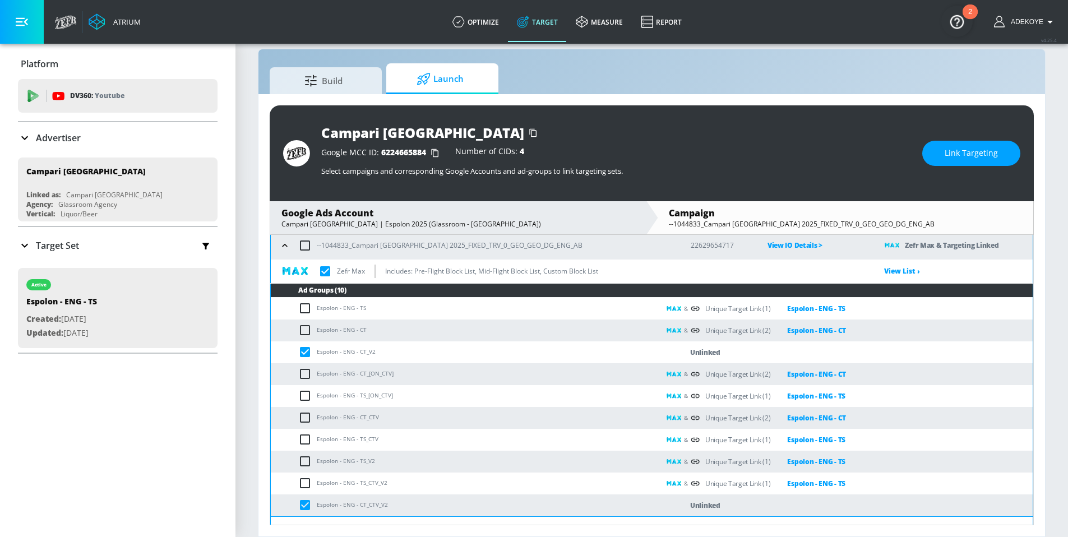
scroll to position [1160, 0]
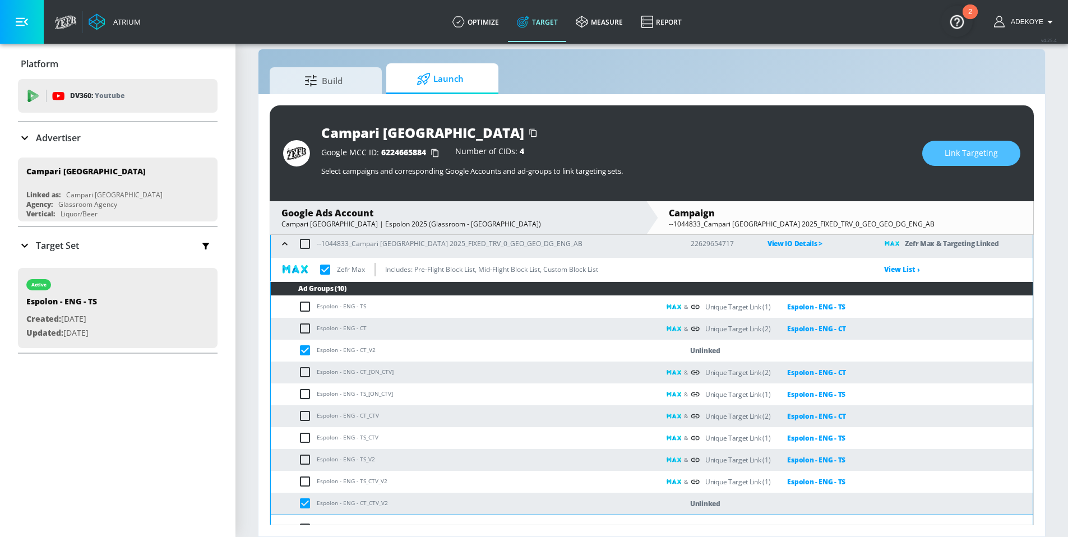
click at [971, 155] on span "Link Targeting" at bounding box center [971, 153] width 53 height 14
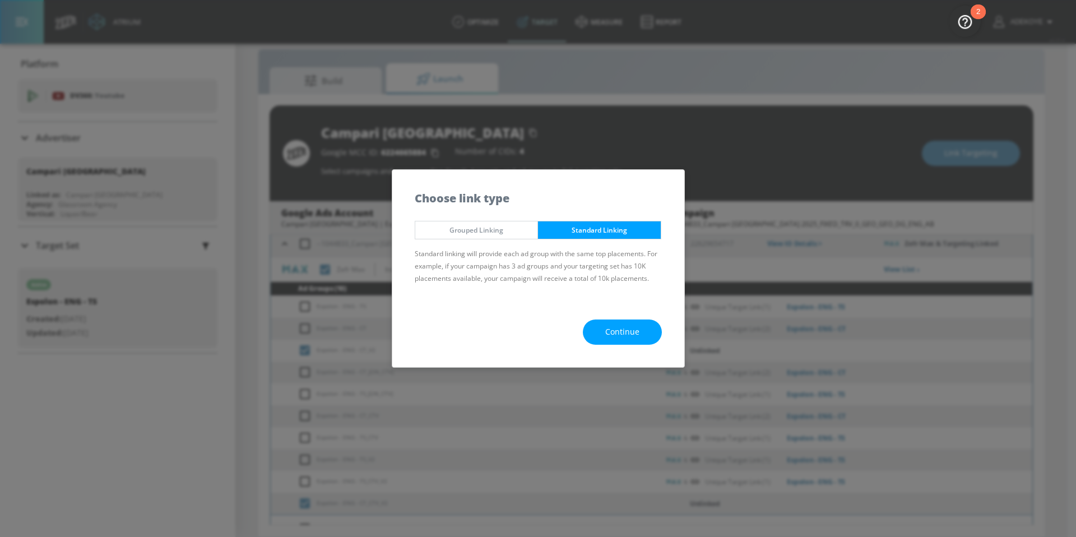
click at [600, 332] on button "Continue" at bounding box center [622, 332] width 79 height 25
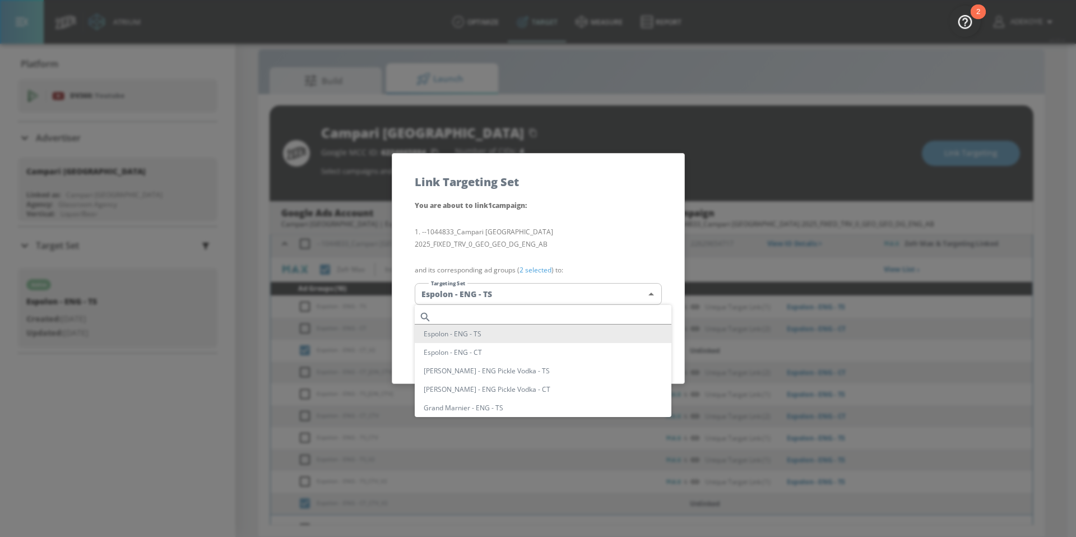
click at [487, 298] on body "Atrium optimize Target measure Report optimize Target measure Report v 4.25.4 A…" at bounding box center [538, 260] width 1076 height 553
click at [464, 349] on li "Espolon - ENG - CT" at bounding box center [543, 352] width 257 height 19
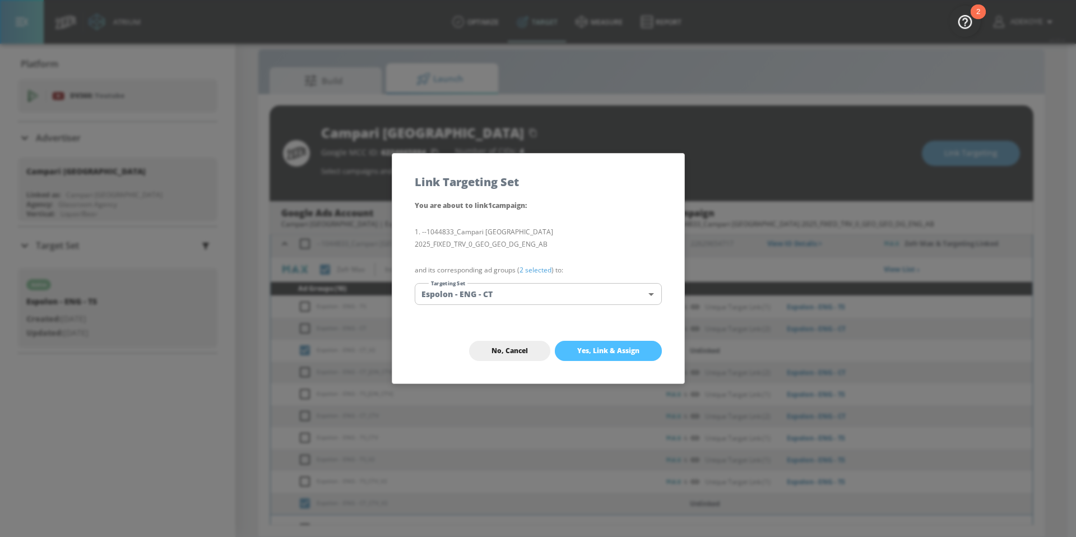
click at [598, 352] on span "Yes, Link & Assign" at bounding box center [608, 350] width 62 height 9
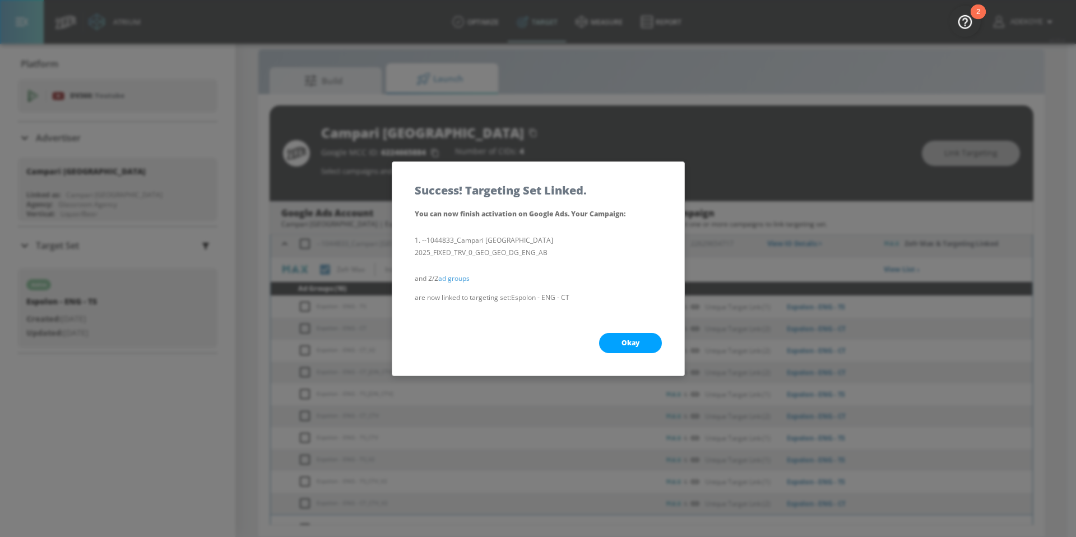
click at [627, 344] on span "Okay" at bounding box center [631, 343] width 18 height 9
